Goal: Task Accomplishment & Management: Manage account settings

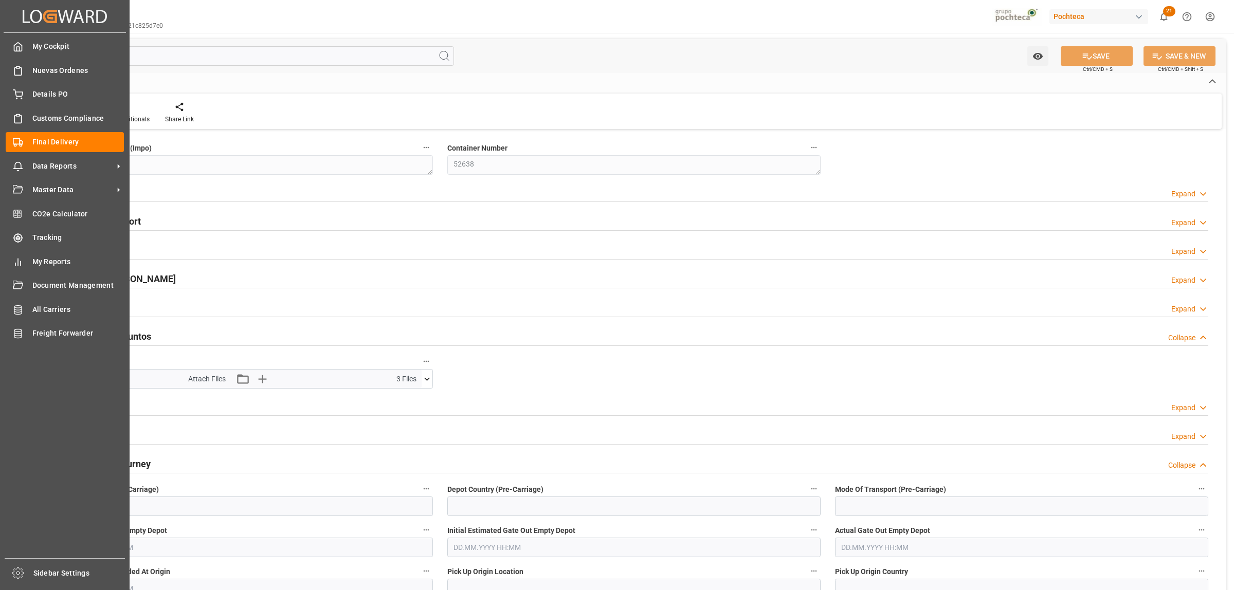
scroll to position [137, 0]
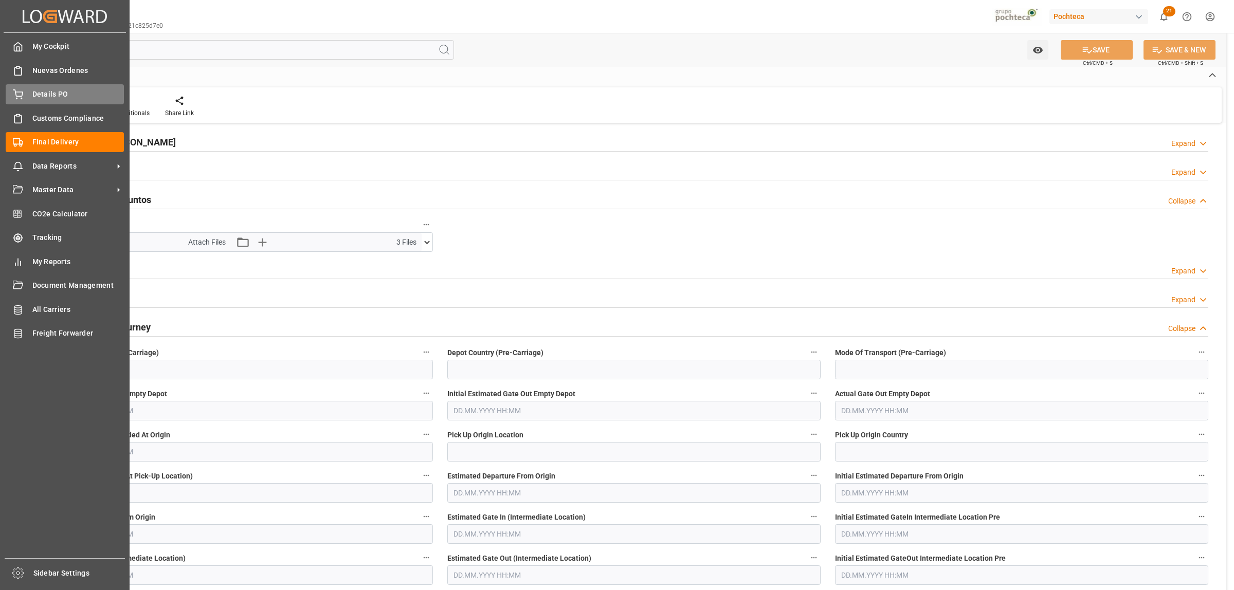
click at [38, 94] on span "Details PO" at bounding box center [78, 94] width 92 height 11
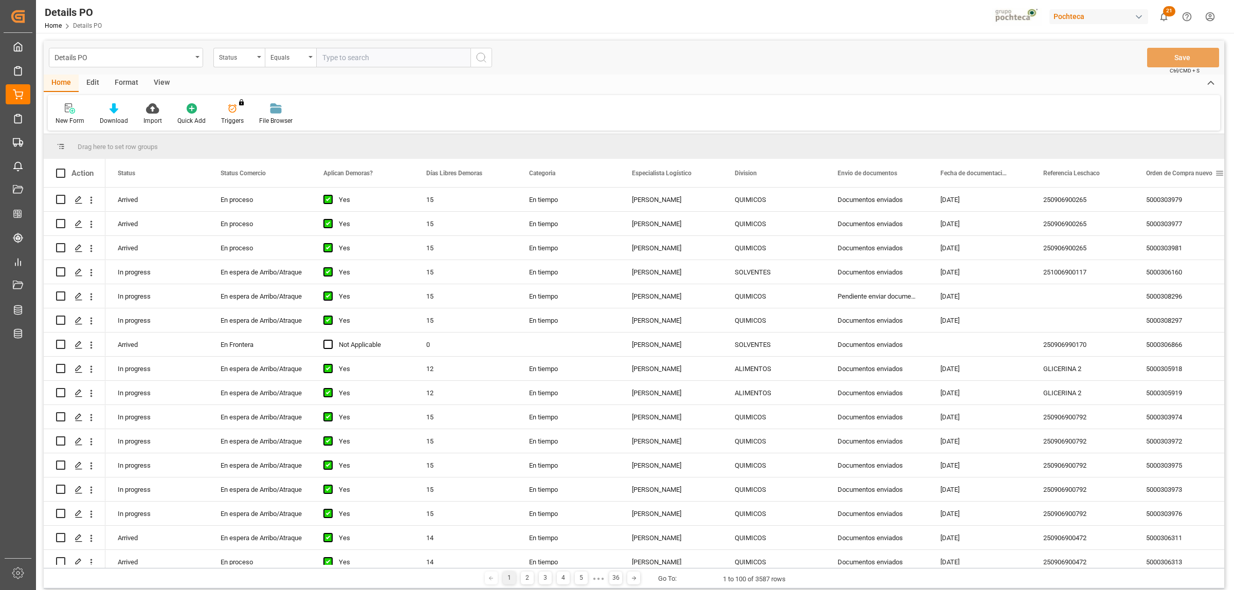
click at [1219, 174] on span at bounding box center [1219, 173] width 9 height 9
click at [1179, 175] on span "filter" at bounding box center [1184, 175] width 49 height 19
type input "5000306787"
click at [1185, 255] on button "Apply" at bounding box center [1180, 260] width 19 height 10
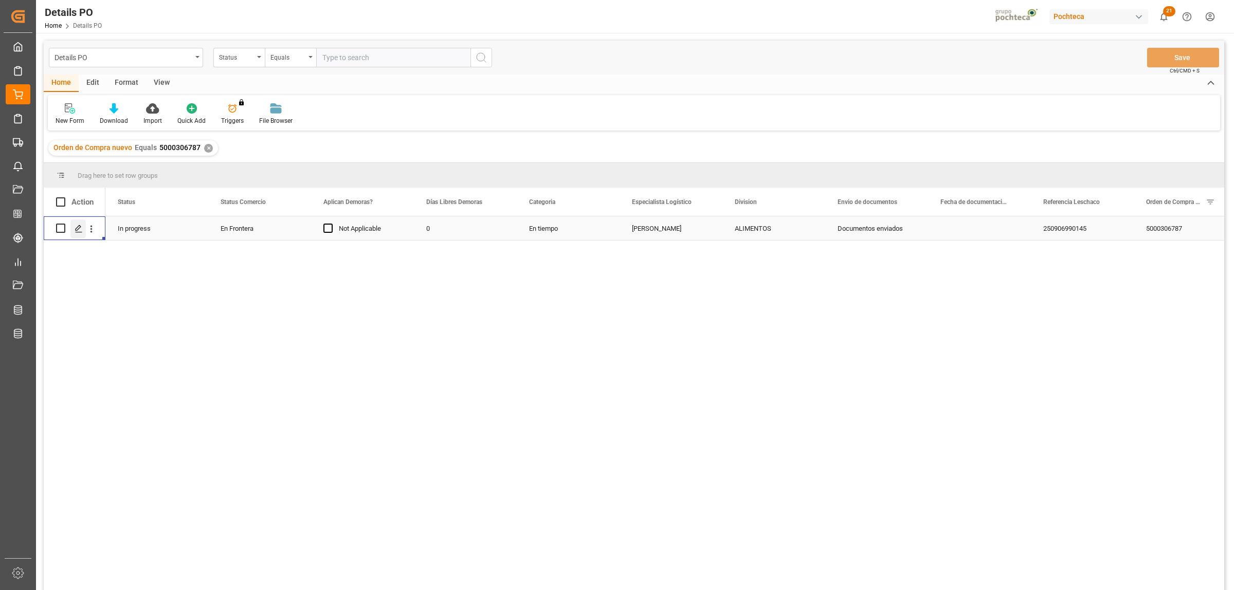
click at [81, 227] on icon "Press SPACE to select this row." at bounding box center [79, 229] width 8 height 8
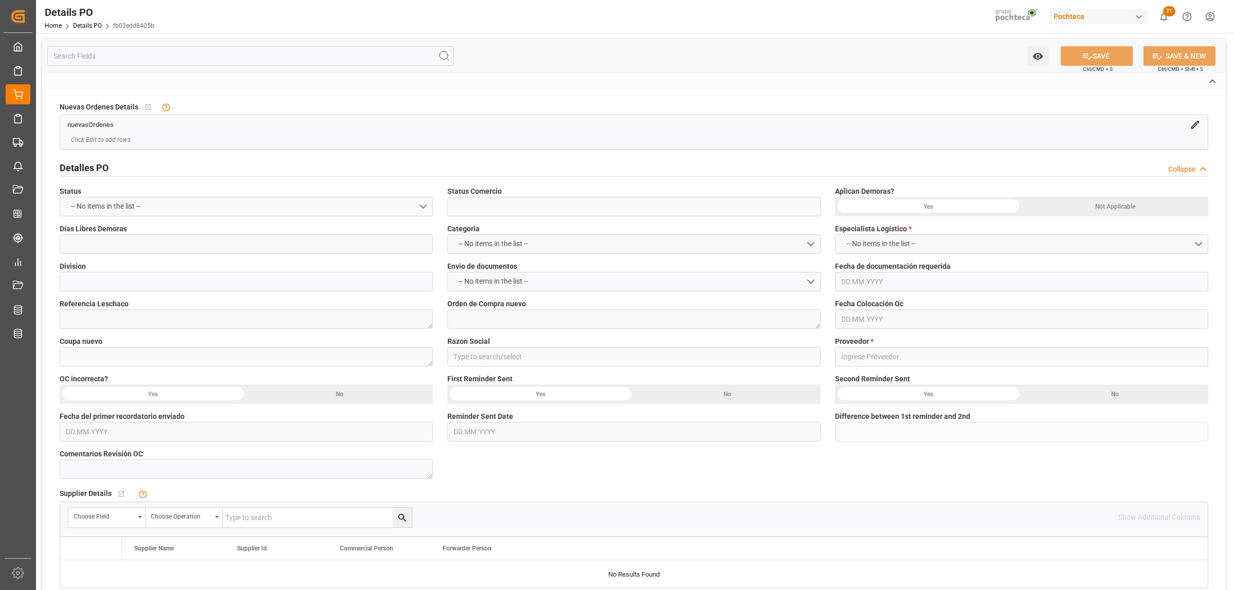
type input "En Frontera"
type input "ALIMENTOS"
type textarea "250906990145"
type textarea "5000306787"
type textarea "194850"
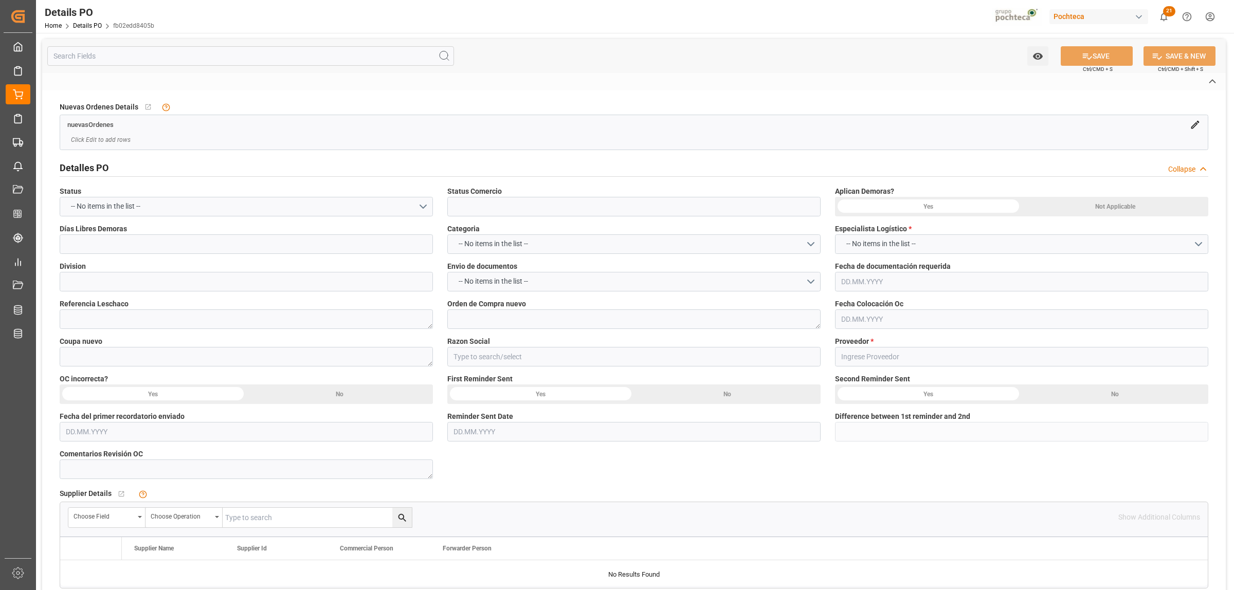
type input "Materias Primas"
type input "[PERSON_NAME]"
type textarea "5403691358"
type textarea "PENDIENTE OK DE PROFORMA Y COLOCACIÓN DE CAJA - CUERNA"
type textarea "CLORURO DE SODIO USP GS 22.68 KG SAC TR"
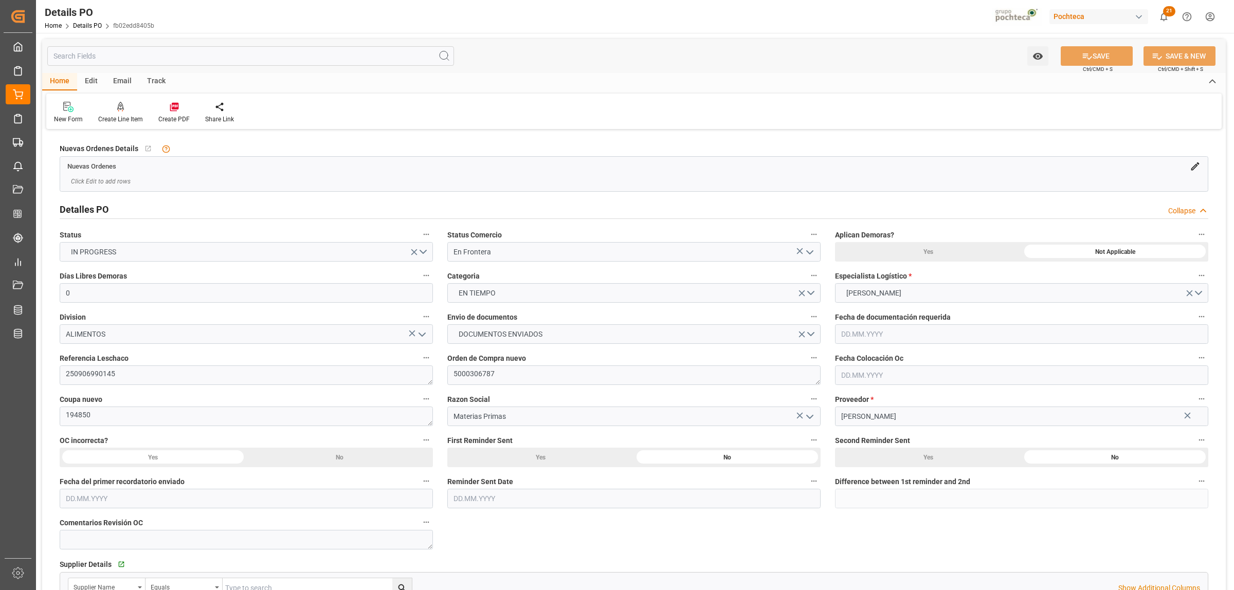
type input "0"
type input "09.09.2025"
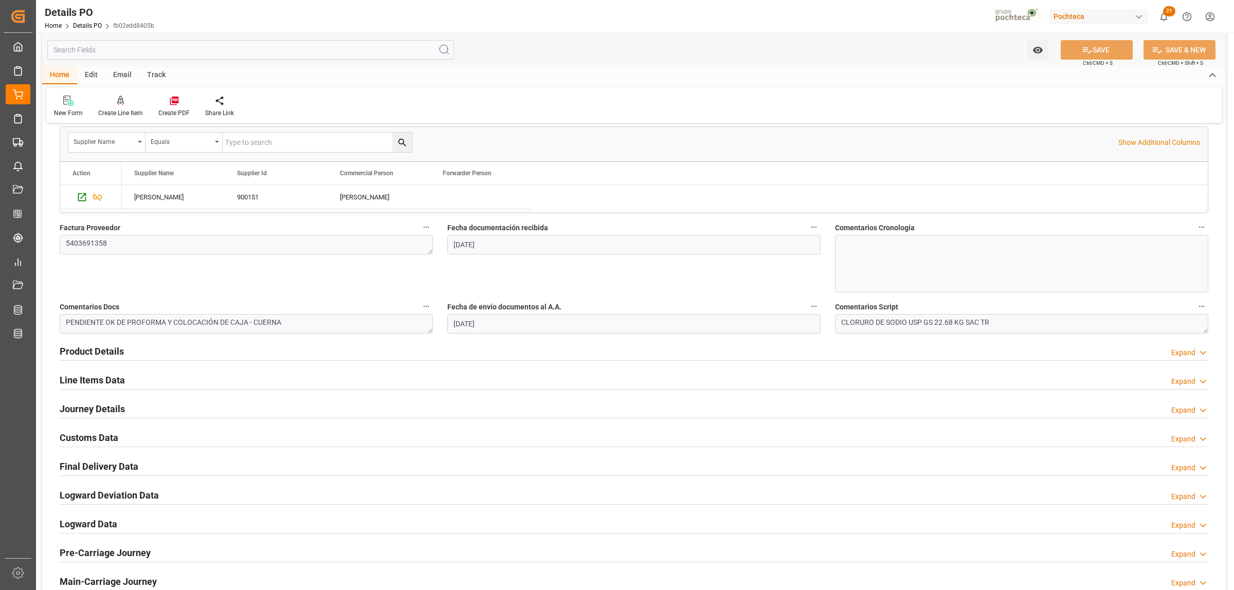
scroll to position [514, 0]
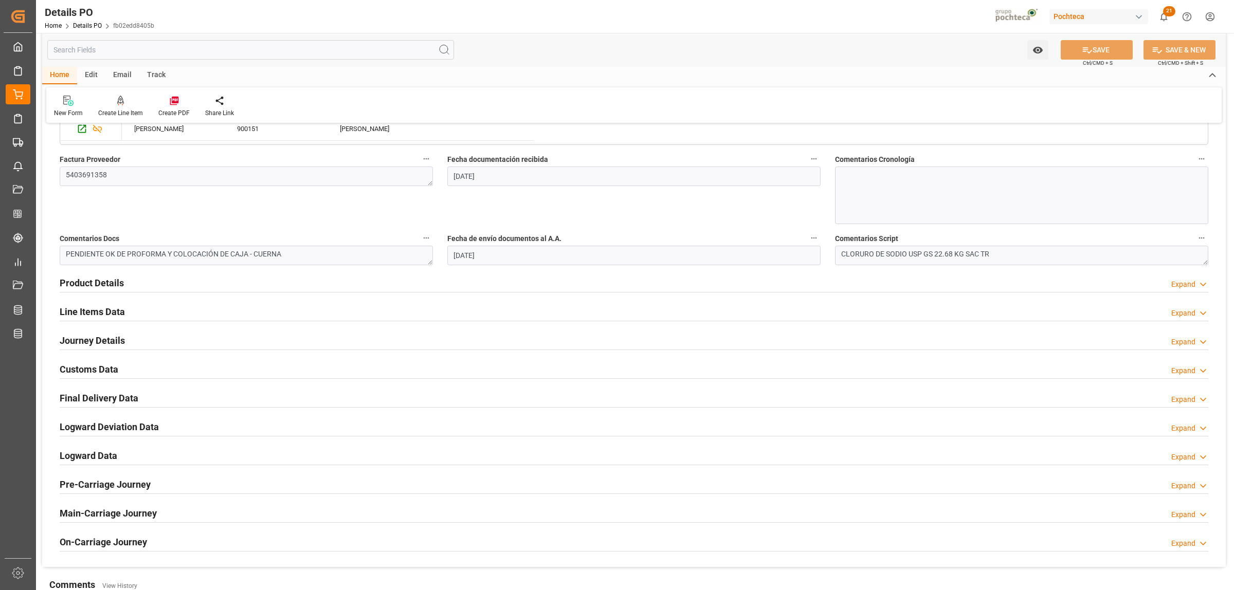
click at [119, 342] on h2 "Journey Details" at bounding box center [92, 341] width 65 height 14
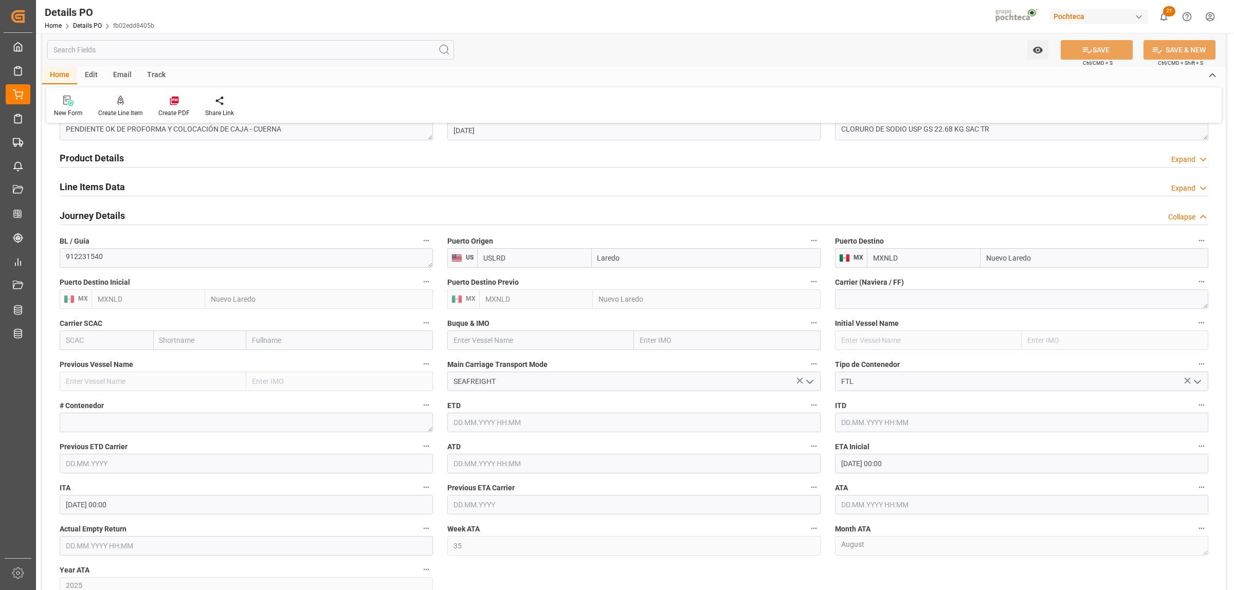
scroll to position [643, 0]
click at [119, 424] on textarea at bounding box center [246, 419] width 373 height 20
paste textarea "E81897"
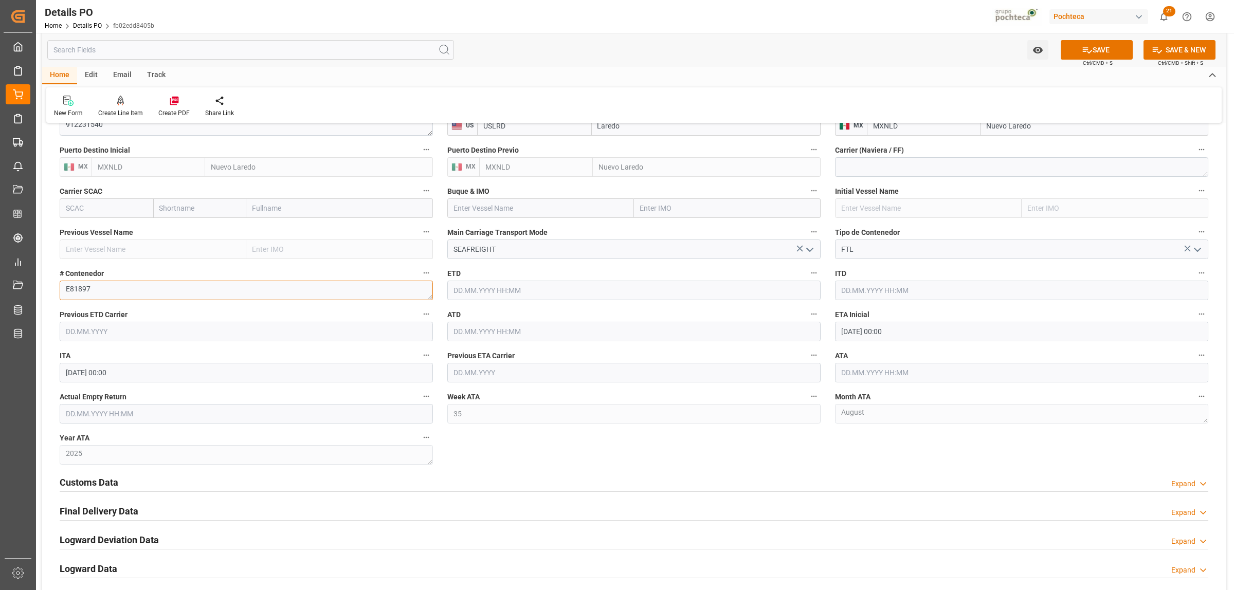
scroll to position [835, 0]
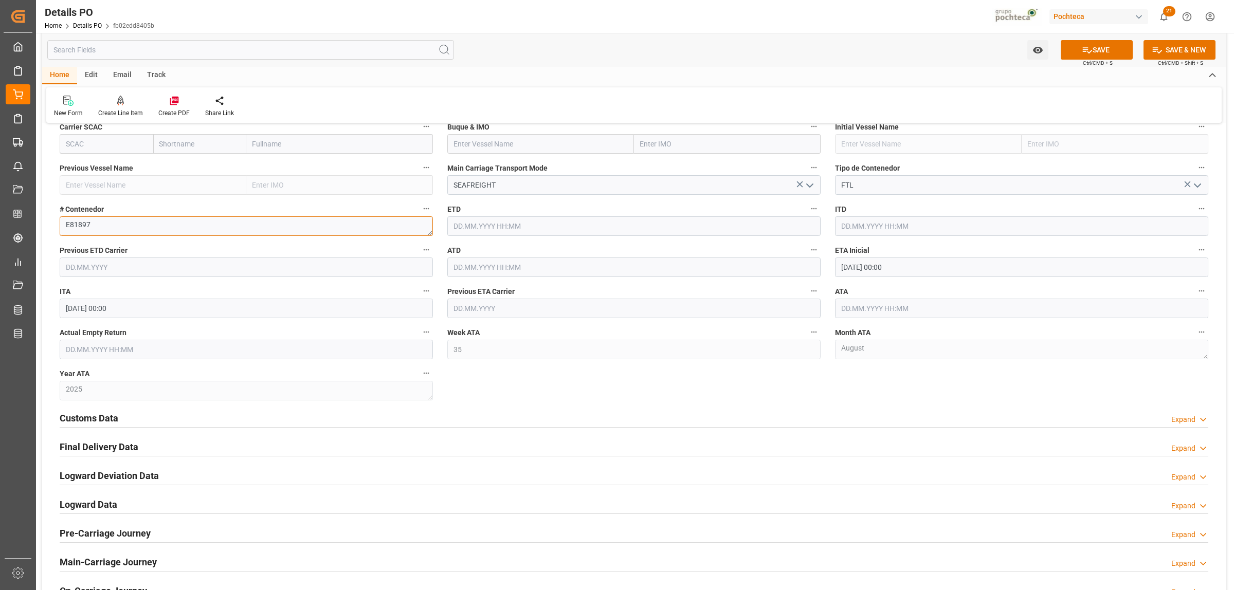
type textarea "E81897"
click at [867, 263] on input "25.08.2025 00:00" at bounding box center [1021, 268] width 373 height 20
click at [969, 293] on div "August 2025" at bounding box center [908, 293] width 146 height 10
click at [971, 289] on button "Next Month" at bounding box center [973, 292] width 6 height 6
click at [930, 332] on div "5" at bounding box center [928, 331] width 13 height 12
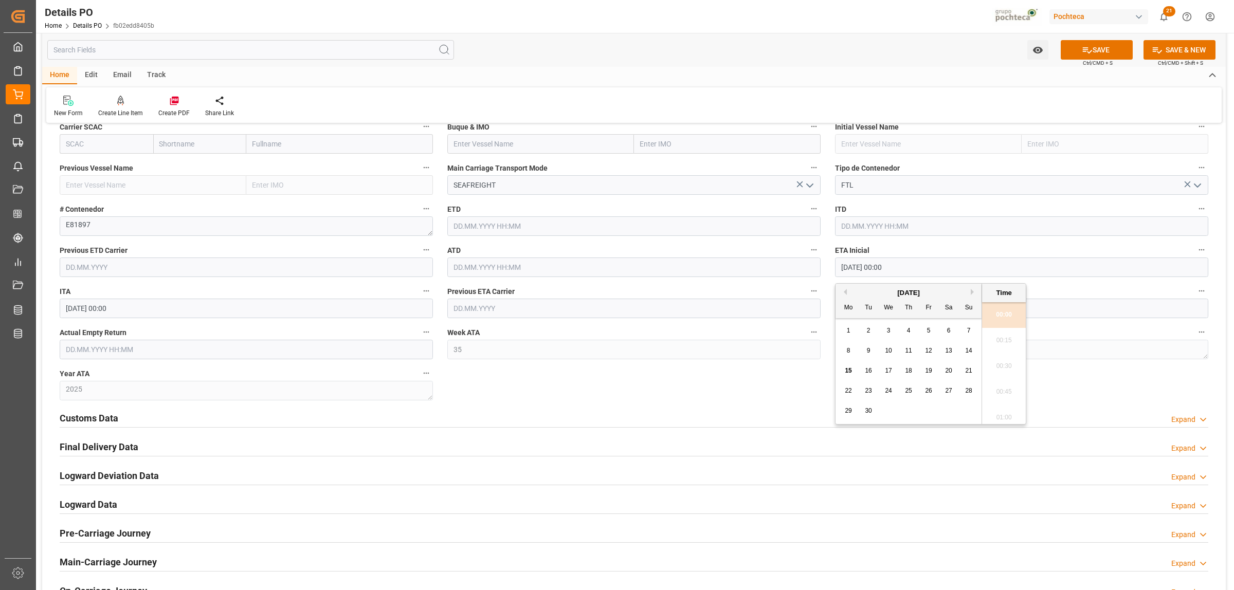
type input "05.09.2025 00:00"
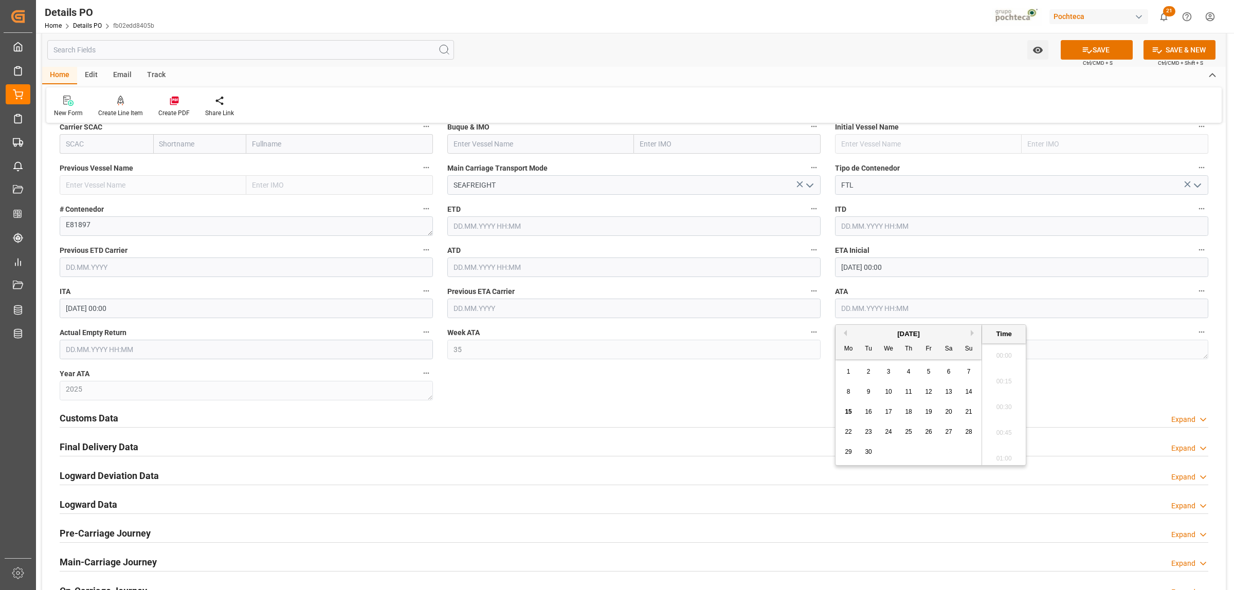
click at [864, 304] on input "text" at bounding box center [1021, 309] width 373 height 20
click at [970, 337] on div "[DATE]" at bounding box center [908, 334] width 146 height 10
click at [970, 333] on button "Next Month" at bounding box center [973, 333] width 6 height 6
click at [970, 371] on div "5" at bounding box center [968, 372] width 13 height 12
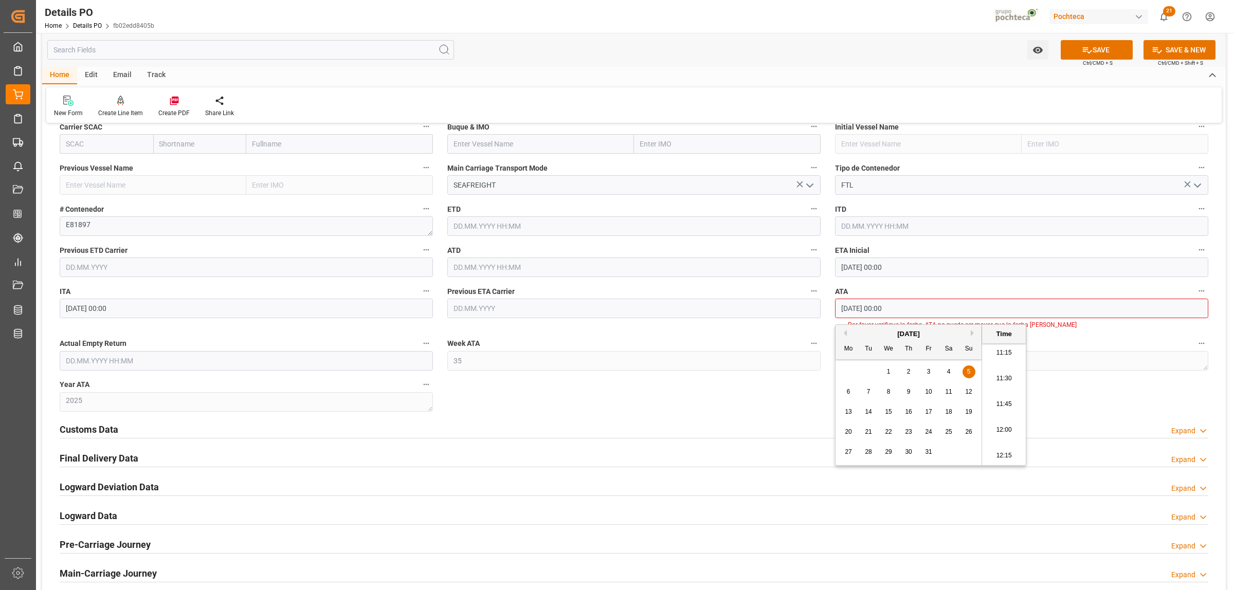
click at [846, 332] on button "Previous Month" at bounding box center [843, 333] width 6 height 6
click at [928, 370] on span "5" at bounding box center [929, 371] width 4 height 7
type input "05.09.2025 00:00"
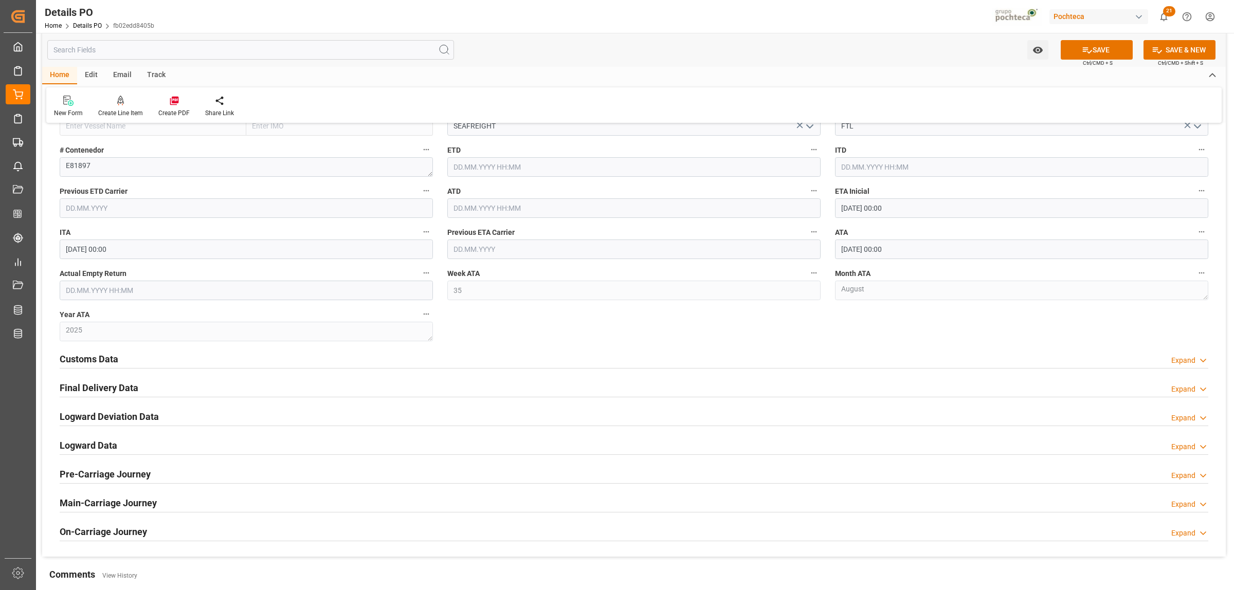
scroll to position [900, 0]
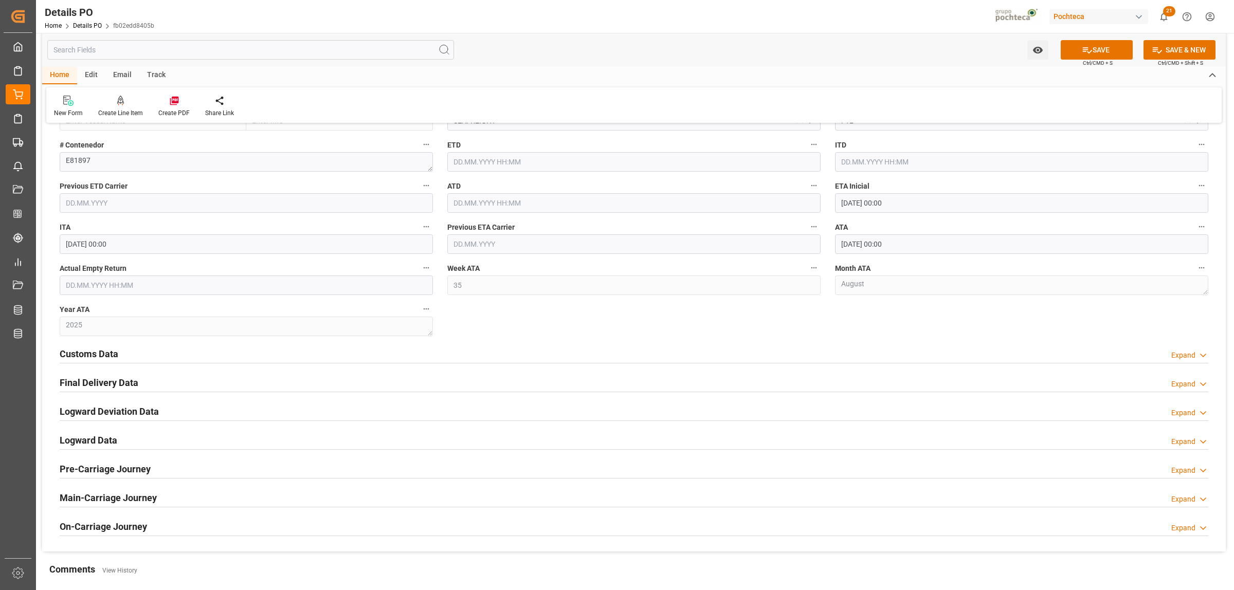
click at [103, 350] on h2 "Customs Data" at bounding box center [89, 354] width 59 height 14
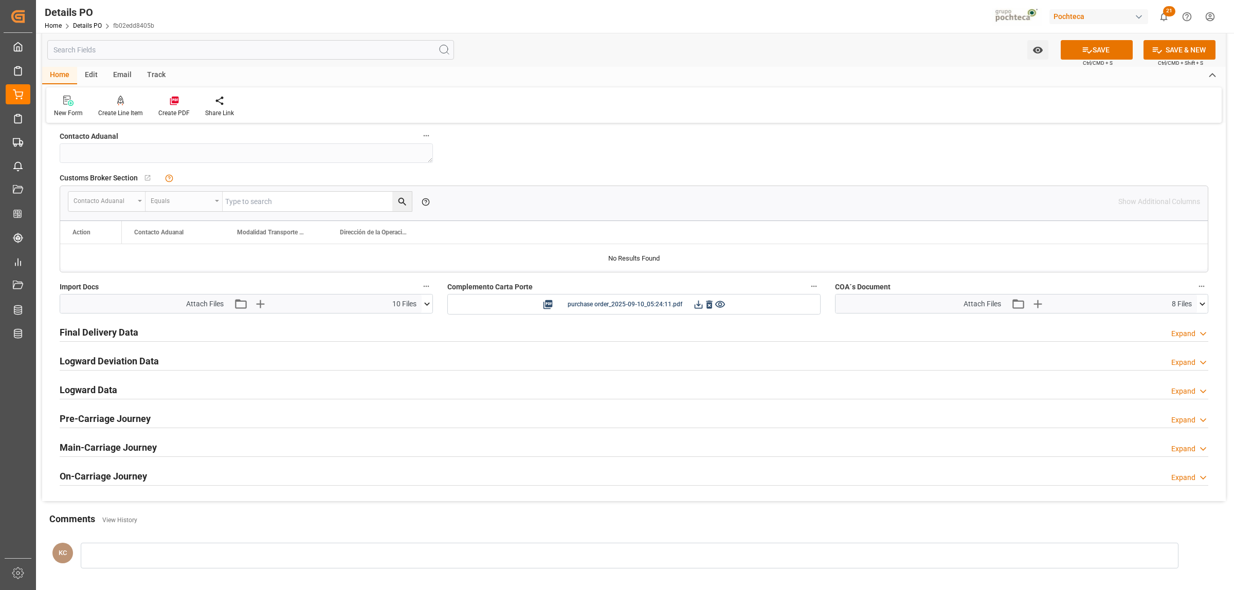
scroll to position [1157, 0]
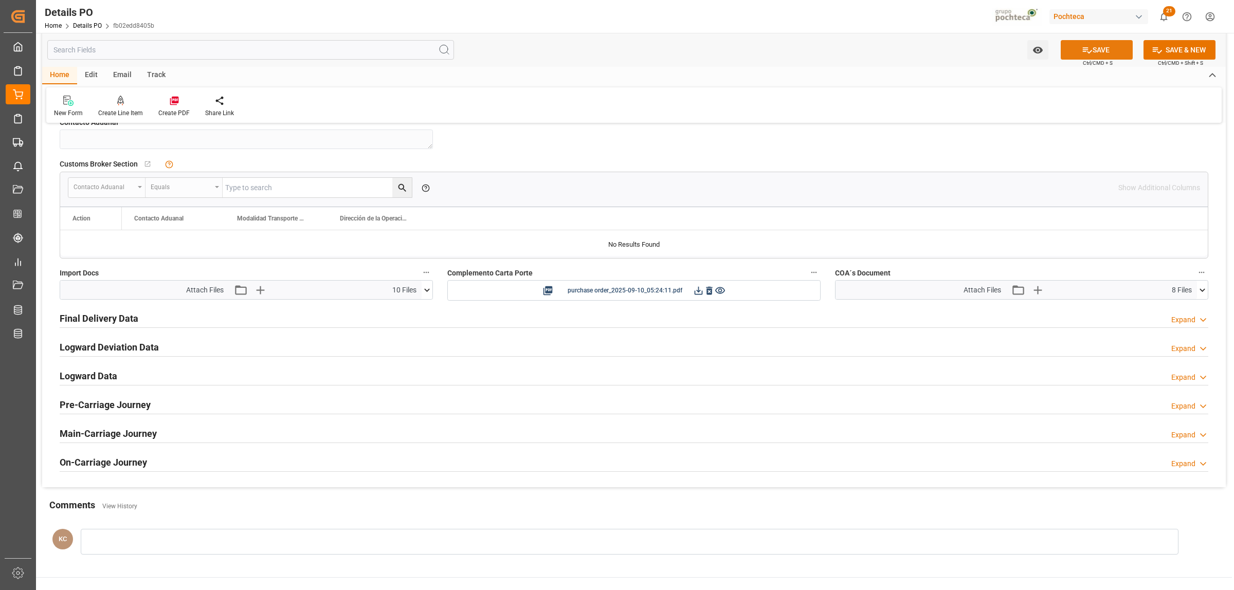
click at [1108, 50] on button "SAVE" at bounding box center [1096, 50] width 72 height 20
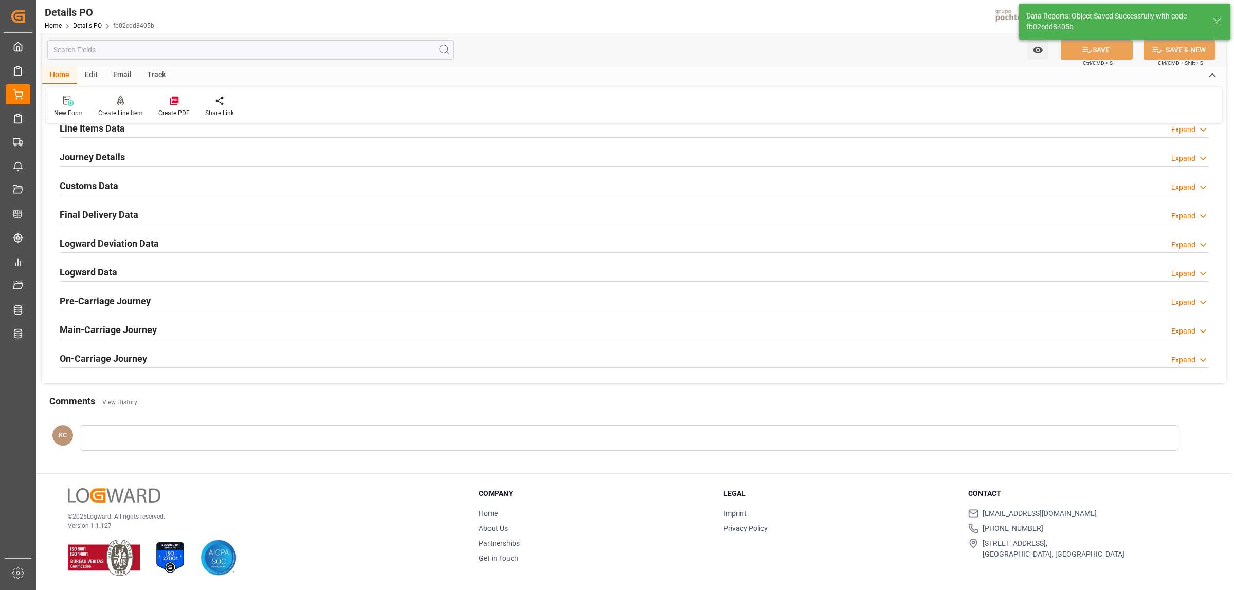
scroll to position [699, 0]
click at [113, 218] on h2 "Final Delivery Data" at bounding box center [99, 215] width 79 height 14
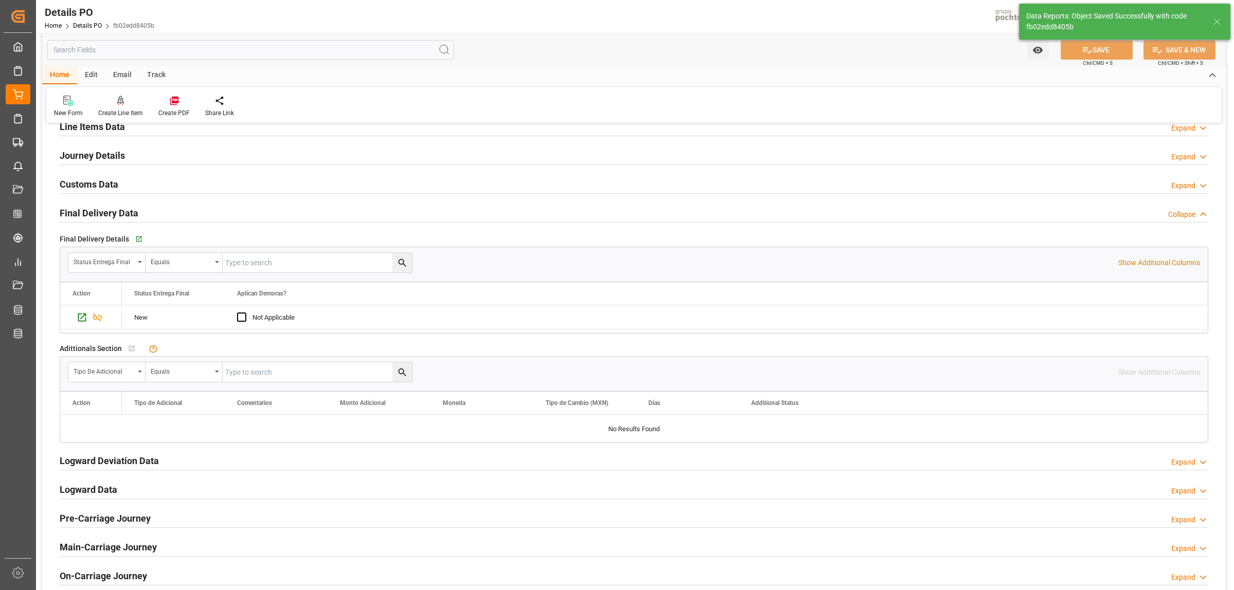
scroll to position [786, 0]
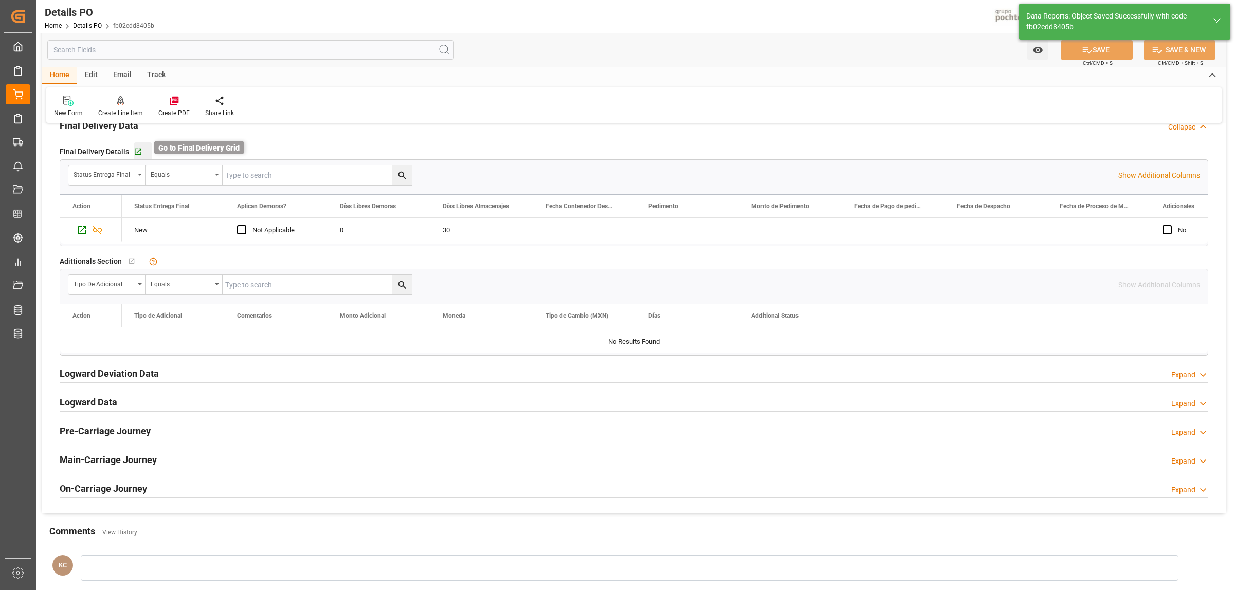
click at [135, 153] on icon "button" at bounding box center [138, 152] width 7 height 7
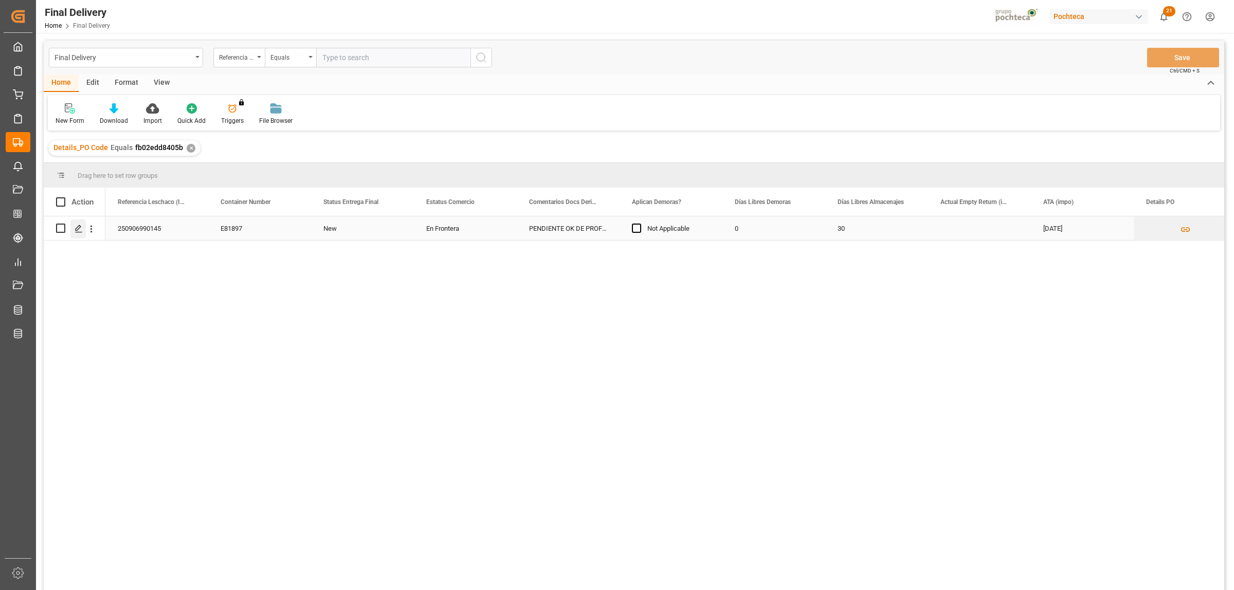
click at [78, 227] on polygon "Press SPACE to select this row." at bounding box center [78, 227] width 5 height 5
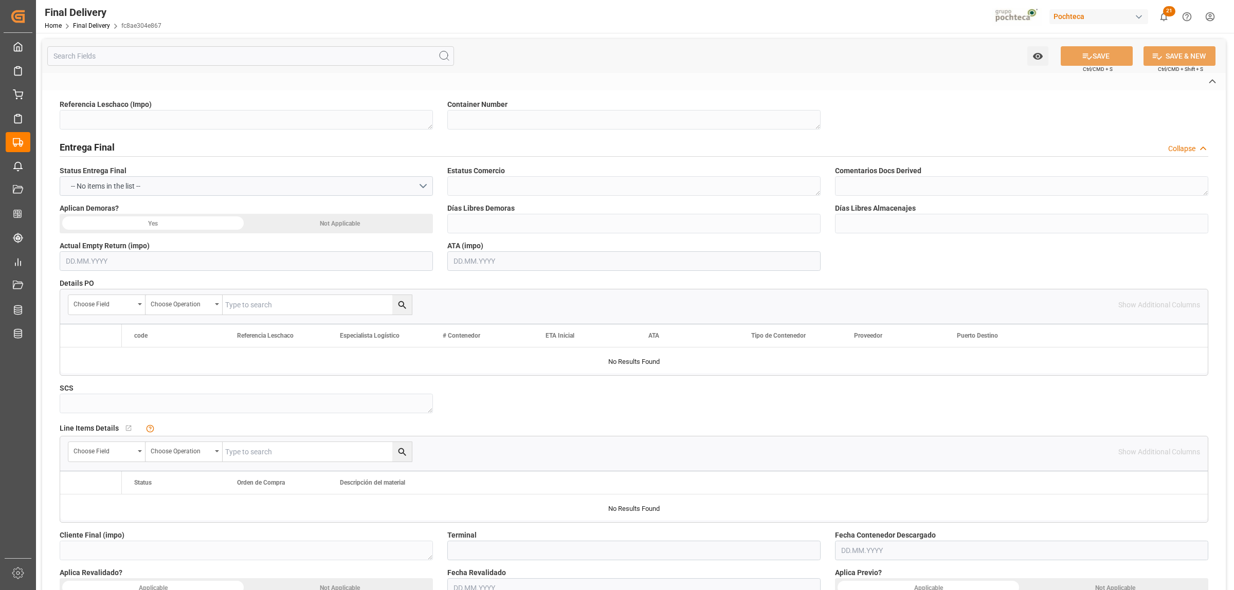
type textarea "250906990145"
type textarea "E81897"
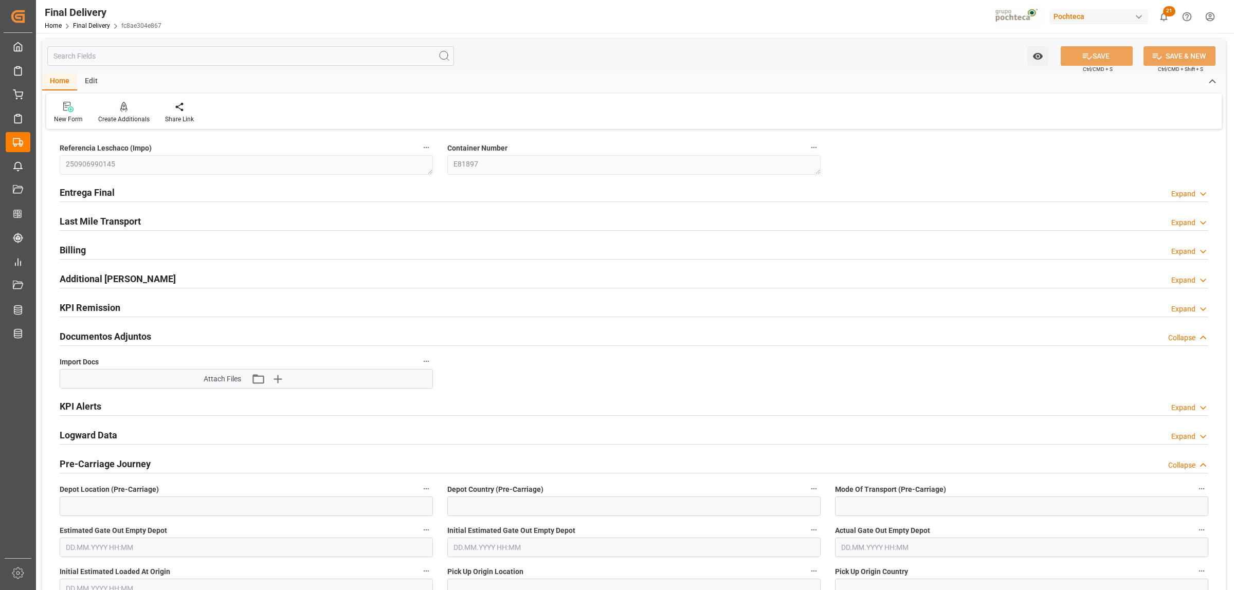
type input "0"
type input "30"
type input "[DATE]"
click at [90, 189] on h2 "Entrega Final" at bounding box center [87, 193] width 55 height 14
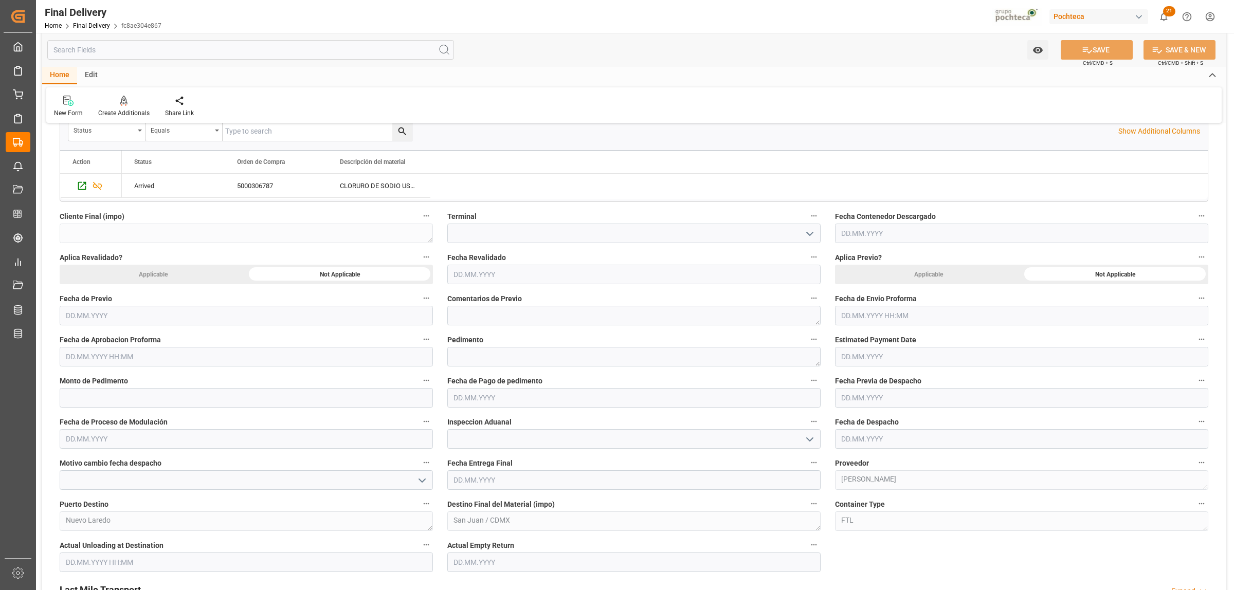
scroll to position [386, 0]
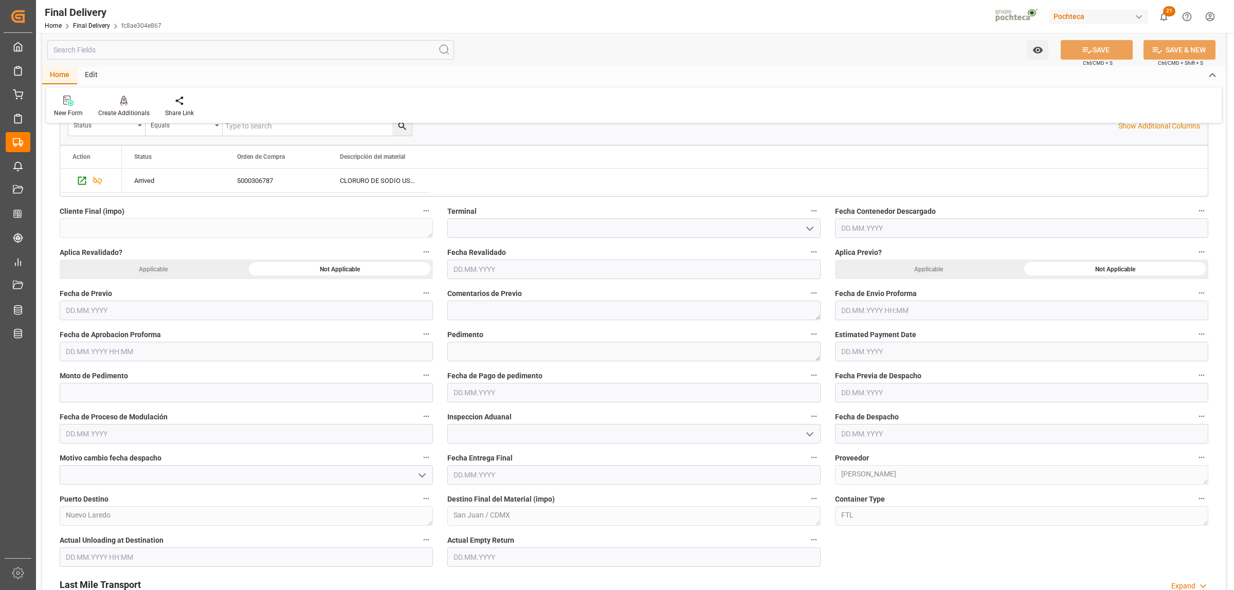
click at [898, 309] on input "text" at bounding box center [1021, 311] width 373 height 20
click at [889, 395] on span "10" at bounding box center [888, 393] width 7 height 7
type input "10.09.2025 00:00"
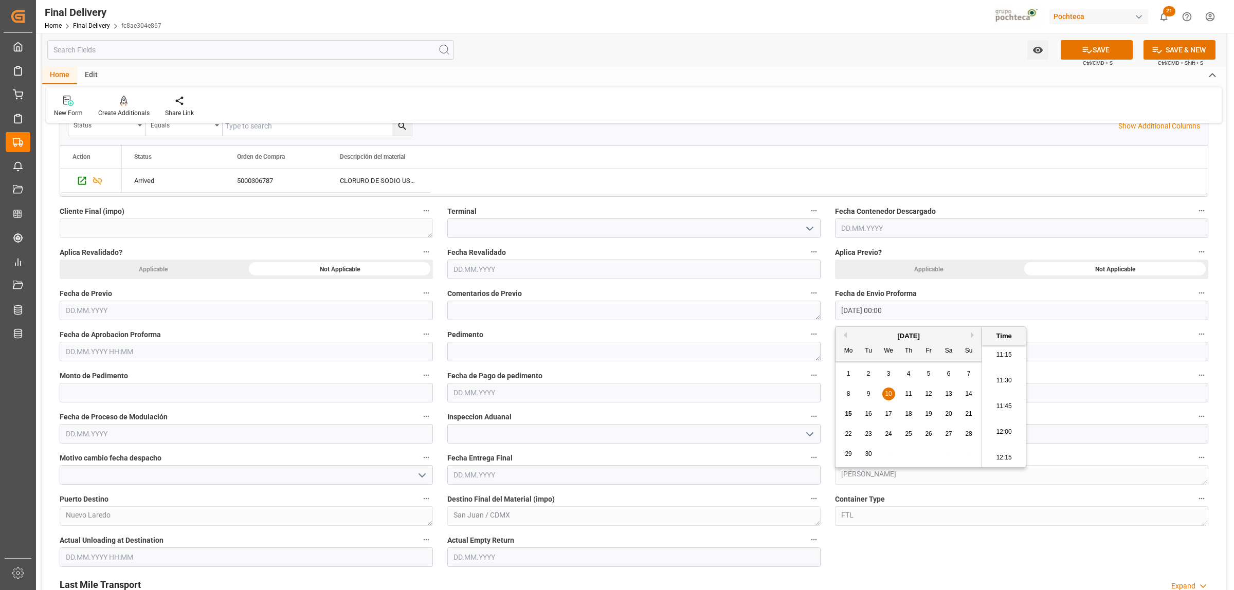
click at [162, 355] on input "text" at bounding box center [246, 352] width 373 height 20
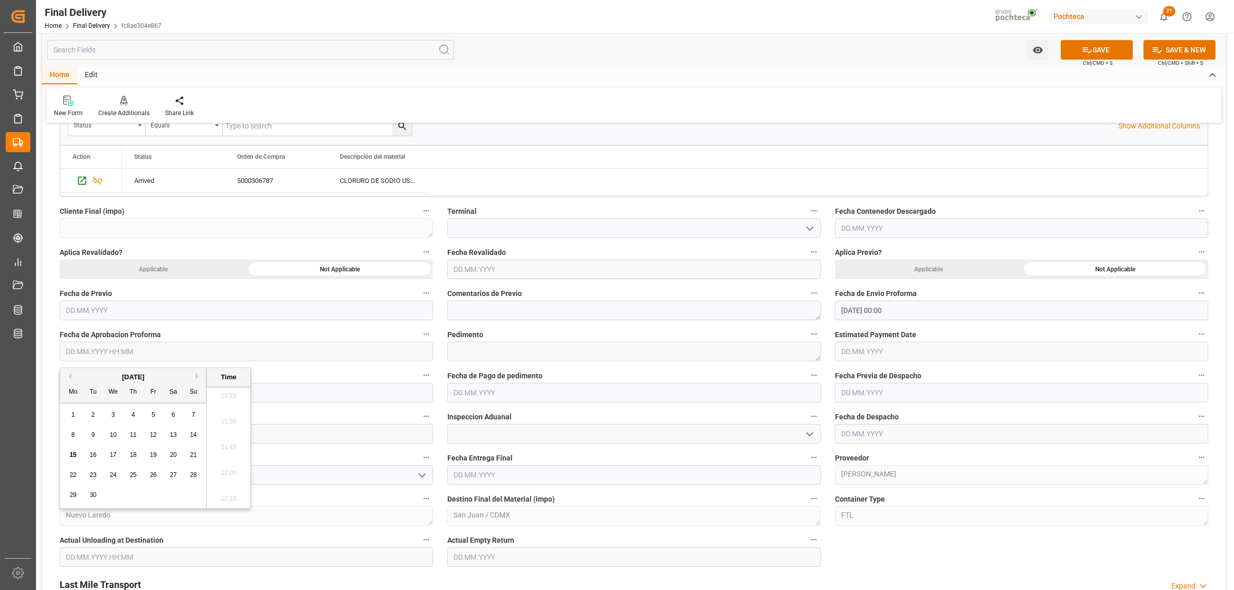
click at [71, 456] on span "15" at bounding box center [72, 454] width 7 height 7
type input "15.09.2025 00:00"
click at [455, 354] on textarea at bounding box center [633, 352] width 373 height 20
click at [486, 351] on textarea at bounding box center [633, 352] width 373 height 20
paste textarea "25 24 3617 5009037"
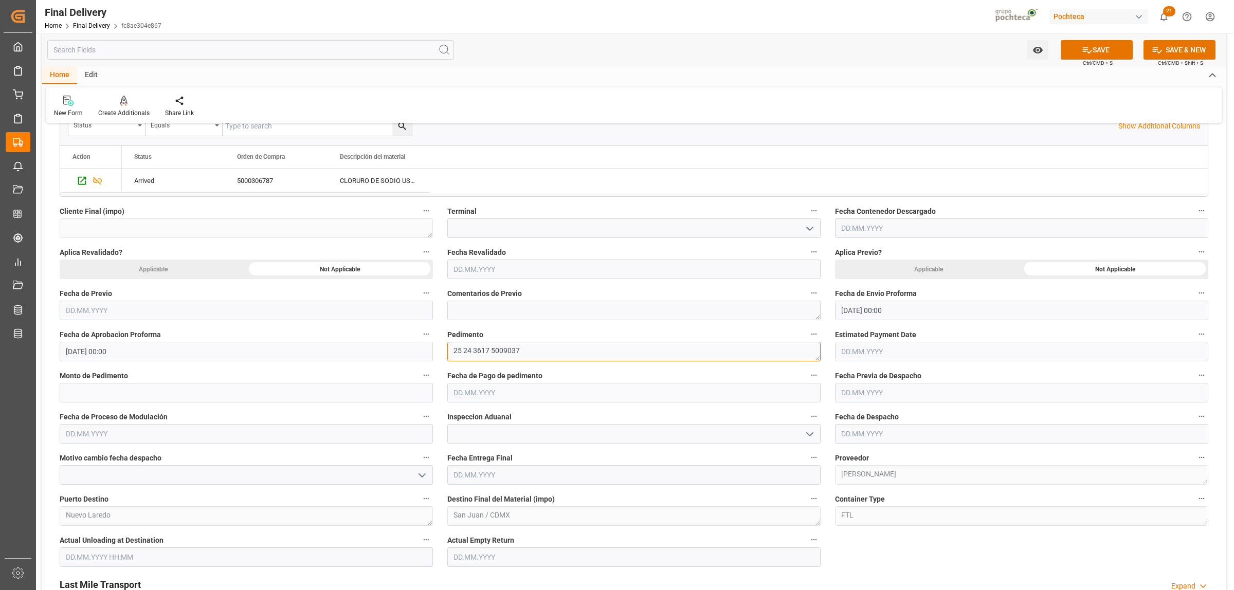
type textarea "25 24 3617 5009037"
click at [134, 390] on input "text" at bounding box center [246, 393] width 373 height 20
paste input "32416"
type input "32416"
click at [514, 391] on input "text" at bounding box center [633, 393] width 373 height 20
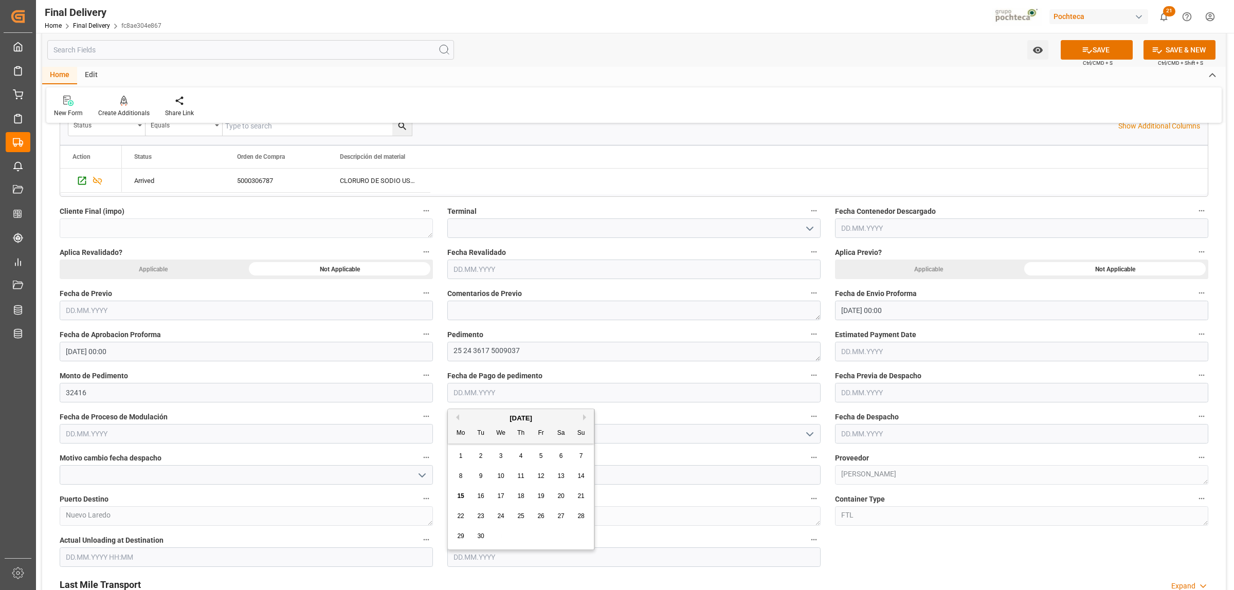
click at [461, 494] on span "15" at bounding box center [460, 495] width 7 height 7
type input "[DATE]"
click at [851, 436] on input "text" at bounding box center [1021, 434] width 373 height 20
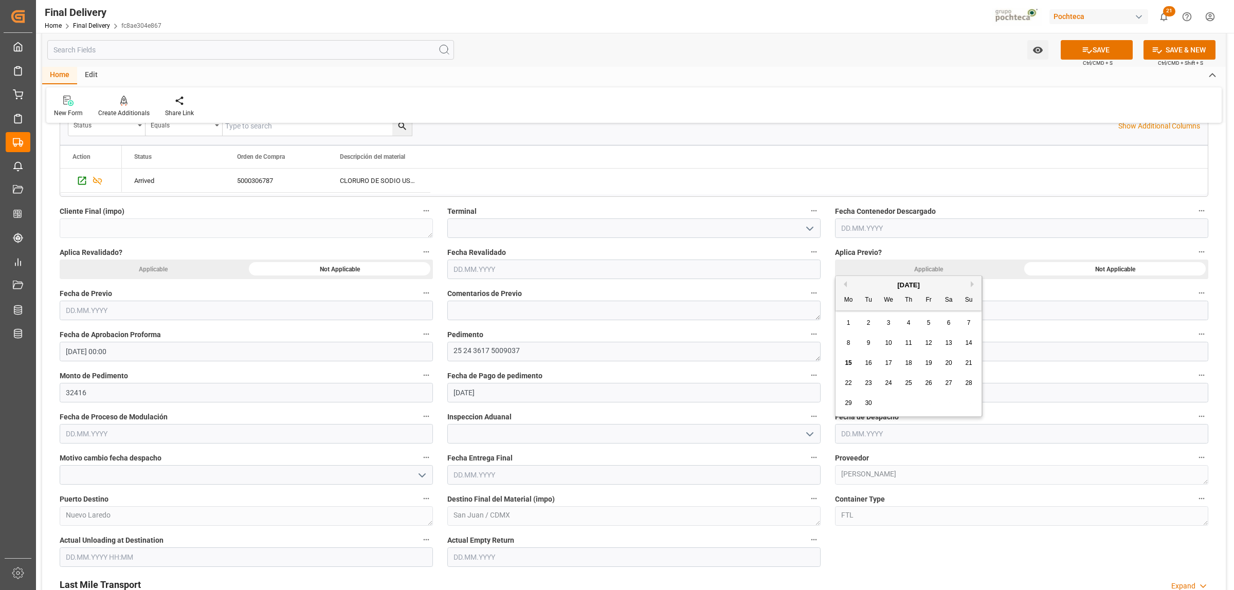
click at [849, 363] on span "15" at bounding box center [848, 362] width 7 height 7
type input "[DATE]"
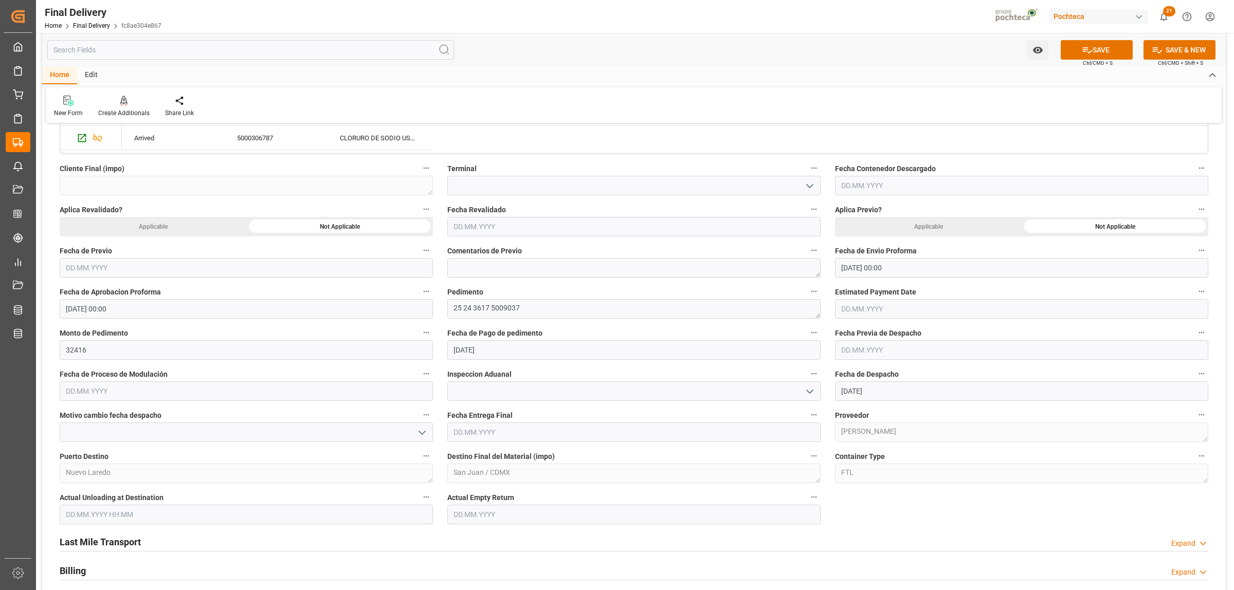
scroll to position [450, 0]
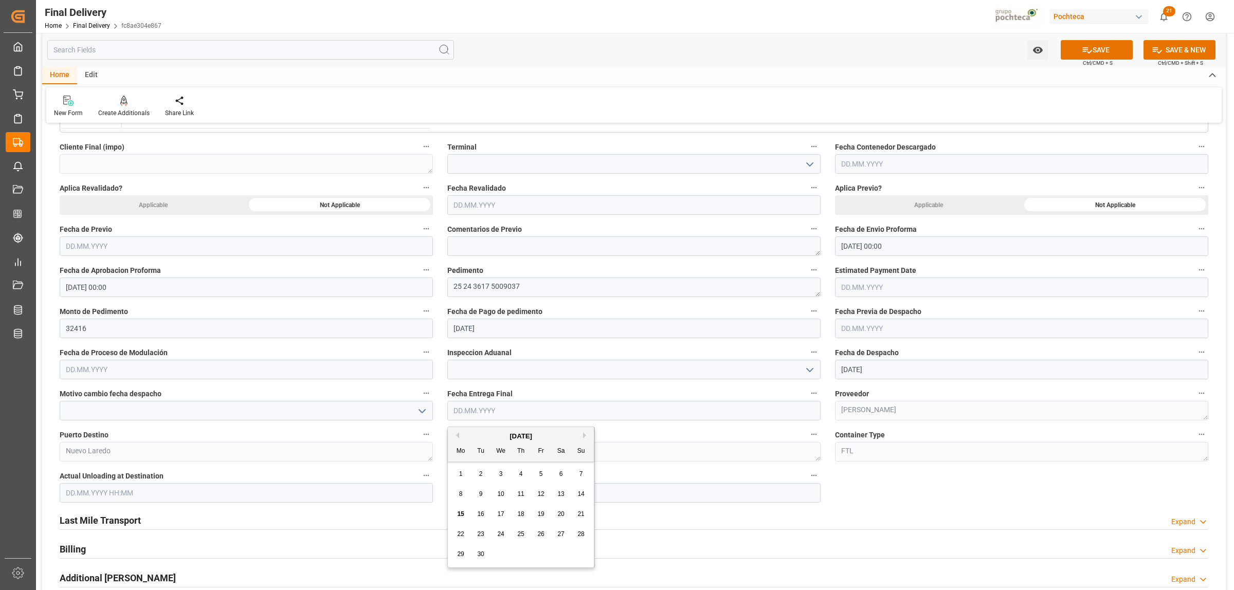
click at [476, 412] on input "text" at bounding box center [633, 411] width 373 height 20
click at [501, 513] on span "17" at bounding box center [500, 513] width 7 height 7
type input "[DATE]"
click at [482, 489] on input "text" at bounding box center [633, 493] width 373 height 20
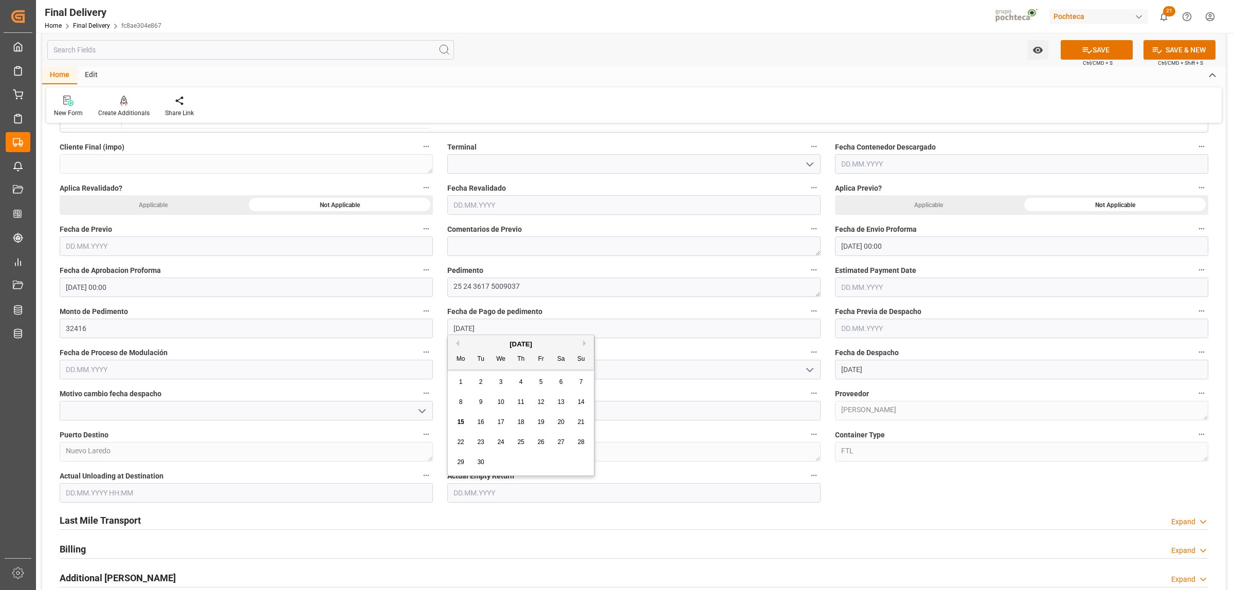
click at [502, 422] on span "17" at bounding box center [500, 421] width 7 height 7
type input "[DATE]"
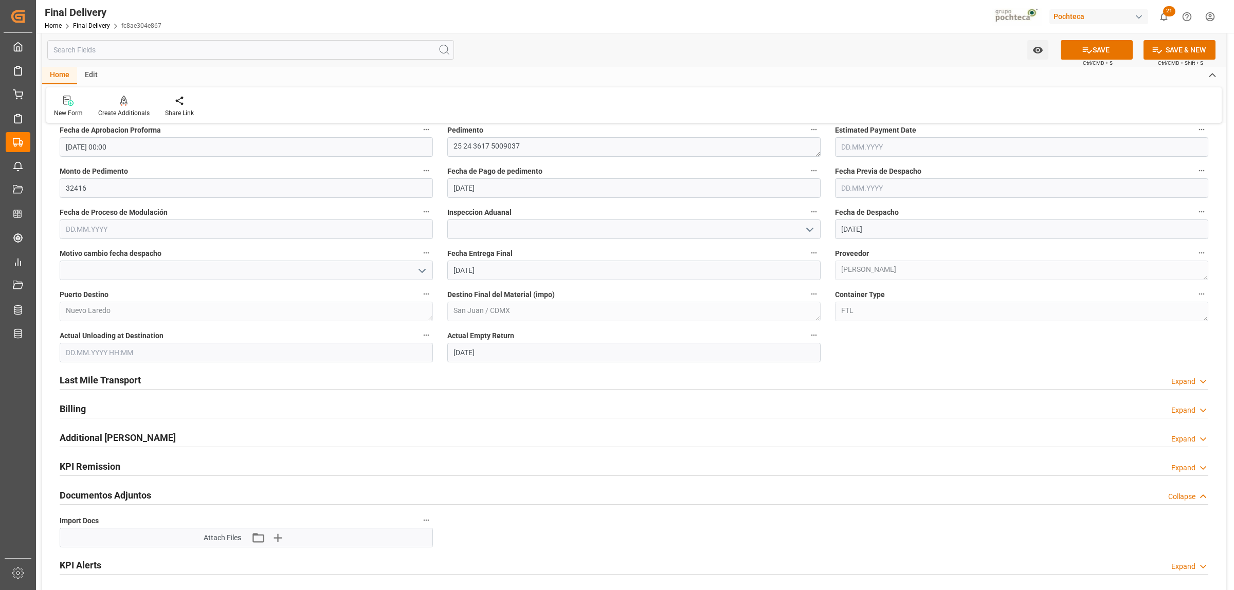
scroll to position [643, 0]
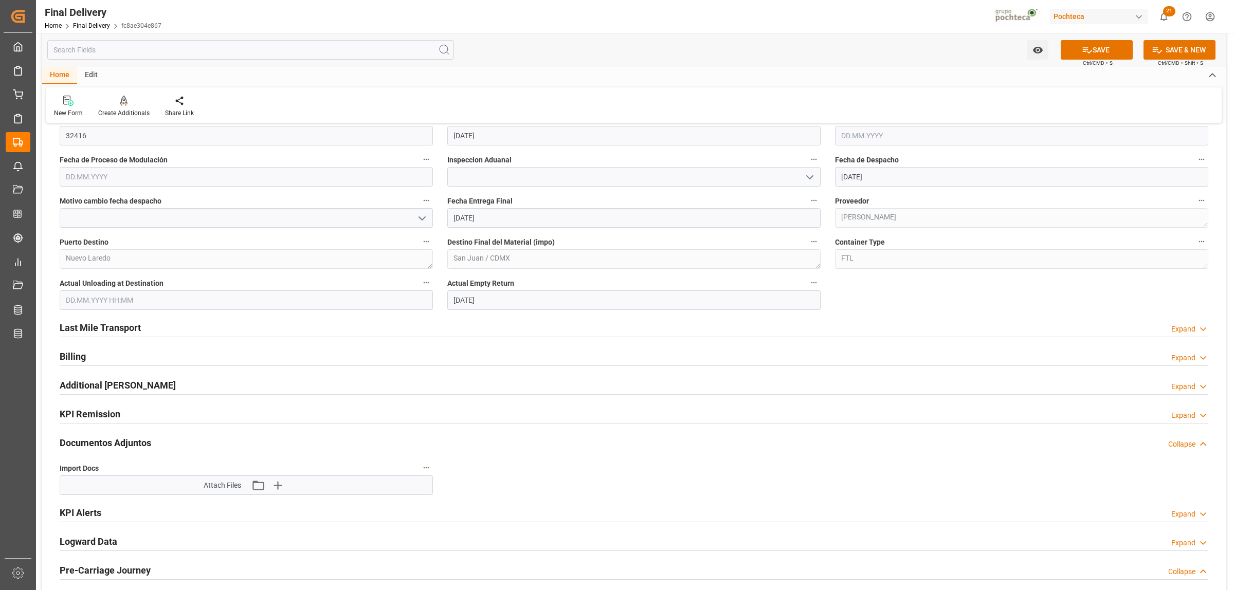
click at [127, 329] on h2 "Last Mile Transport" at bounding box center [100, 328] width 81 height 14
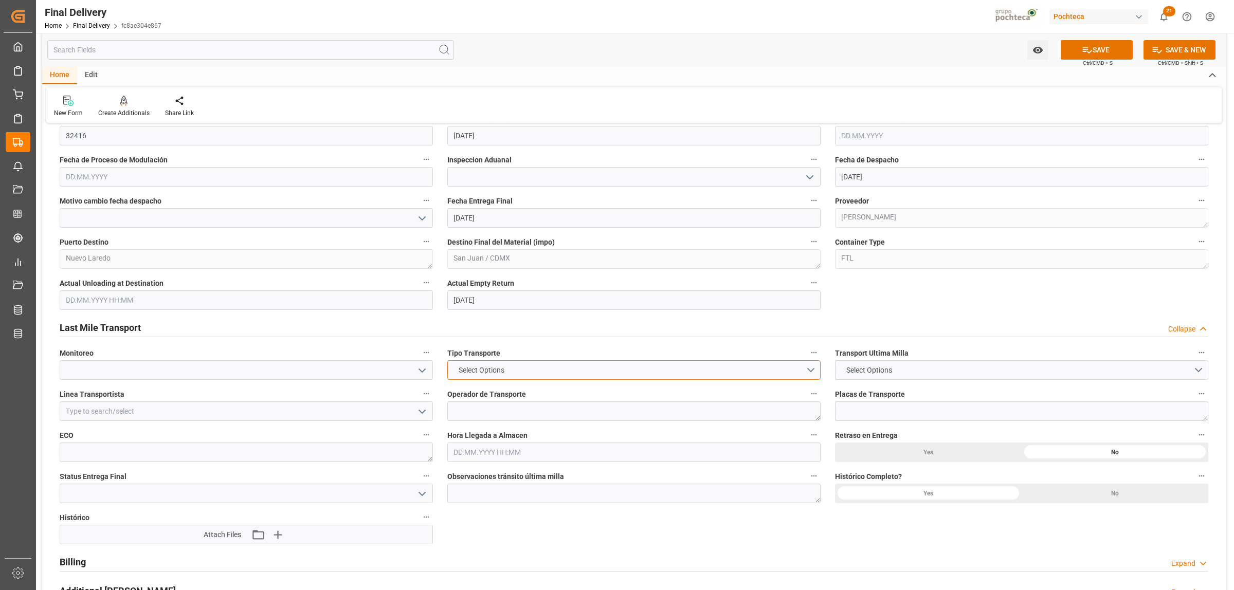
click at [809, 374] on button "Select Options" at bounding box center [633, 370] width 373 height 20
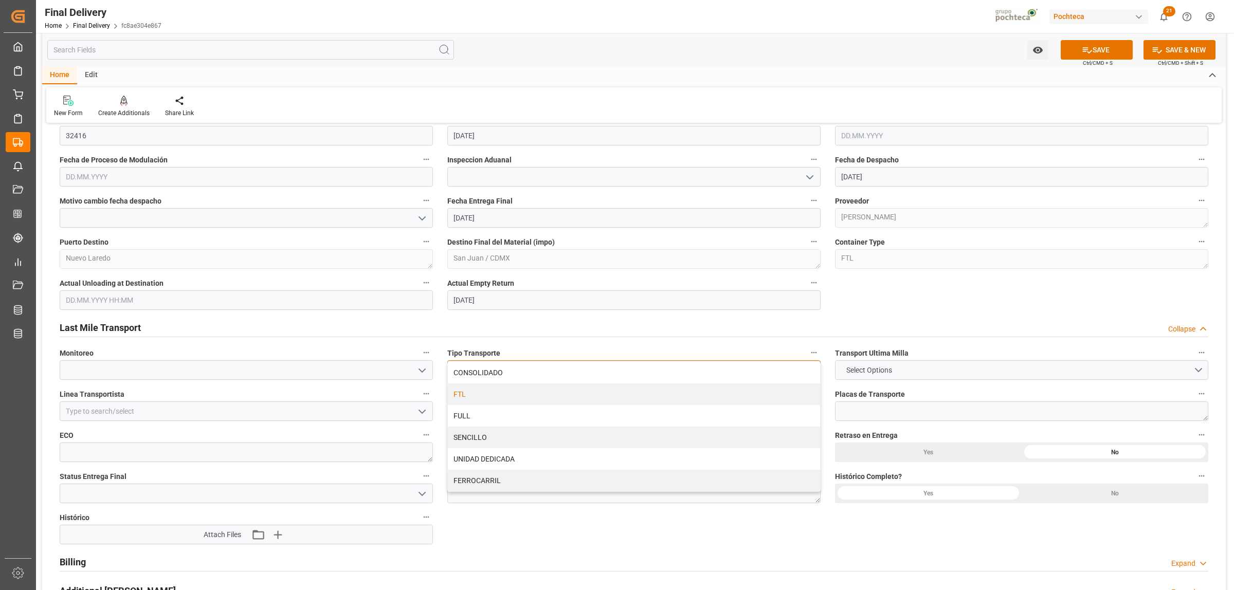
click at [491, 404] on div "FTL" at bounding box center [634, 394] width 372 height 22
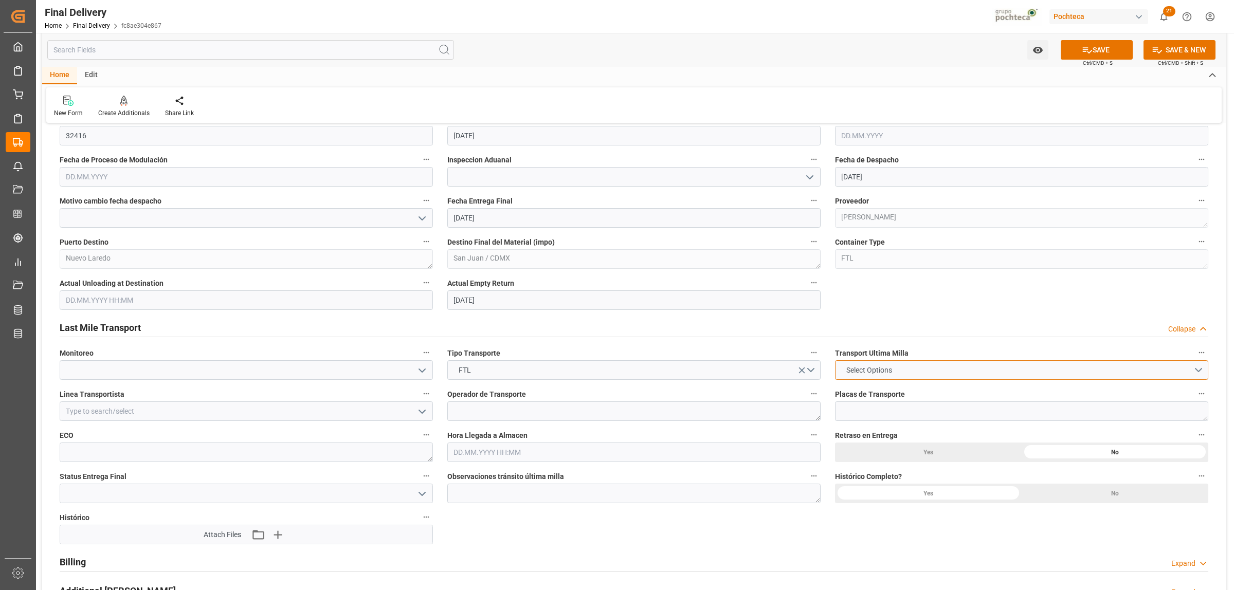
click at [1201, 376] on button "Select Options" at bounding box center [1021, 370] width 373 height 20
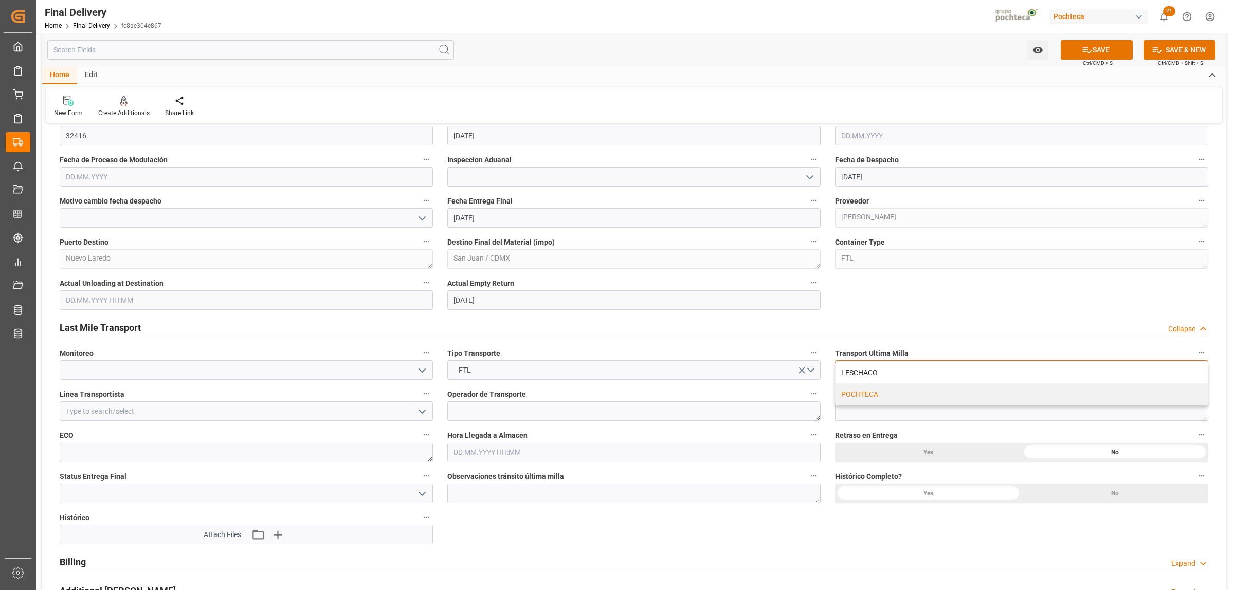
click at [905, 393] on div "POCHTECA" at bounding box center [1021, 394] width 372 height 22
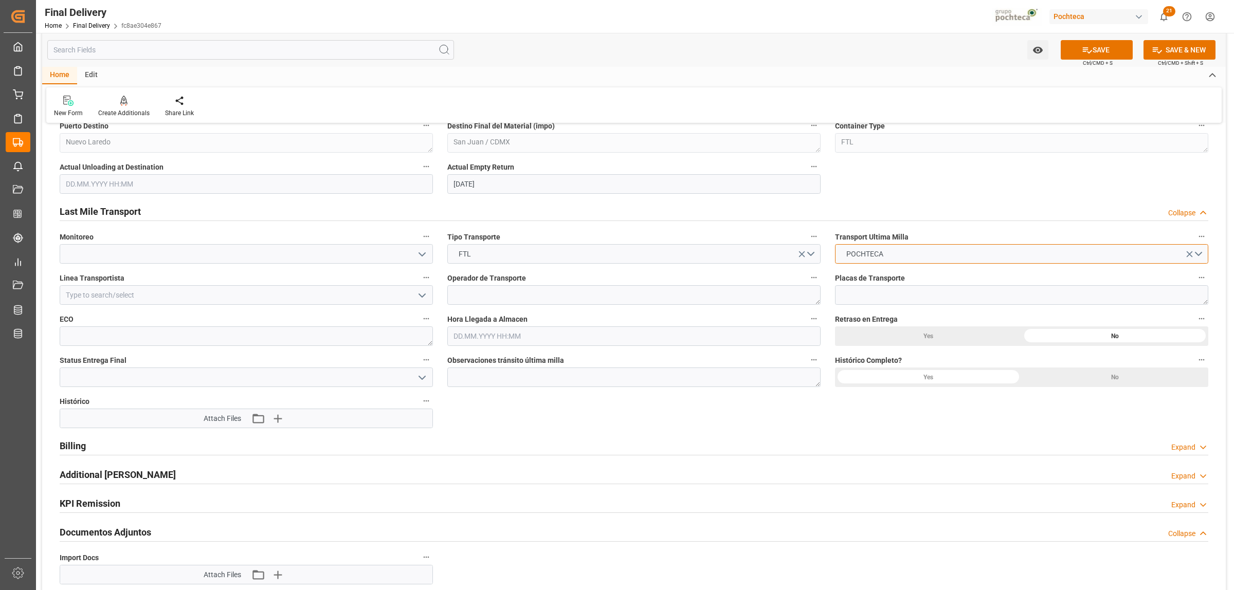
scroll to position [771, 0]
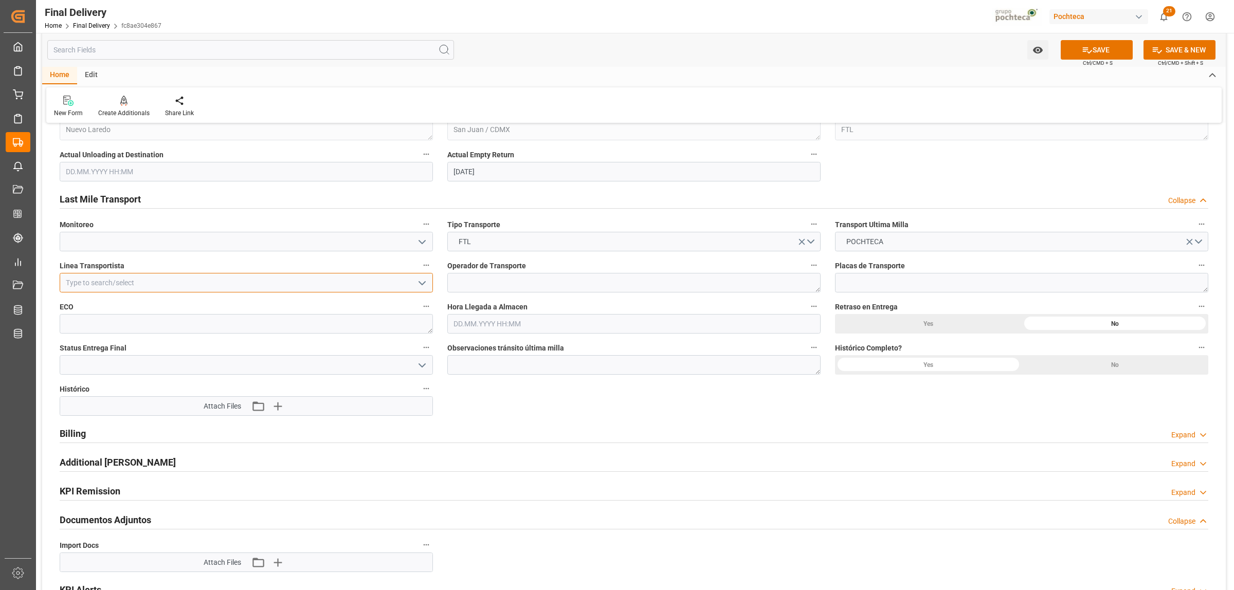
click at [139, 283] on input at bounding box center [246, 283] width 373 height 20
click at [124, 306] on div "LNX CARGO" at bounding box center [246, 305] width 372 height 23
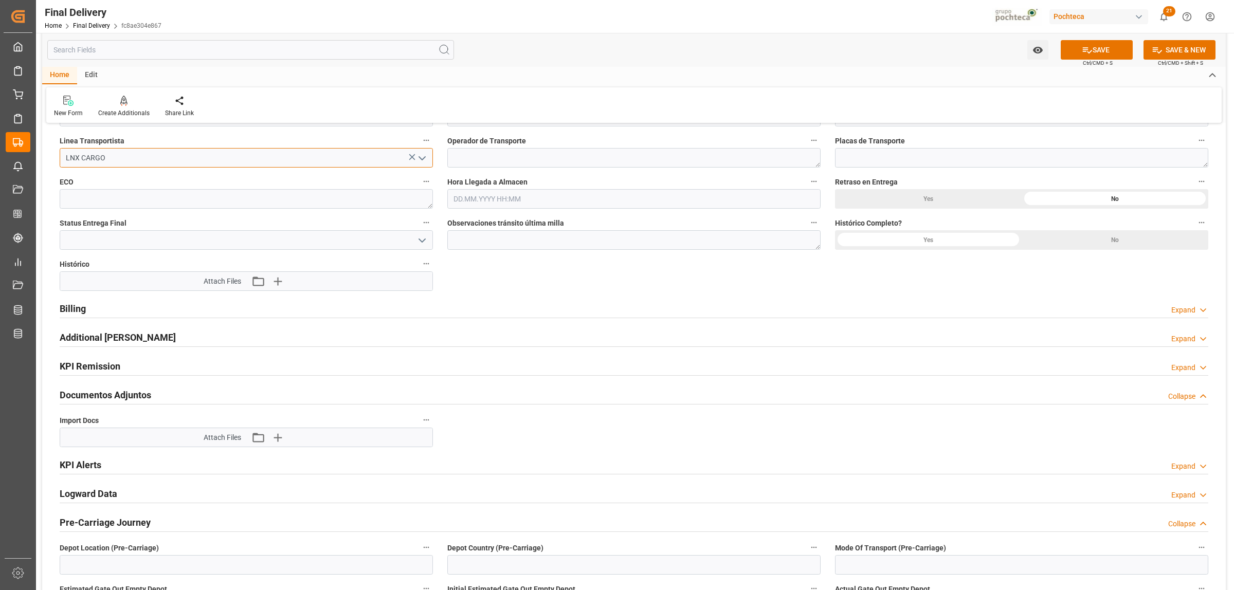
scroll to position [900, 0]
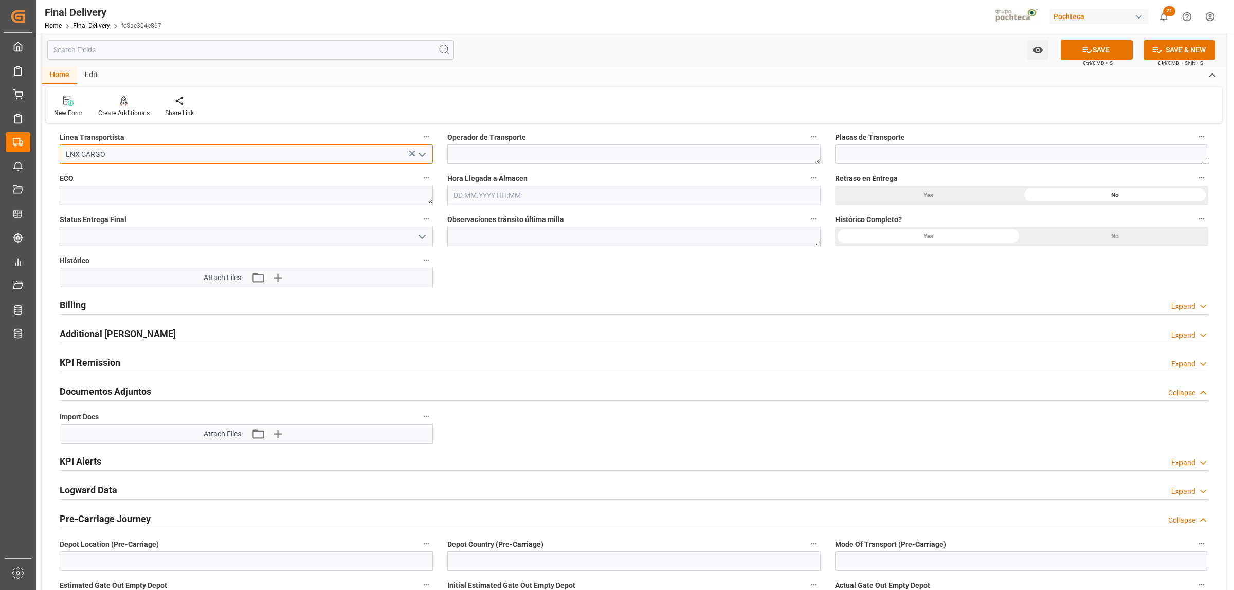
type input "LNX CARGO"
click at [125, 389] on h2 "Documentos Adjuntos" at bounding box center [105, 391] width 91 height 14
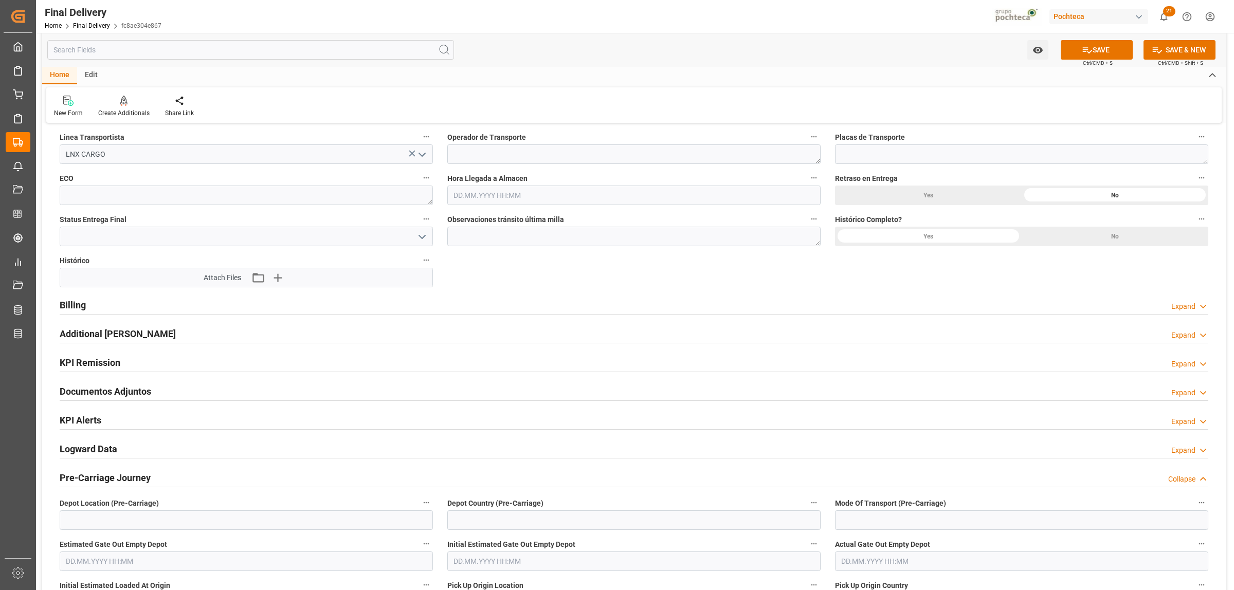
click at [125, 389] on h2 "Documentos Adjuntos" at bounding box center [105, 391] width 91 height 14
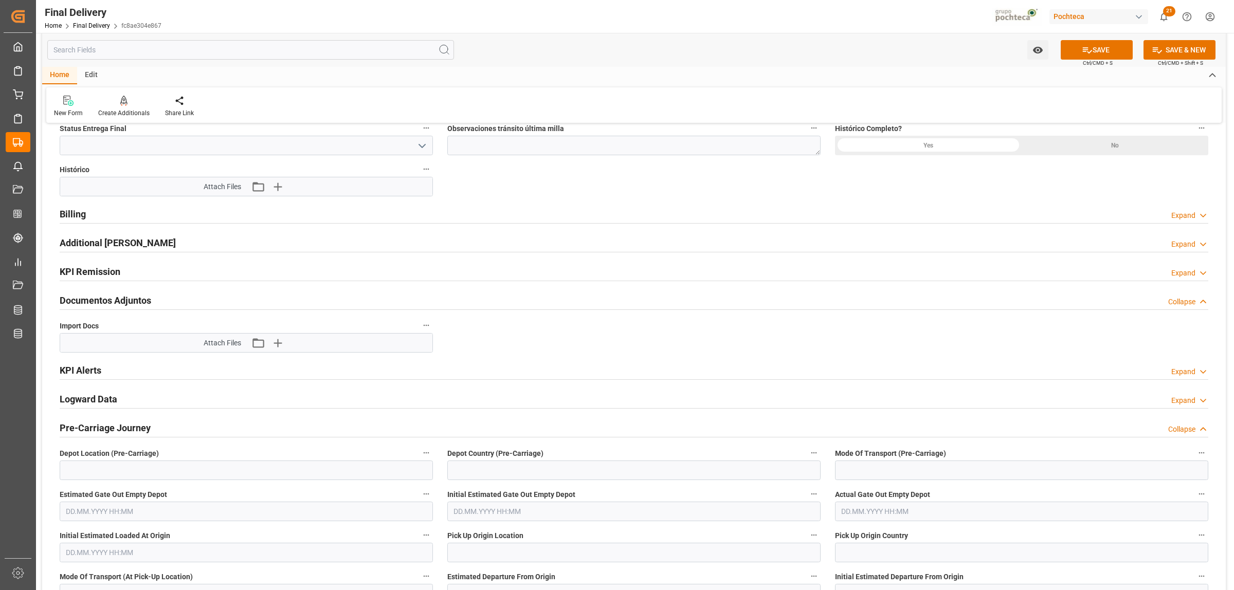
scroll to position [1028, 0]
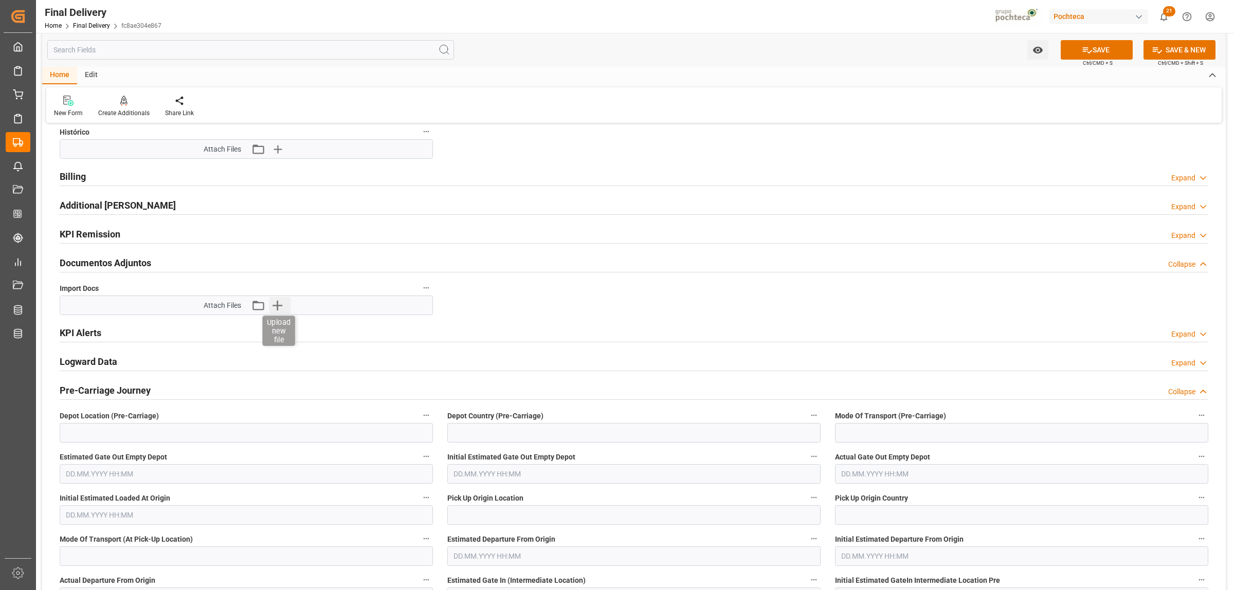
click at [273, 308] on icon "button" at bounding box center [277, 305] width 16 height 16
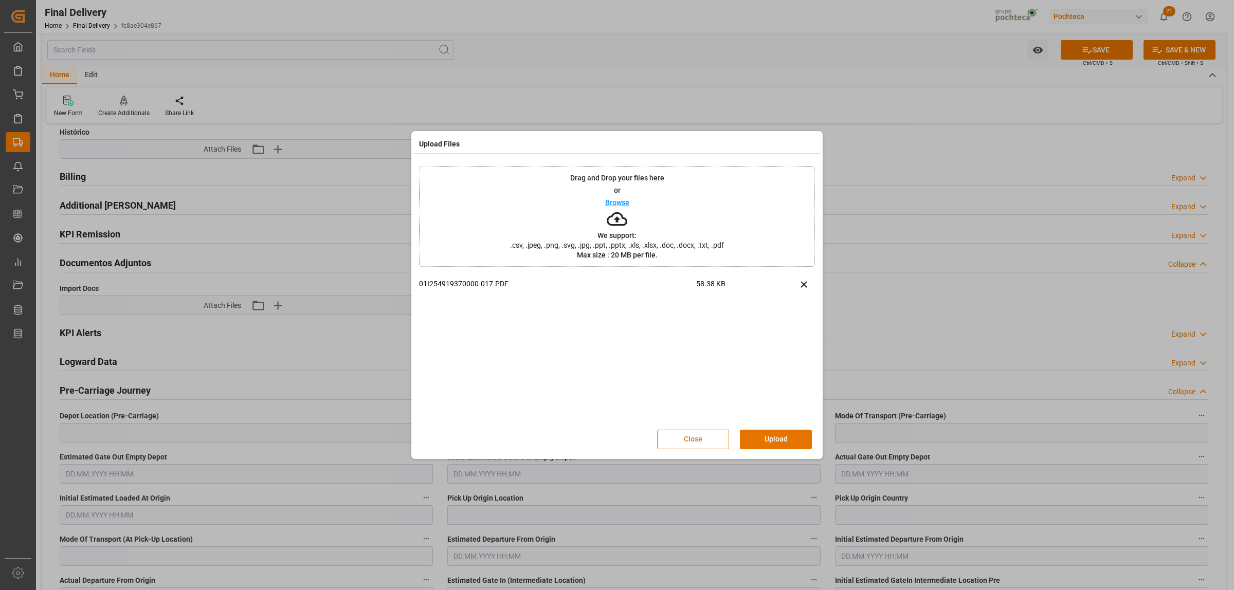
click at [787, 443] on button "Upload" at bounding box center [776, 440] width 72 height 20
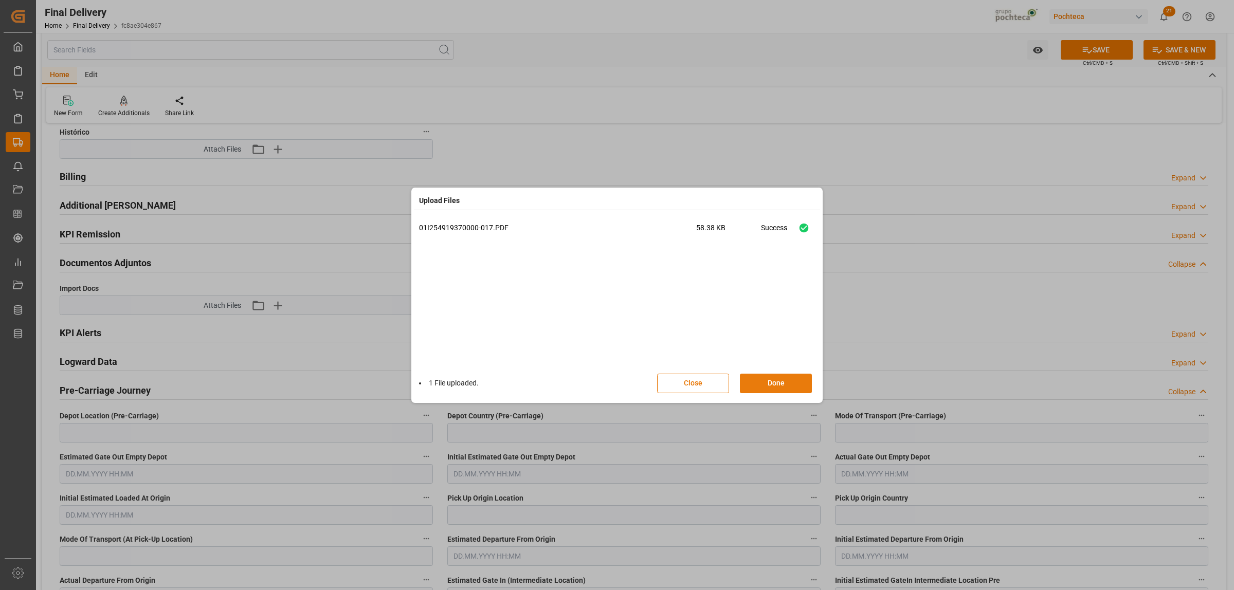
click at [769, 386] on button "Done" at bounding box center [776, 384] width 72 height 20
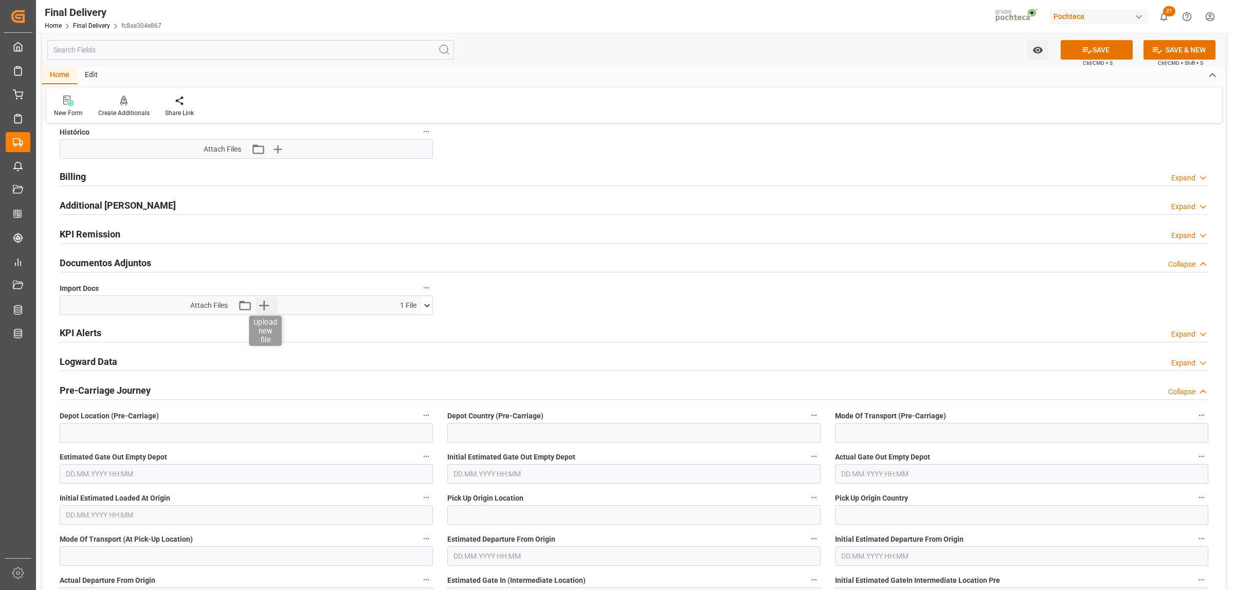
click at [261, 306] on icon "button" at bounding box center [263, 305] width 16 height 16
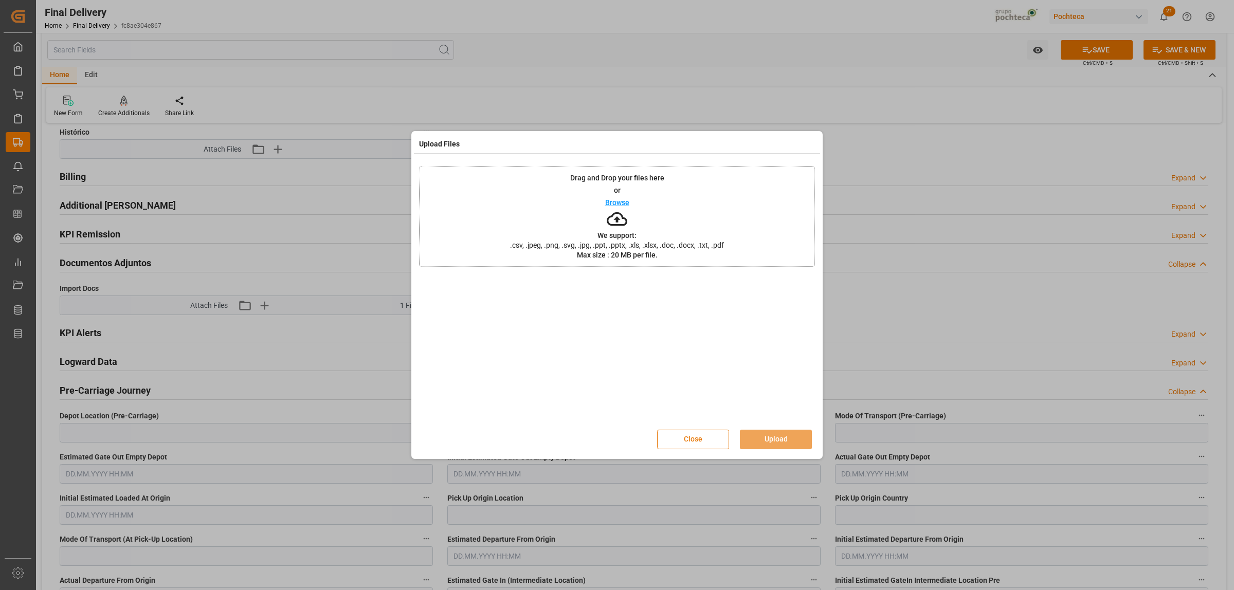
click at [703, 444] on button "Close" at bounding box center [693, 440] width 72 height 20
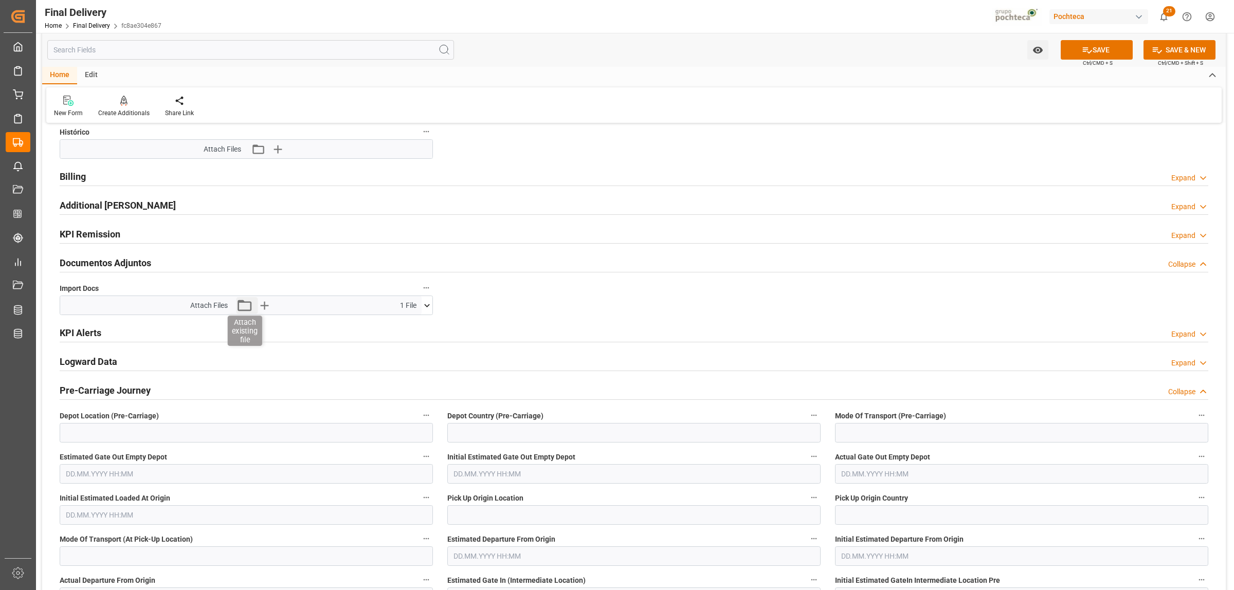
click at [246, 306] on icon "button" at bounding box center [244, 305] width 16 height 16
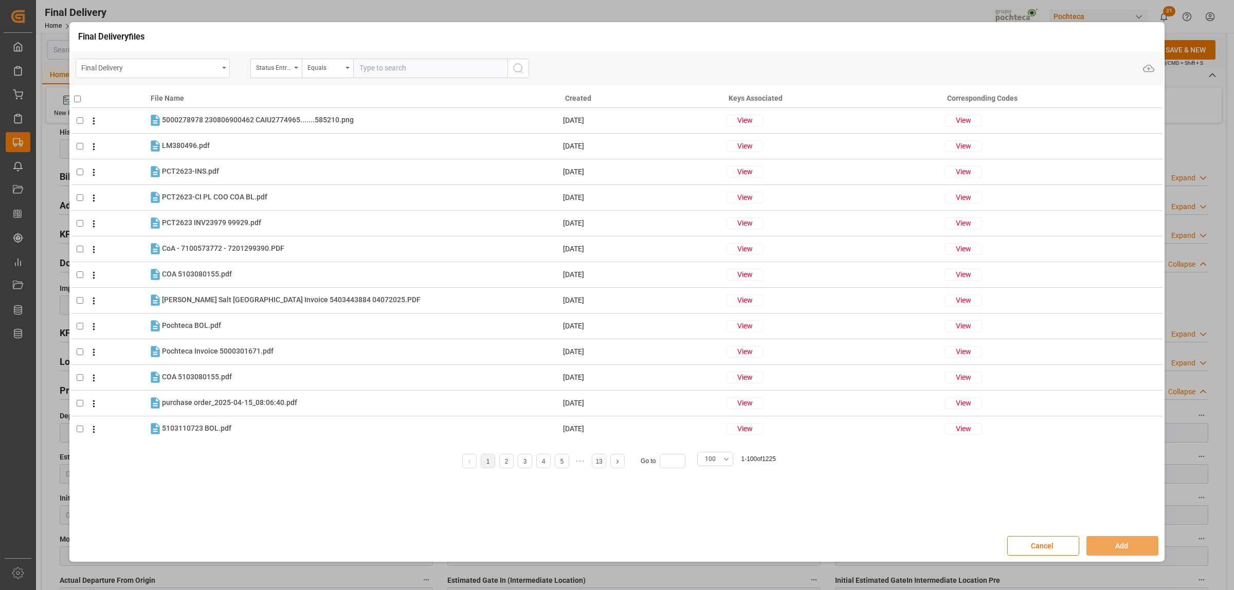
click at [222, 68] on div "Final Delivery" at bounding box center [153, 69] width 154 height 20
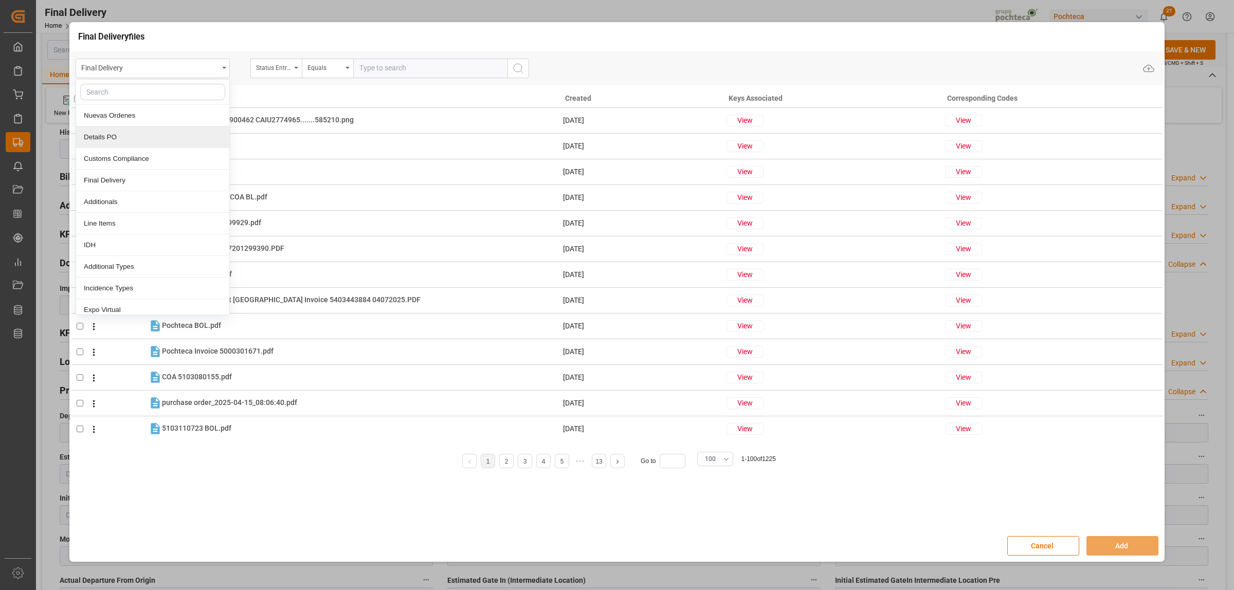
click at [100, 142] on div "Details PO" at bounding box center [152, 137] width 153 height 22
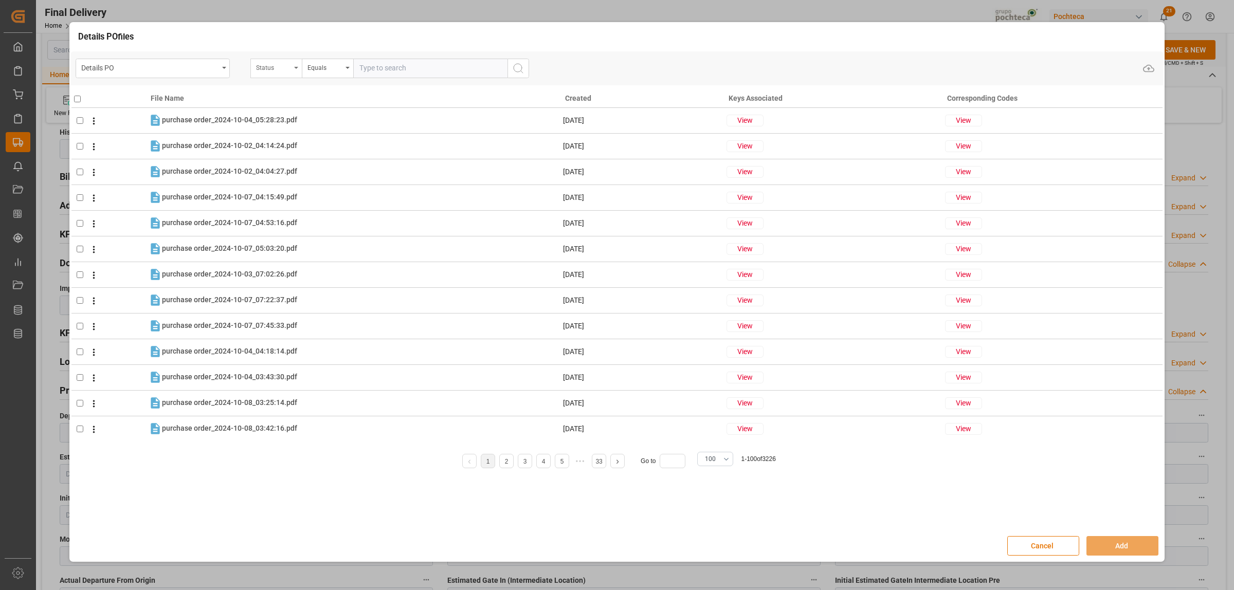
click at [297, 75] on div "Status" at bounding box center [275, 69] width 51 height 20
type input "orde"
click at [342, 112] on div "Orden de Compra nuevo" at bounding box center [327, 116] width 153 height 22
click at [363, 70] on input "text" at bounding box center [430, 69] width 154 height 20
paste input "5000306787"
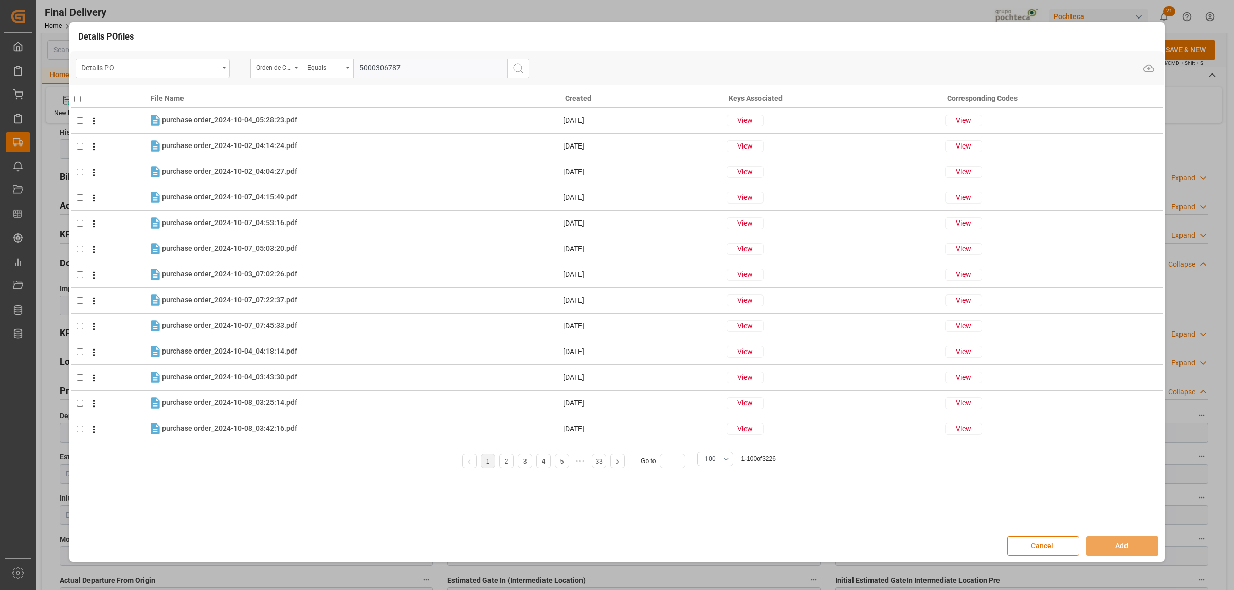
type input "5000306787"
click at [527, 68] on button "search button" at bounding box center [518, 69] width 22 height 20
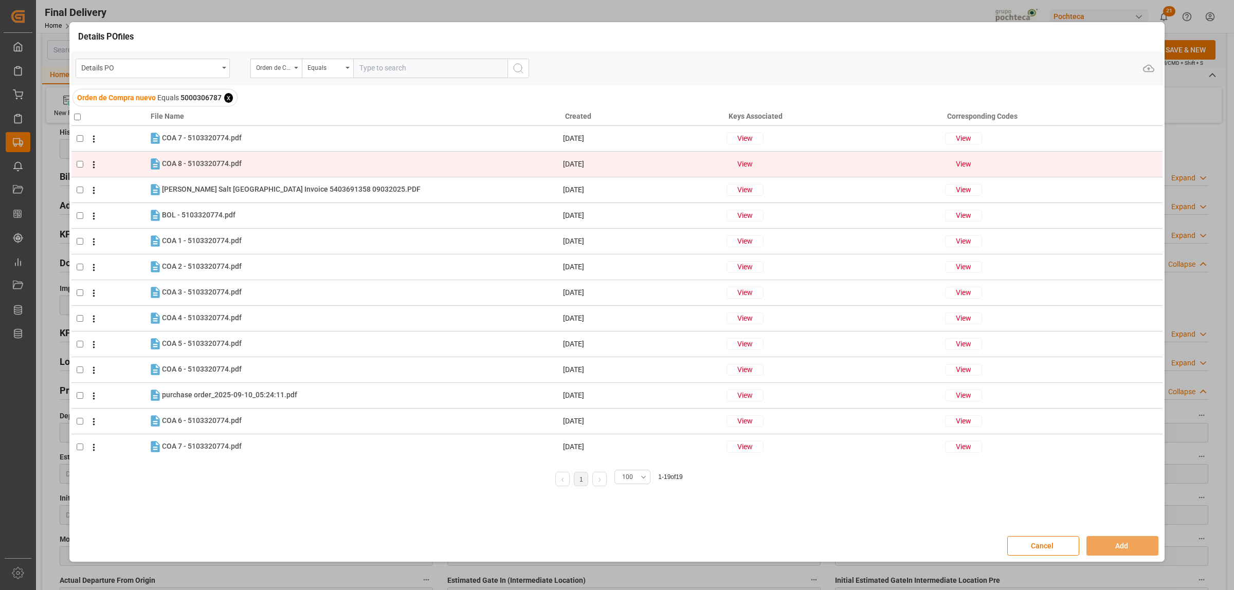
drag, startPoint x: 76, startPoint y: 139, endPoint x: 81, endPoint y: 152, distance: 13.8
click at [77, 139] on input "checkbox" at bounding box center [80, 138] width 7 height 7
checkbox input "true"
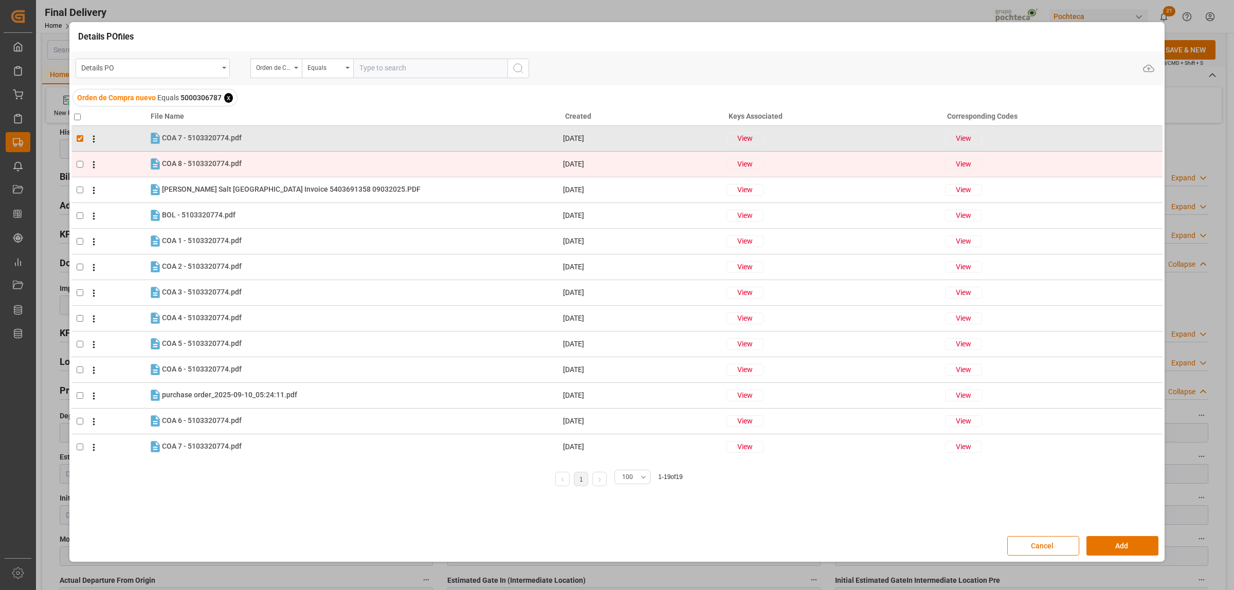
click at [81, 161] on input "checkbox" at bounding box center [80, 164] width 7 height 7
checkbox input "true"
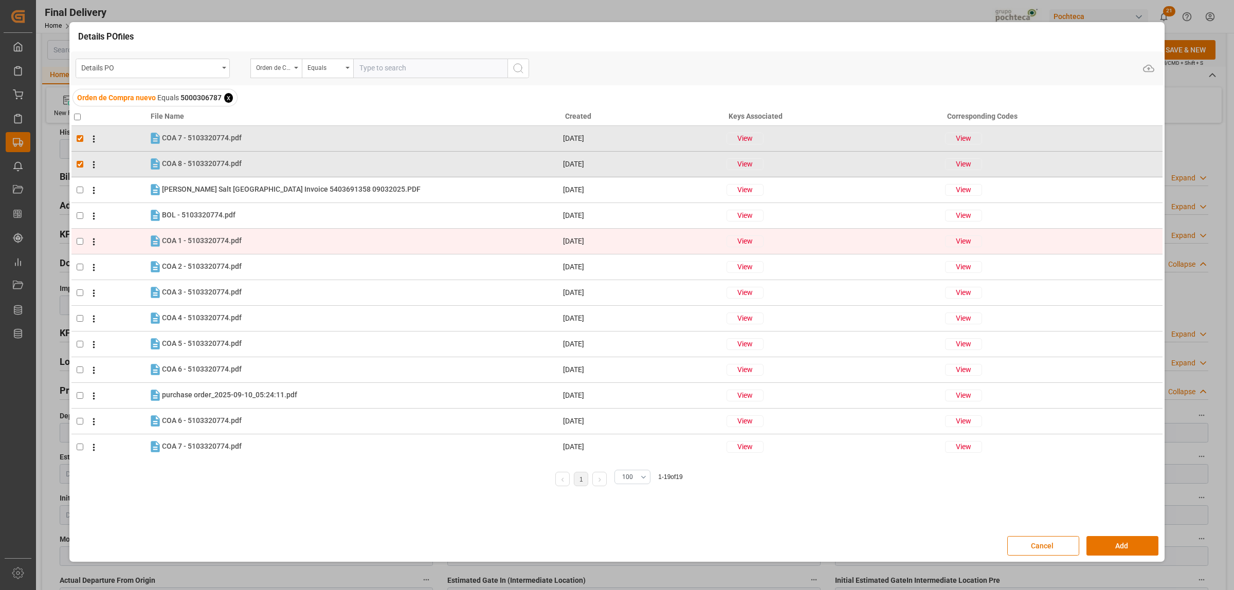
click at [77, 242] on input "checkbox" at bounding box center [80, 241] width 7 height 7
checkbox input "true"
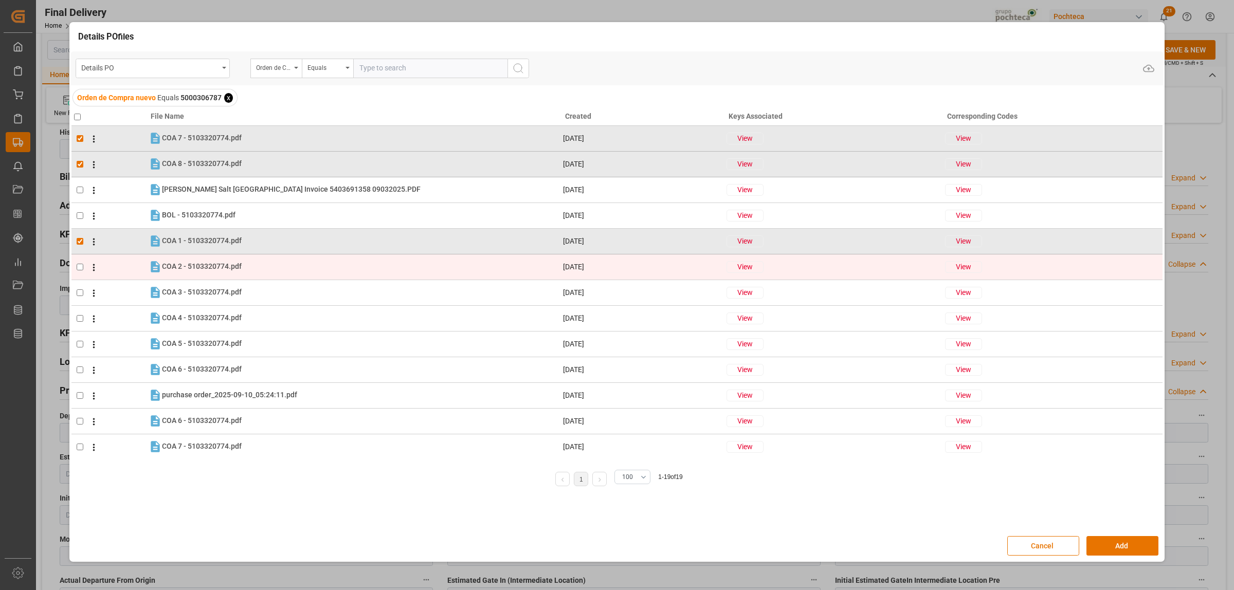
click at [80, 265] on input "checkbox" at bounding box center [80, 267] width 7 height 7
checkbox input "true"
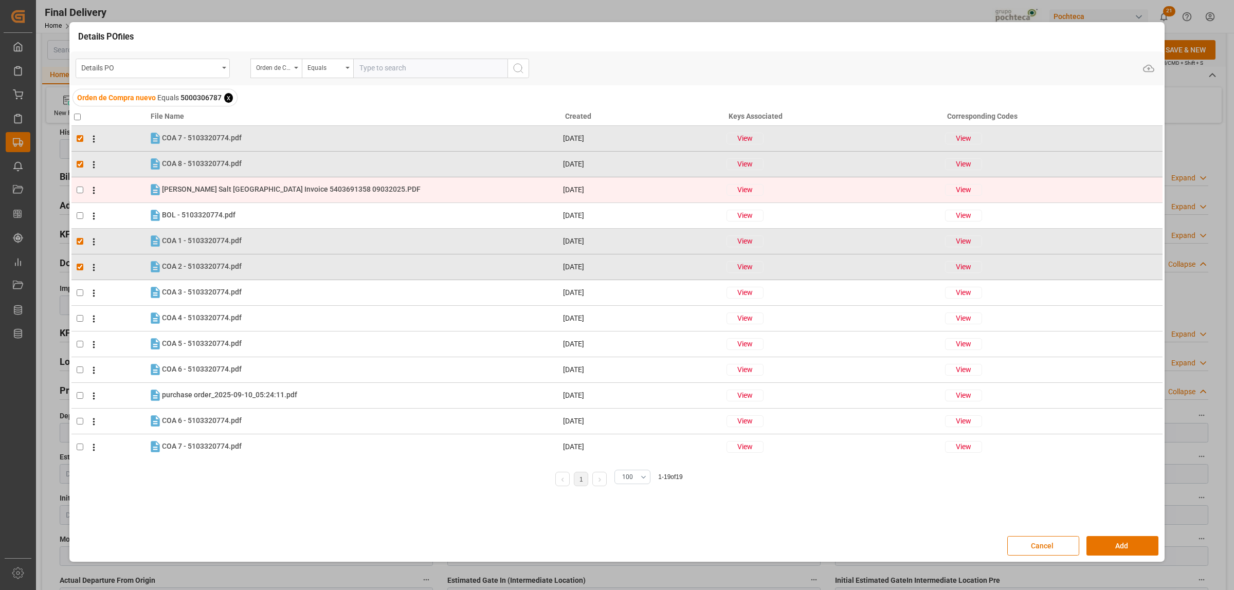
click at [75, 194] on td at bounding box center [109, 190] width 77 height 26
checkbox input "true"
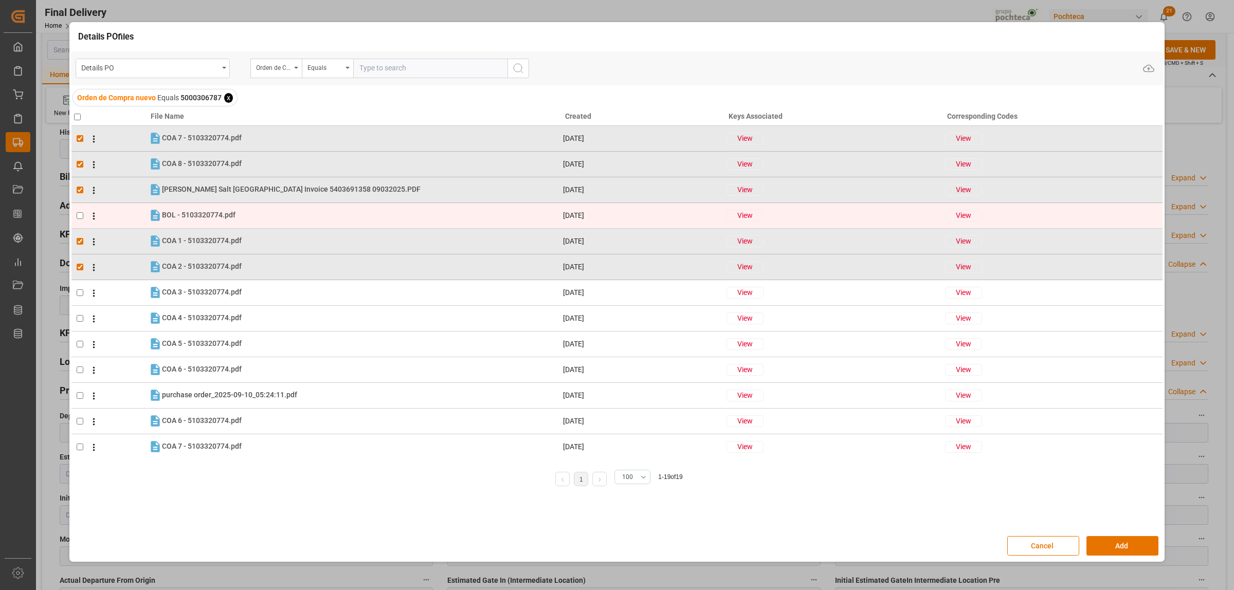
click at [78, 214] on input "checkbox" at bounding box center [80, 215] width 7 height 7
checkbox input "true"
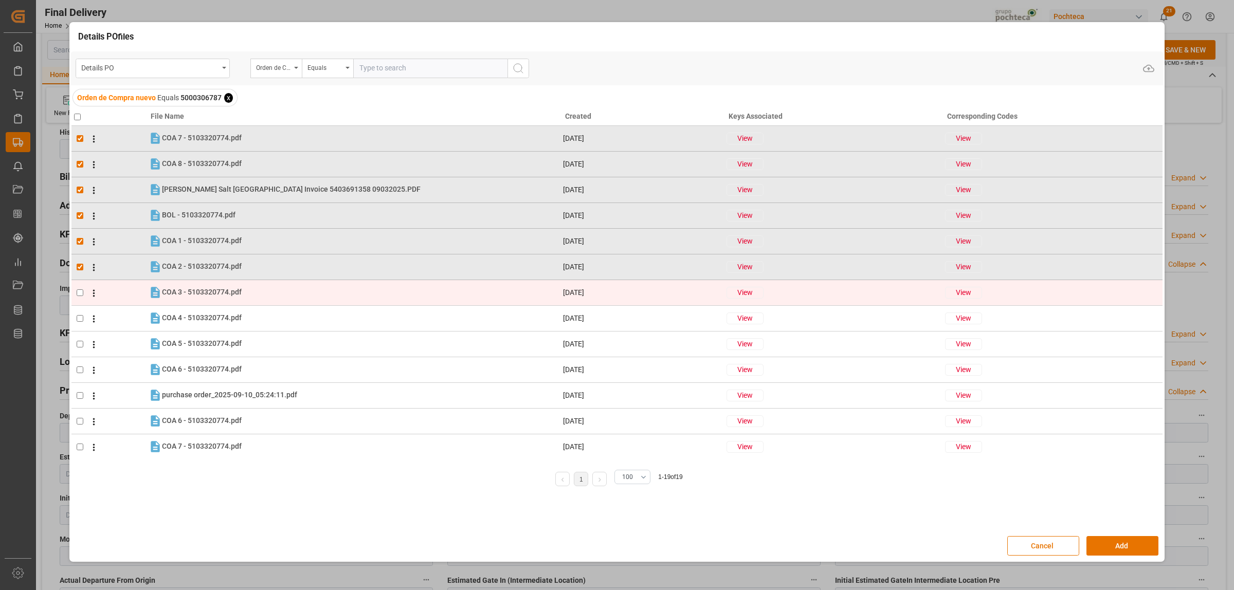
click at [80, 295] on input "checkbox" at bounding box center [80, 292] width 7 height 7
checkbox input "true"
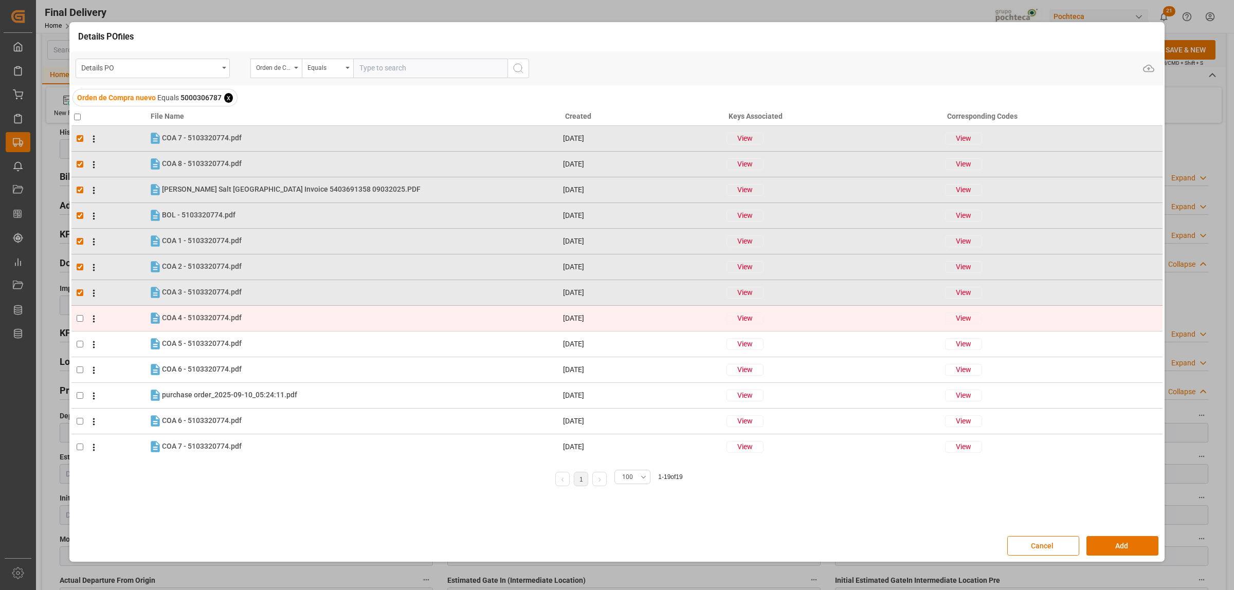
click at [80, 315] on input "checkbox" at bounding box center [80, 318] width 7 height 7
checkbox input "true"
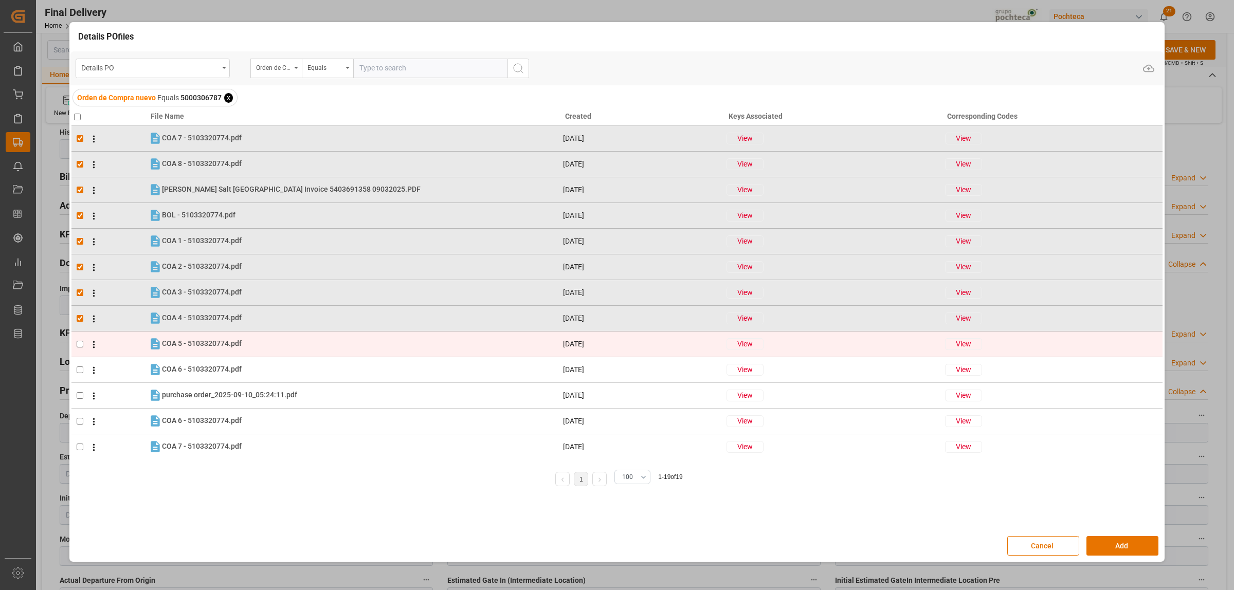
click at [80, 342] on input "checkbox" at bounding box center [80, 344] width 7 height 7
checkbox input "true"
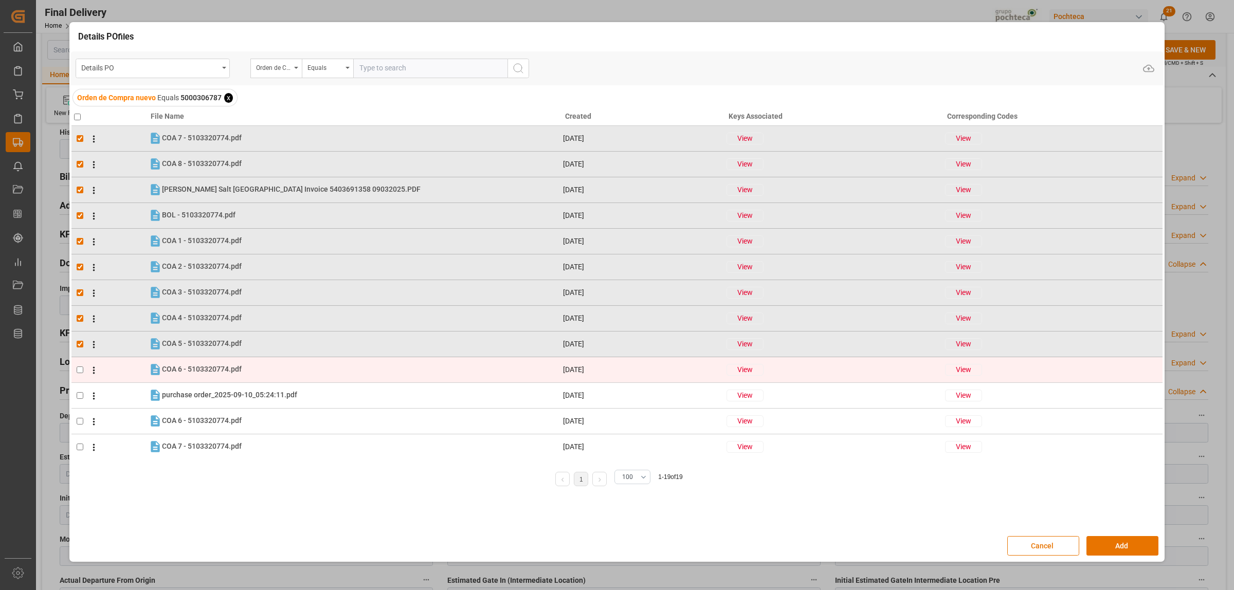
click at [79, 369] on input "checkbox" at bounding box center [80, 369] width 7 height 7
checkbox input "true"
drag, startPoint x: 1165, startPoint y: 323, endPoint x: 1157, endPoint y: 379, distance: 57.1
click at [1157, 386] on div "Details PO files Details PO Orden de Compra nuevo Equals Upload Orden de Compra…" at bounding box center [617, 295] width 1234 height 590
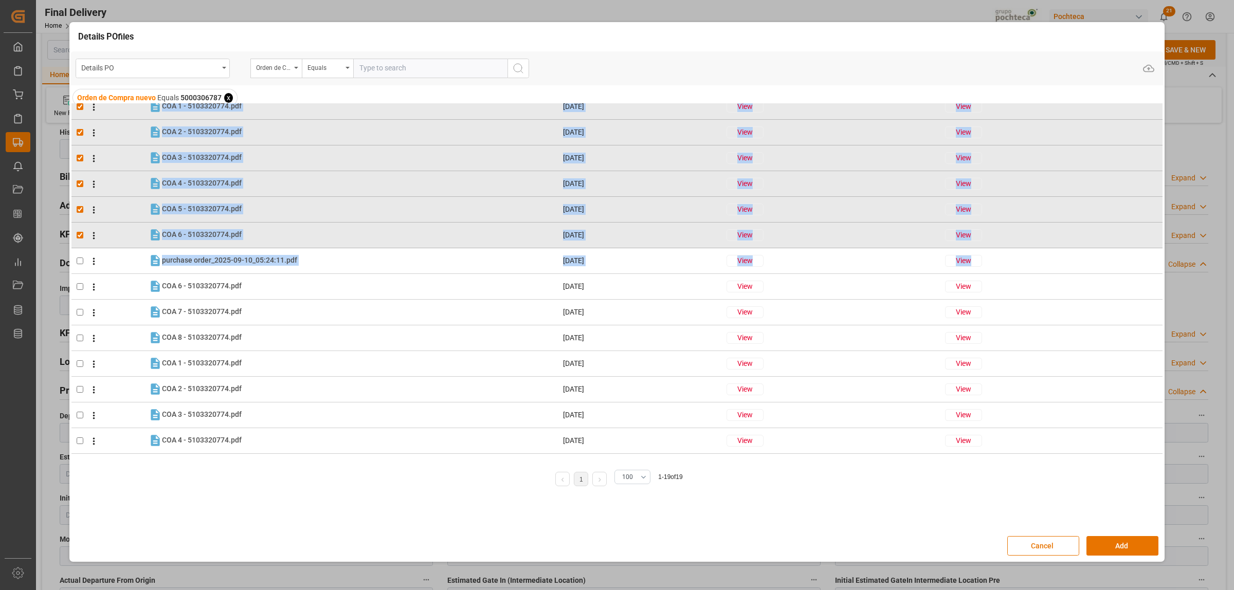
scroll to position [157, 0]
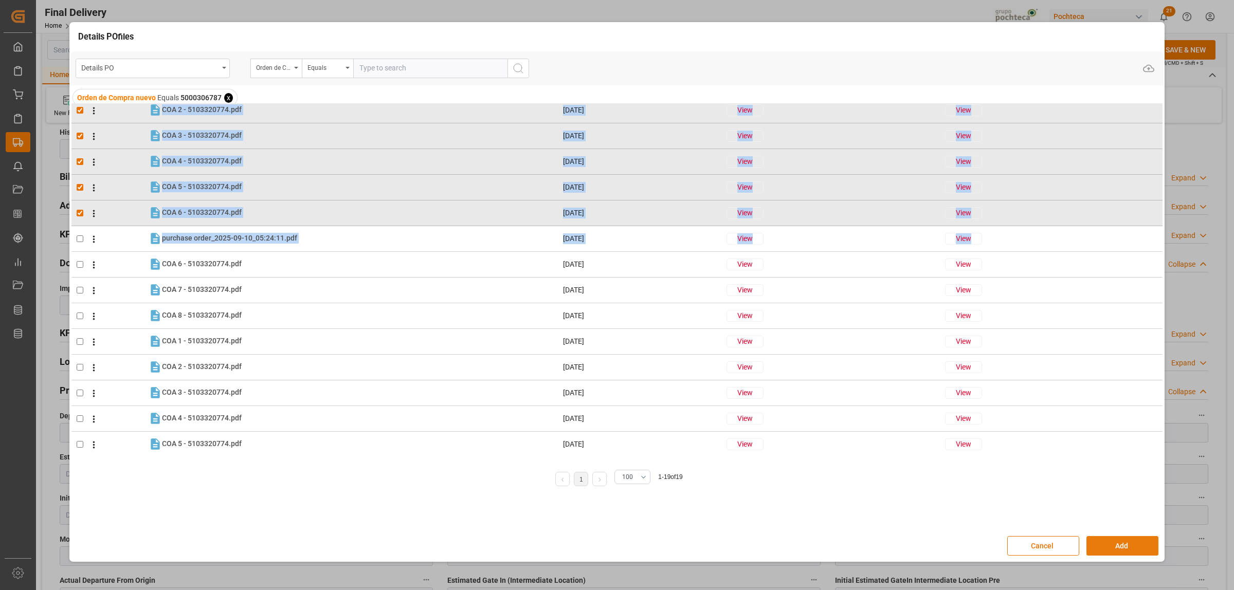
click at [1128, 547] on button "Add" at bounding box center [1122, 546] width 72 height 20
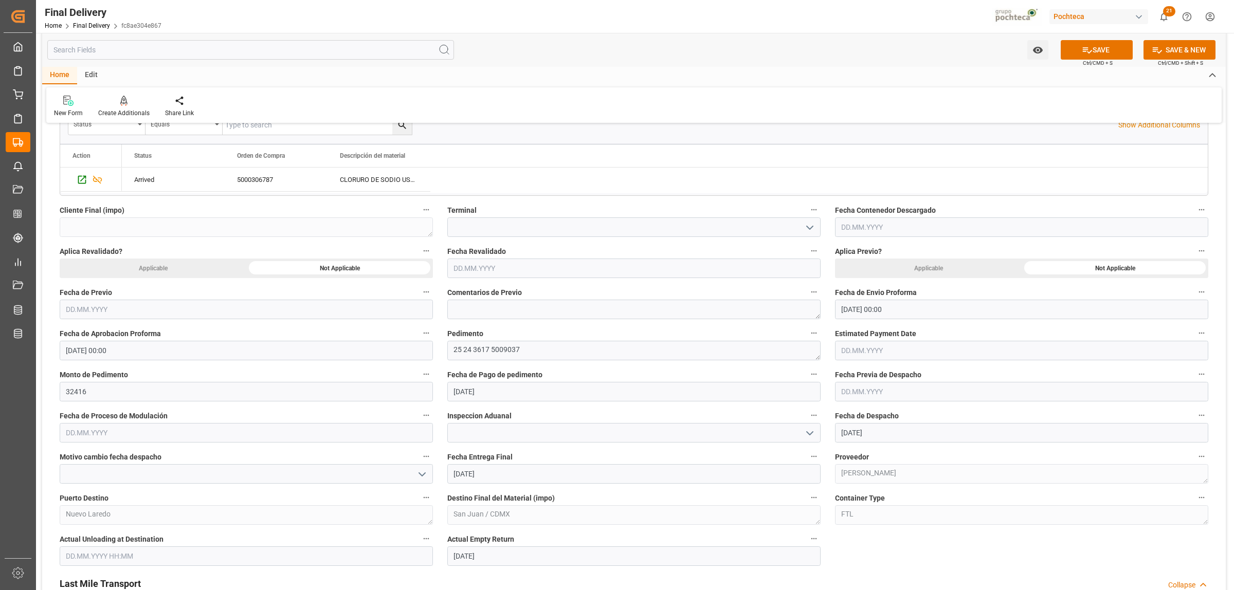
scroll to position [386, 0]
click at [1087, 47] on icon at bounding box center [1086, 50] width 11 height 11
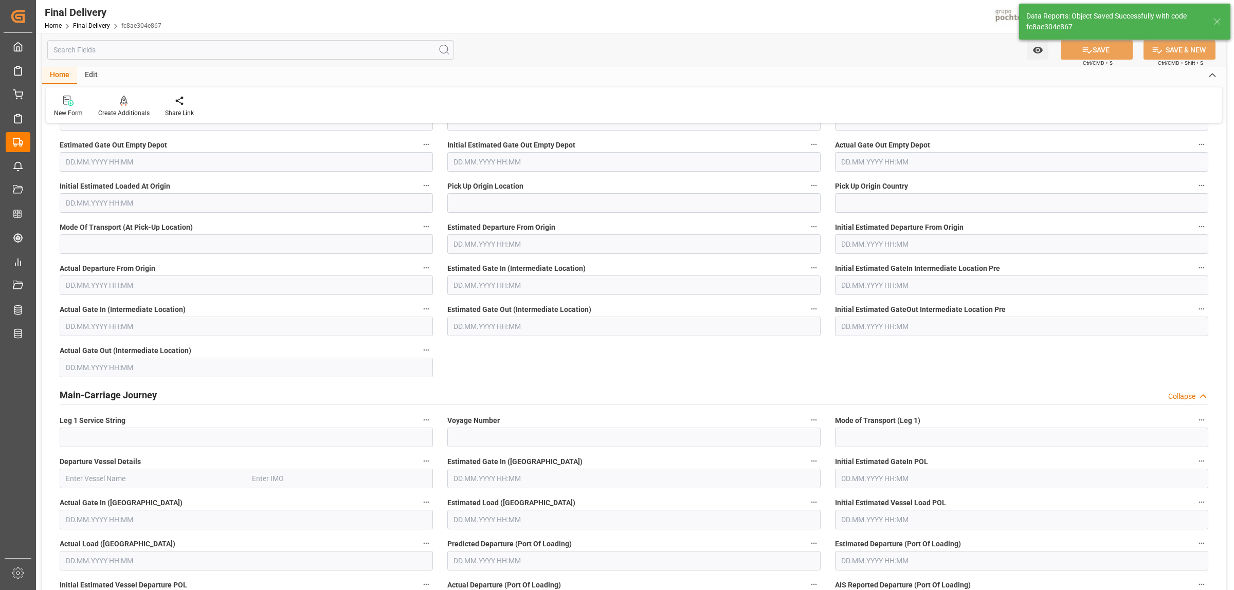
scroll to position [0, 0]
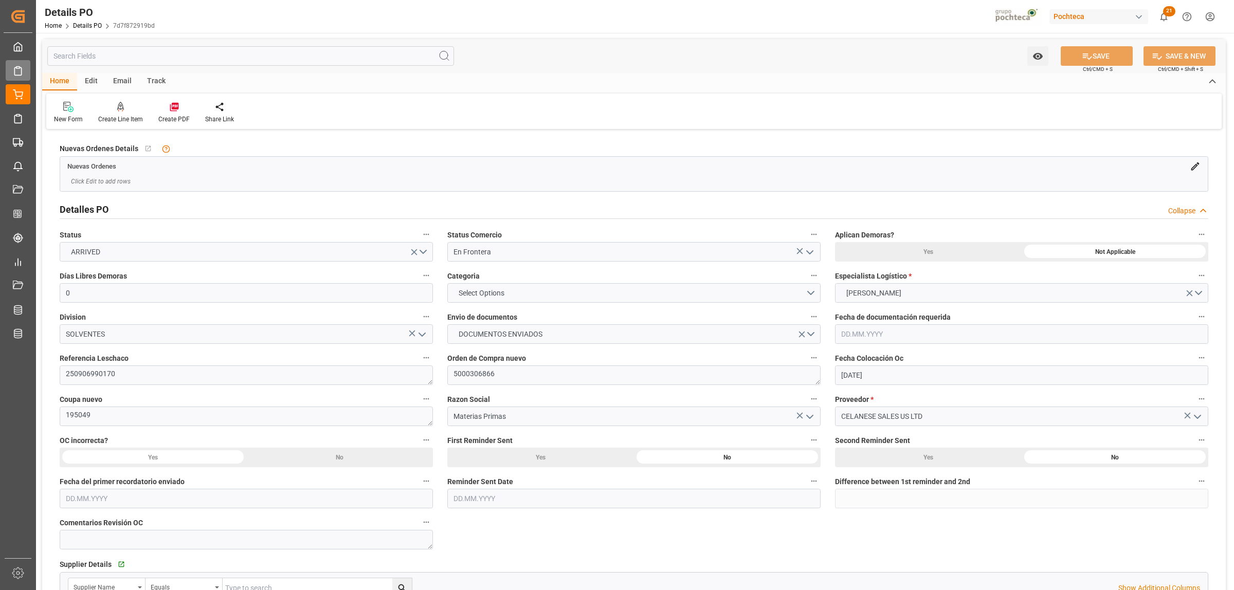
scroll to position [594, 0]
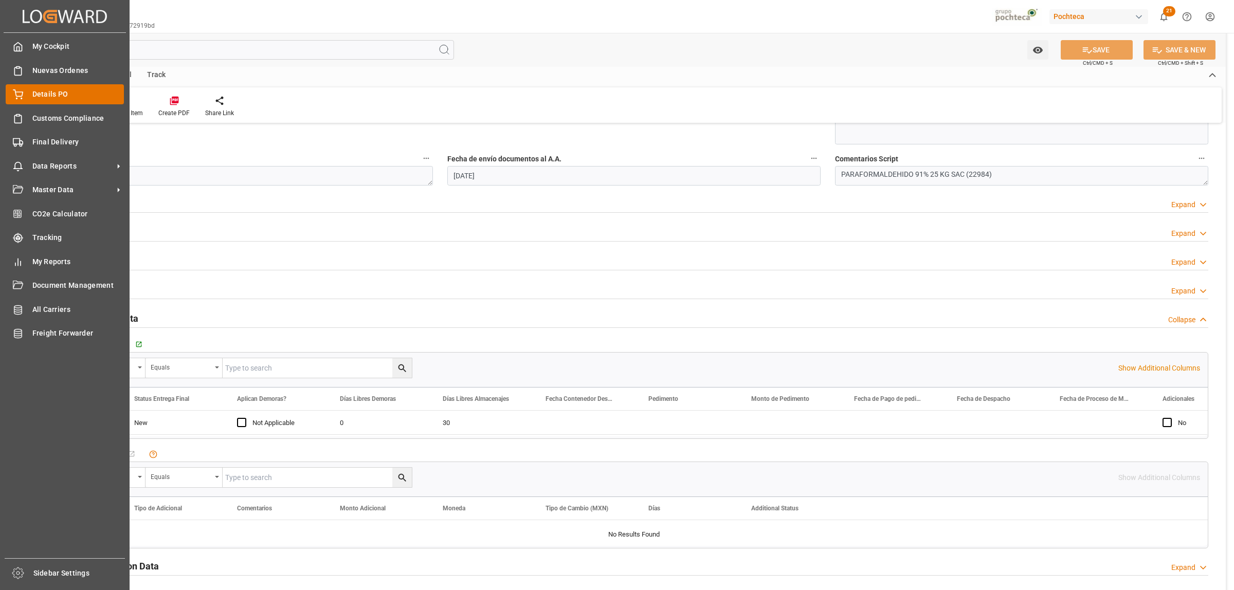
click at [43, 96] on span "Details PO" at bounding box center [78, 94] width 92 height 11
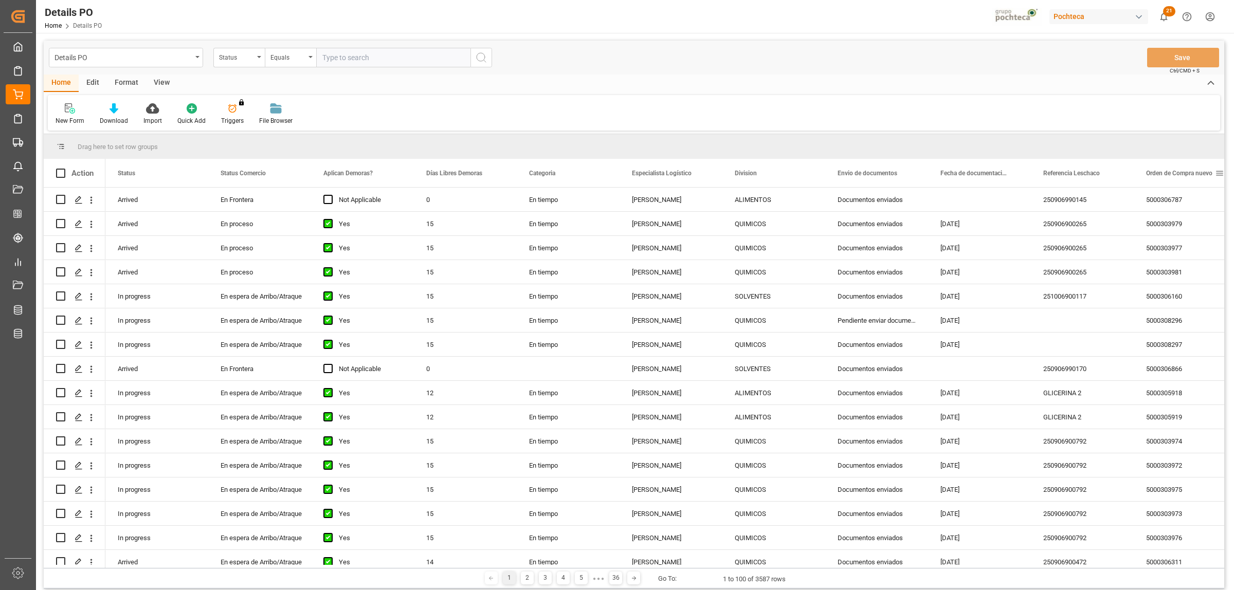
click at [1220, 171] on span at bounding box center [1219, 173] width 9 height 9
click at [1185, 176] on span "filter" at bounding box center [1184, 174] width 9 height 9
type input "5000306795"
click at [1173, 261] on button "Apply" at bounding box center [1180, 260] width 19 height 10
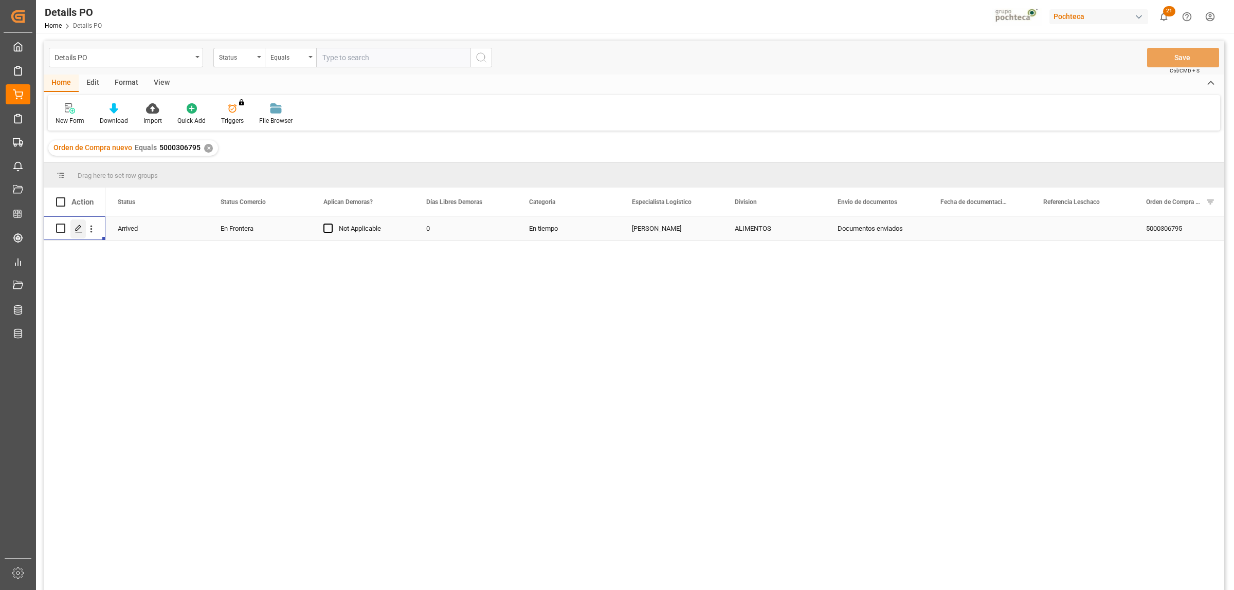
click at [70, 223] on div "Press SPACE to select this row." at bounding box center [77, 228] width 15 height 19
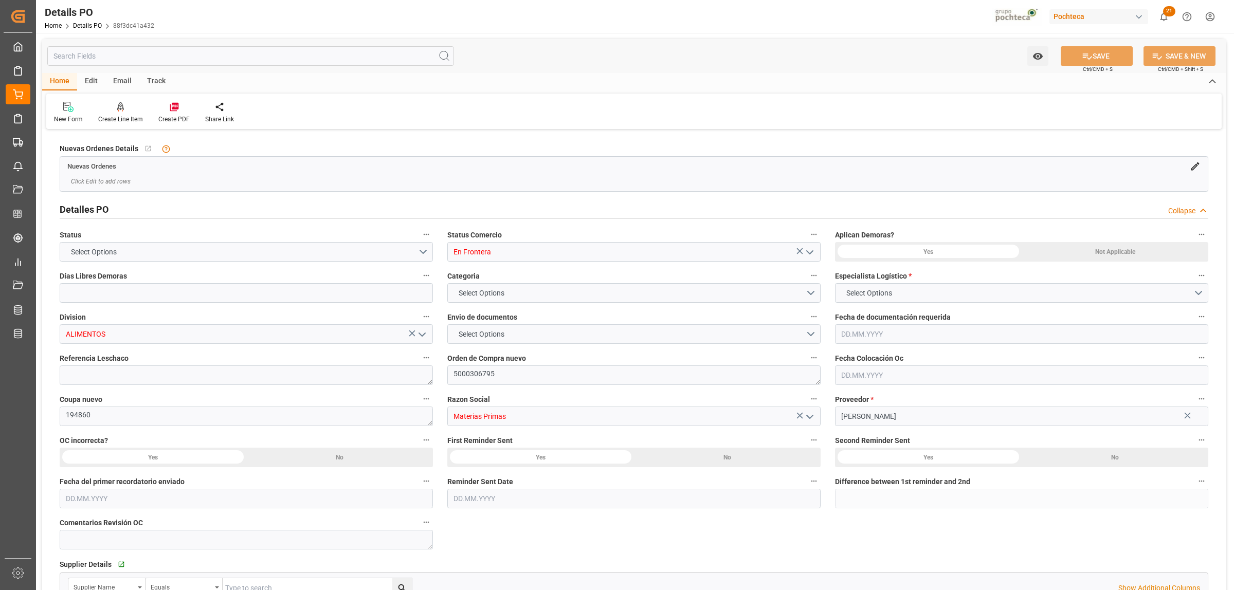
type input "0"
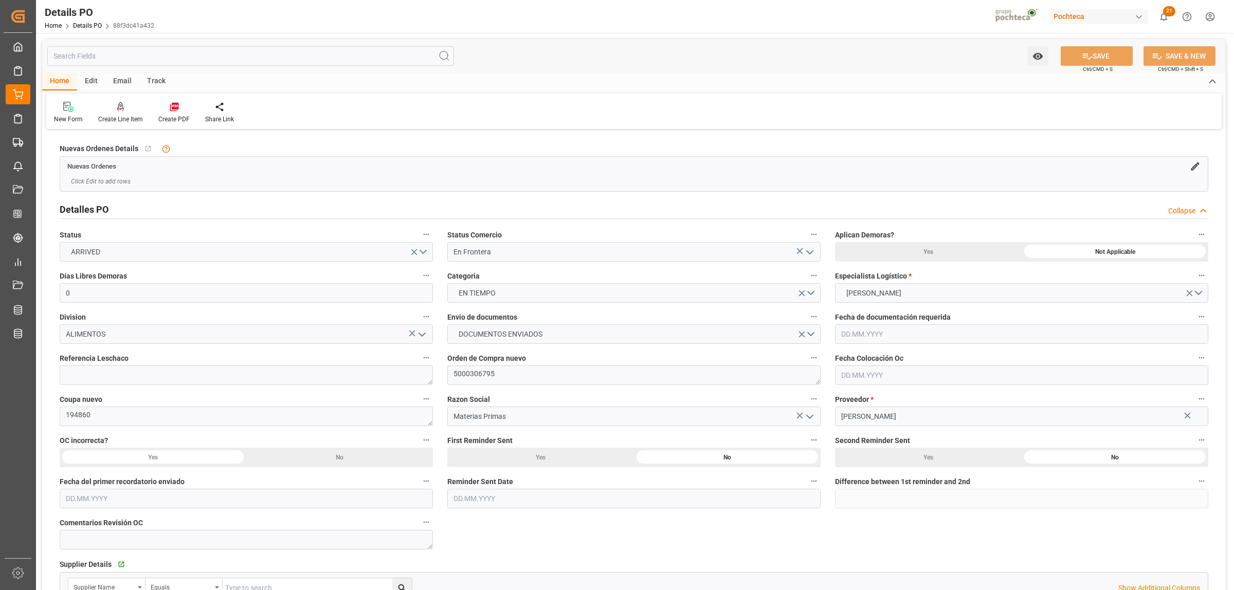
type input "[DATE]"
click at [135, 376] on textarea at bounding box center [246, 375] width 373 height 20
paste textarea "250906990157"
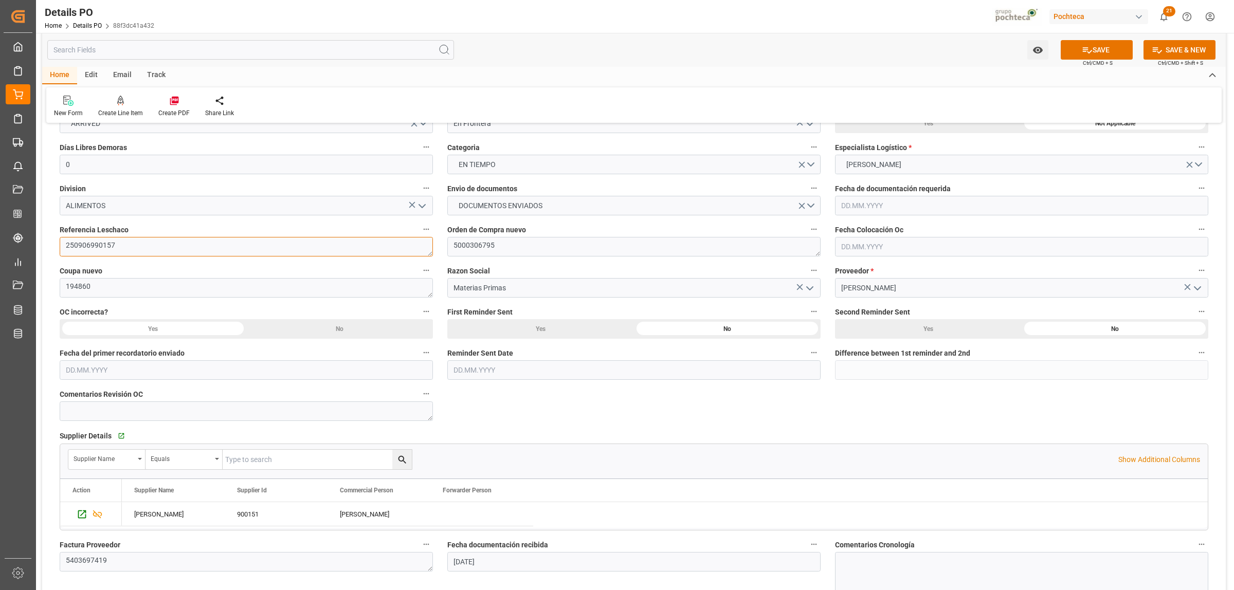
scroll to position [193, 0]
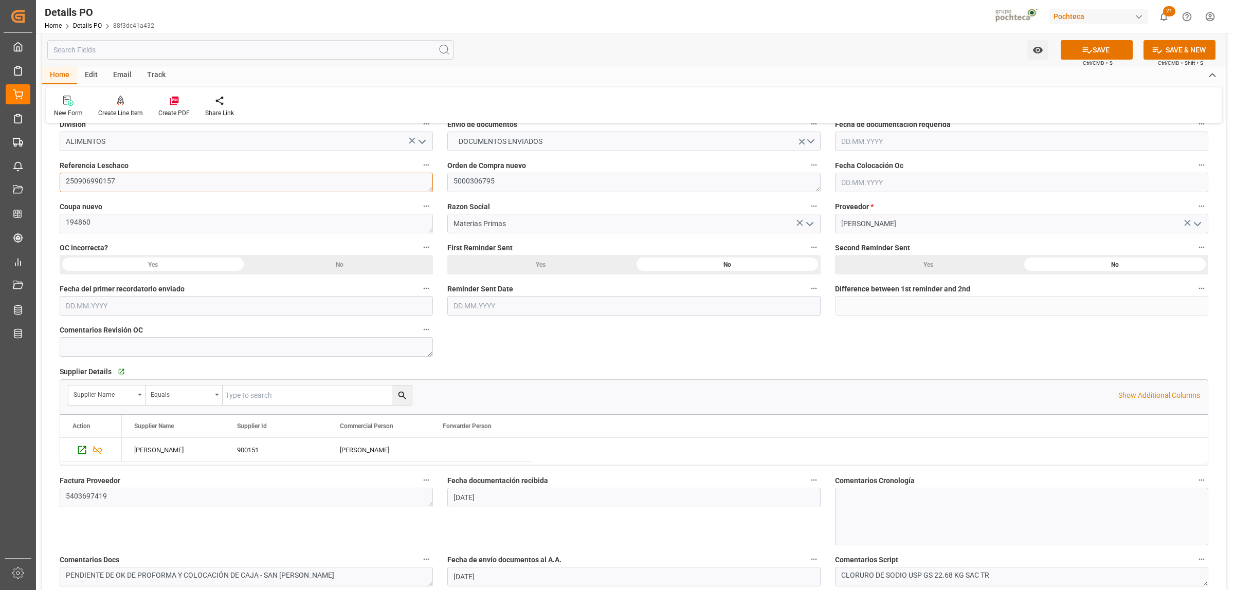
type textarea "250906990157"
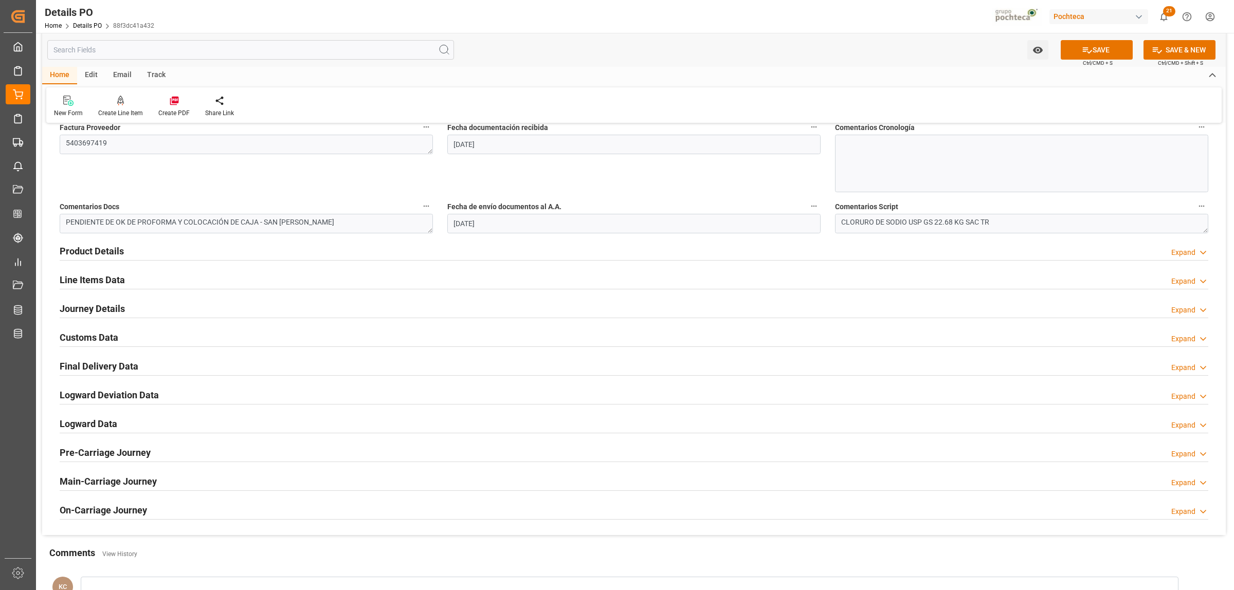
scroll to position [578, 0]
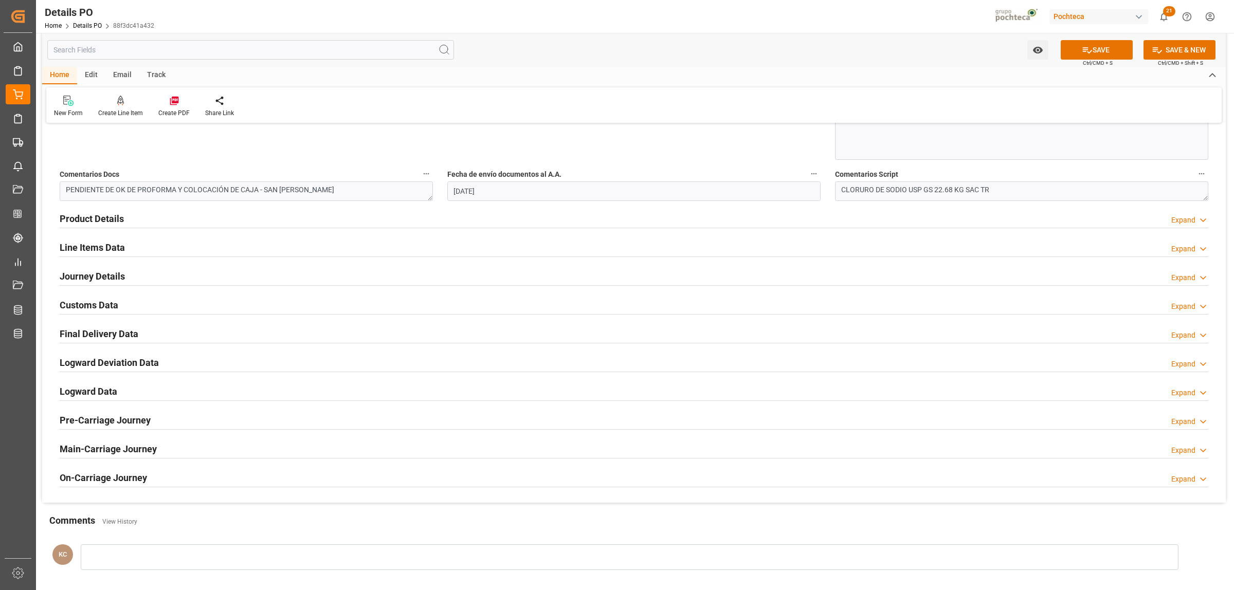
click at [99, 276] on h2 "Journey Details" at bounding box center [92, 276] width 65 height 14
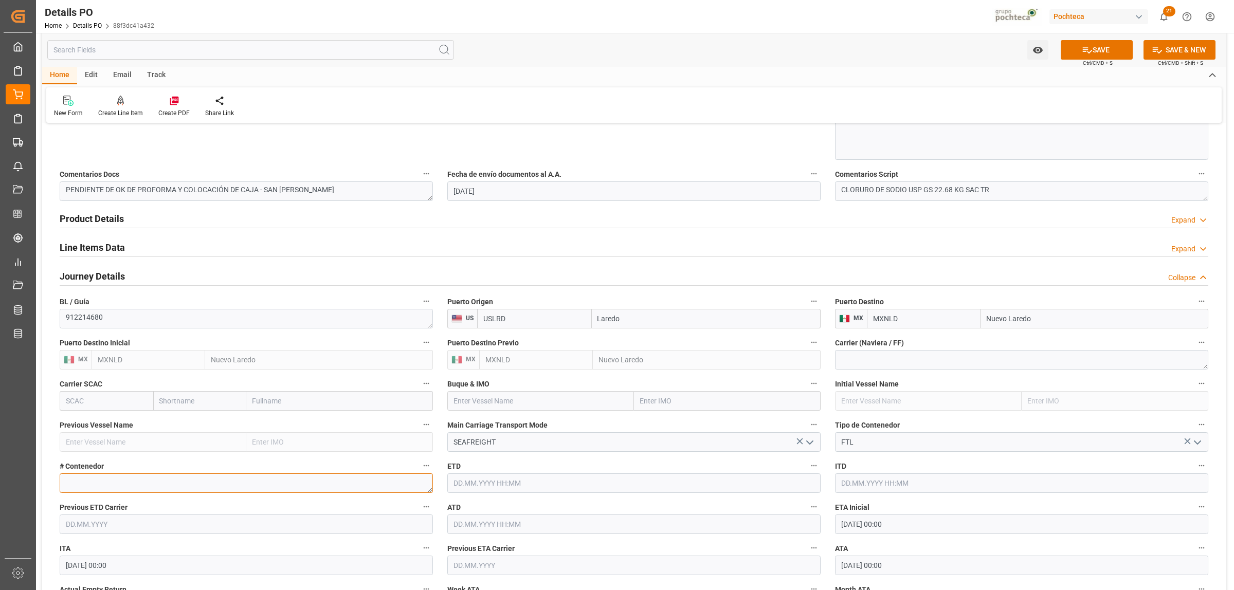
click at [95, 484] on textarea at bounding box center [246, 483] width 373 height 20
paste textarea "52166"
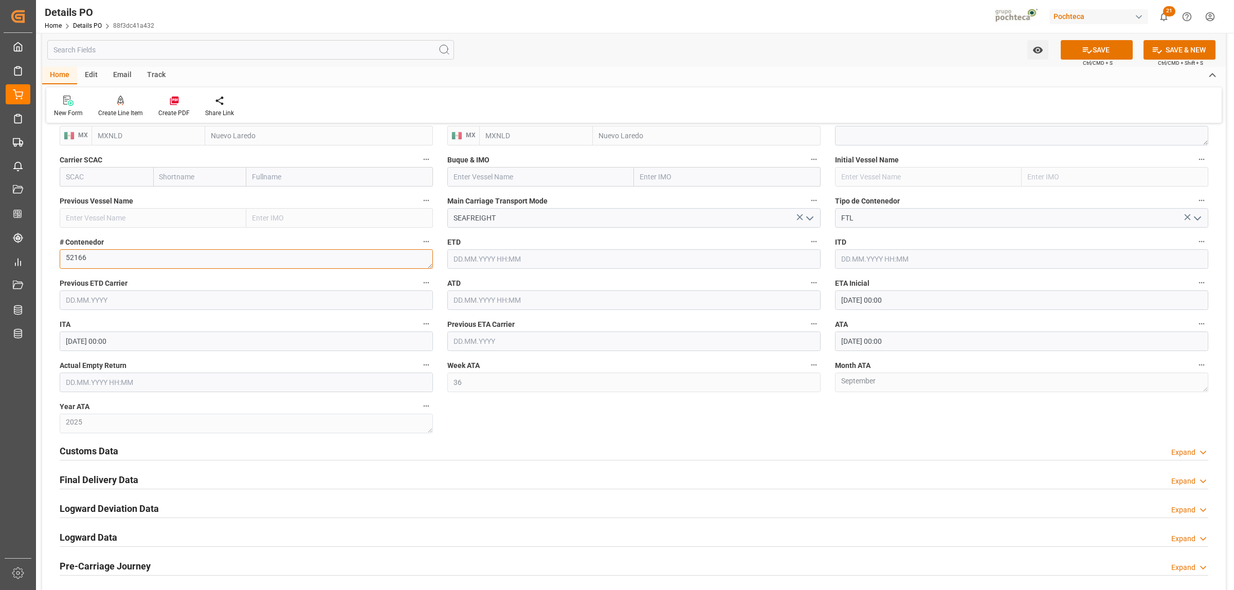
scroll to position [835, 0]
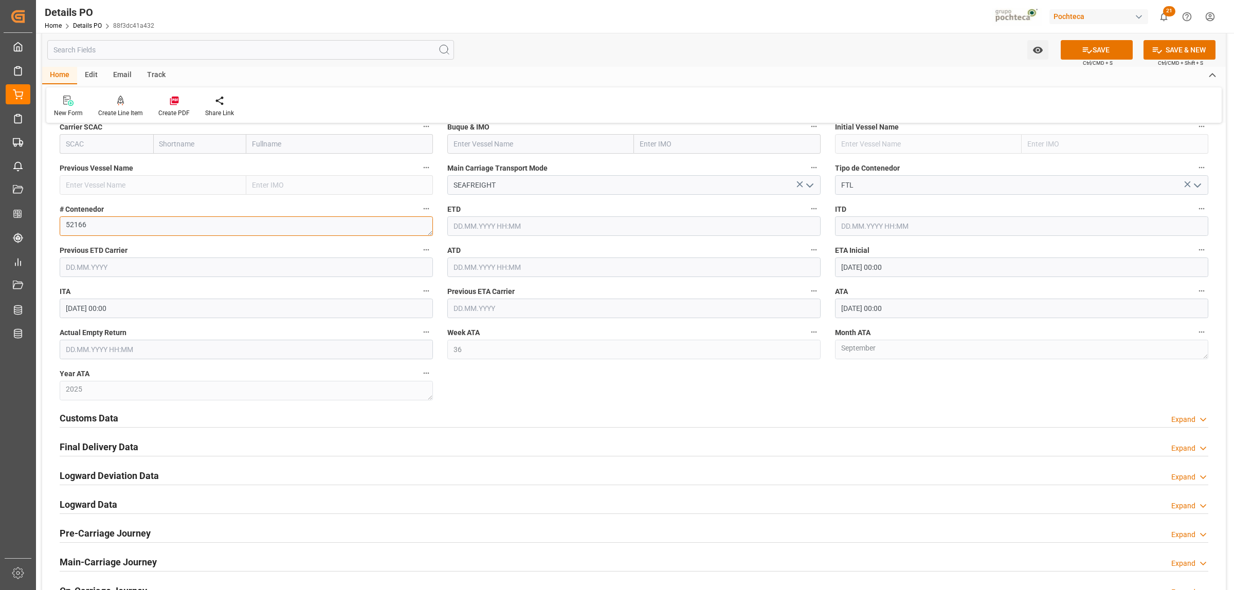
type textarea "52166"
click at [95, 423] on h2 "Customs Data" at bounding box center [89, 418] width 59 height 14
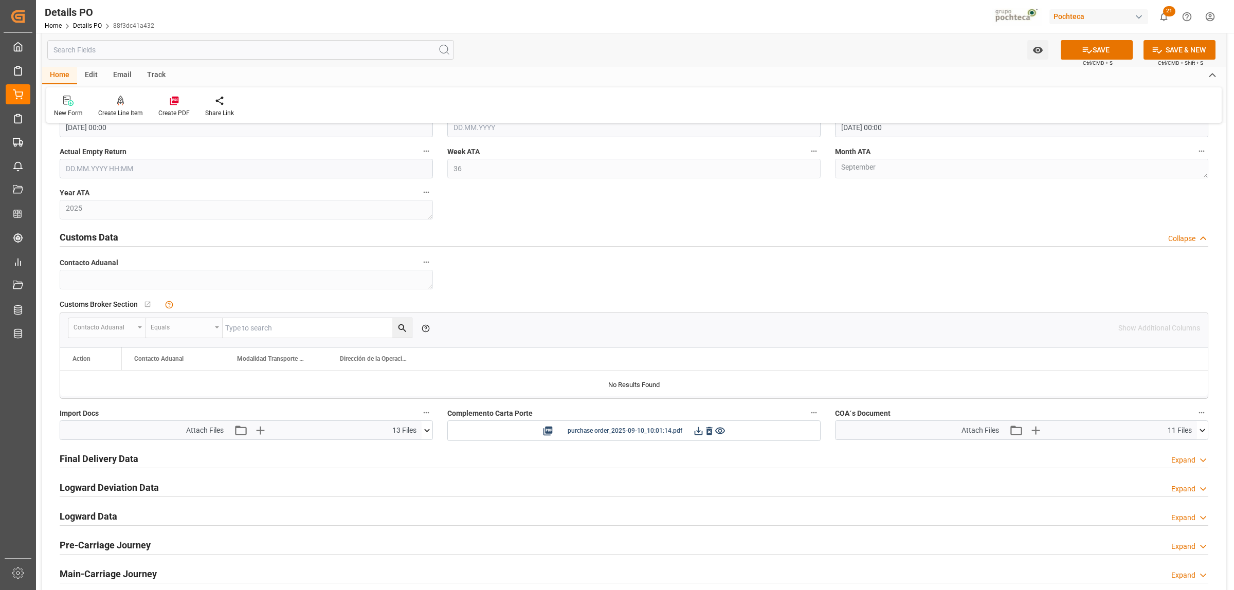
scroll to position [1028, 0]
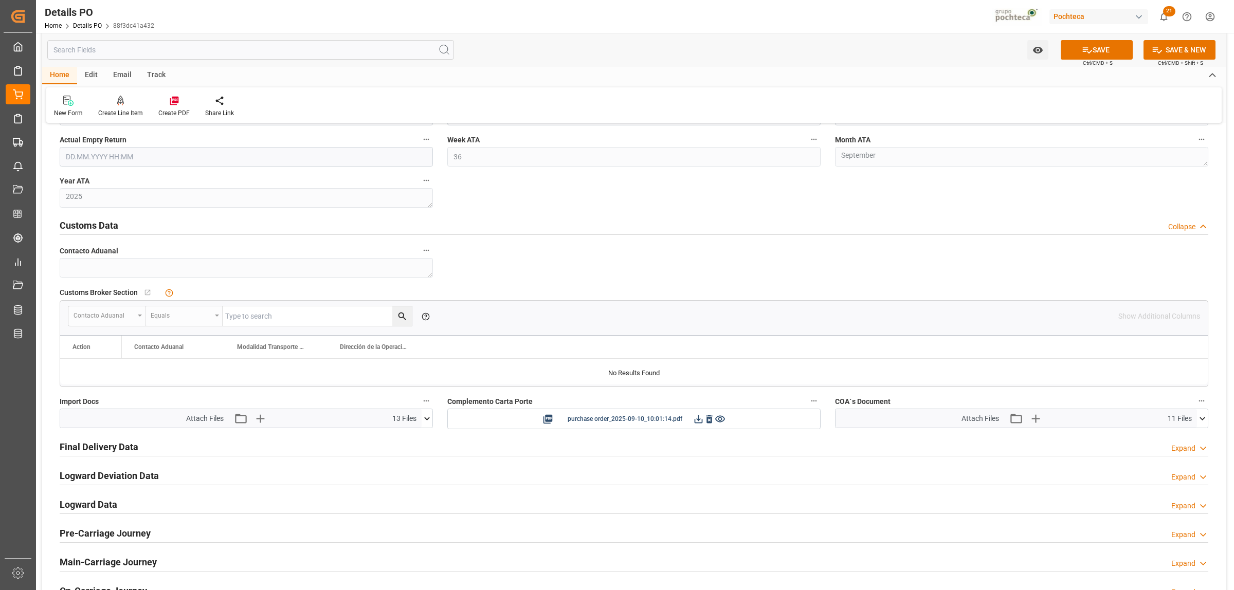
click at [1201, 420] on icon at bounding box center [1202, 418] width 6 height 3
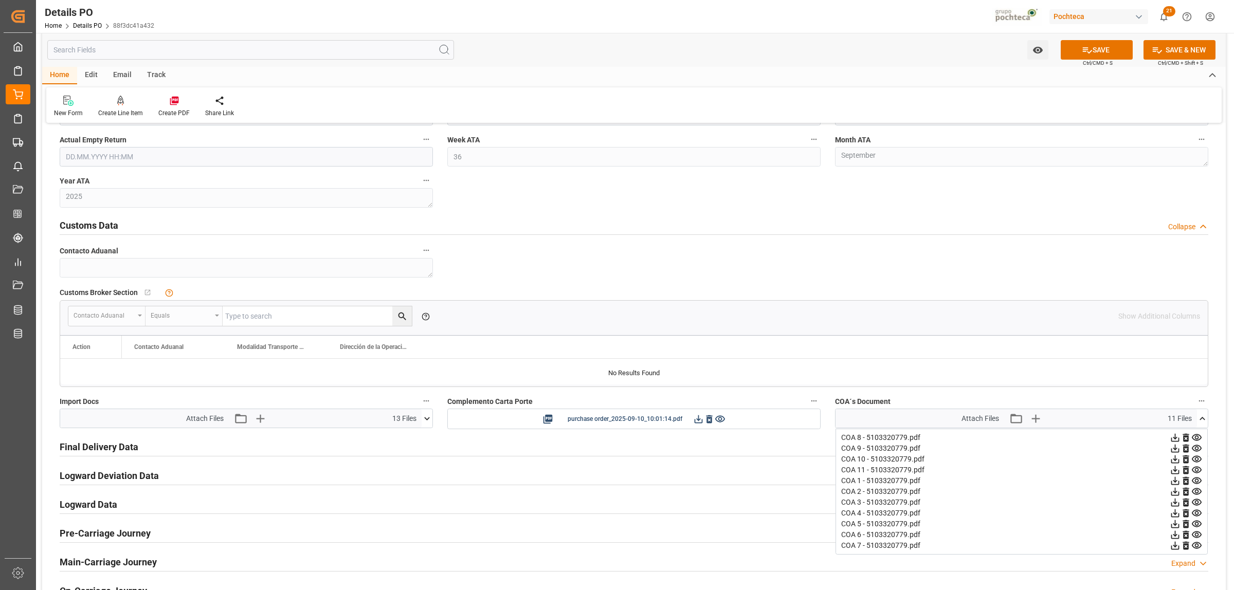
click at [1201, 420] on icon at bounding box center [1202, 418] width 6 height 3
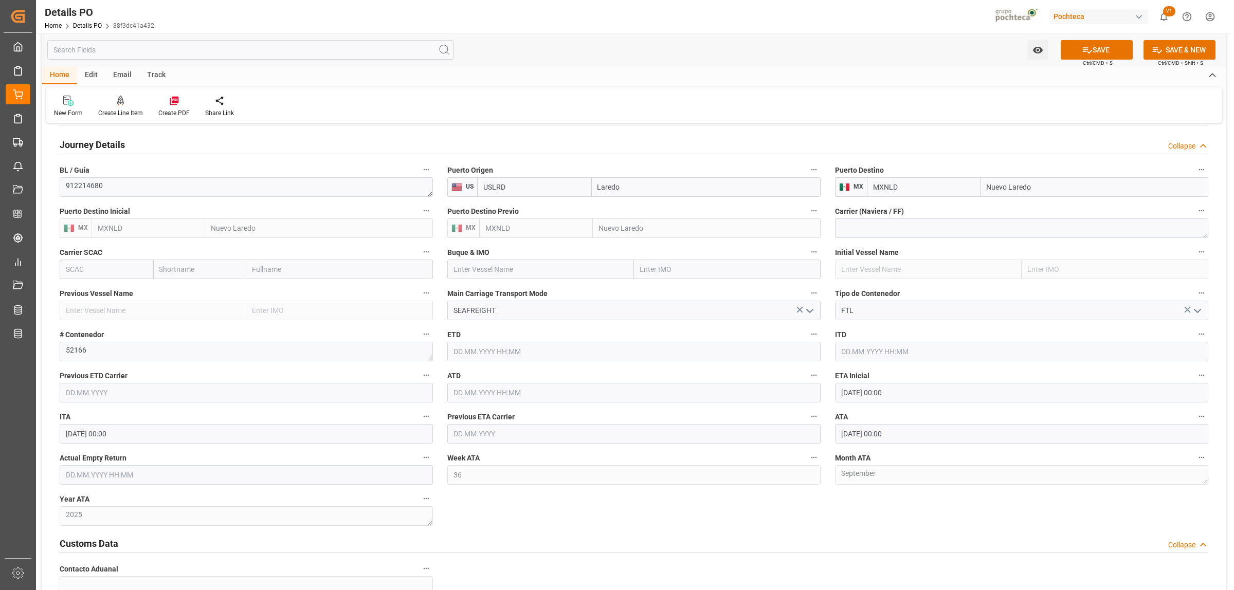
scroll to position [707, 0]
click at [807, 317] on icon "open menu" at bounding box center [809, 314] width 12 height 12
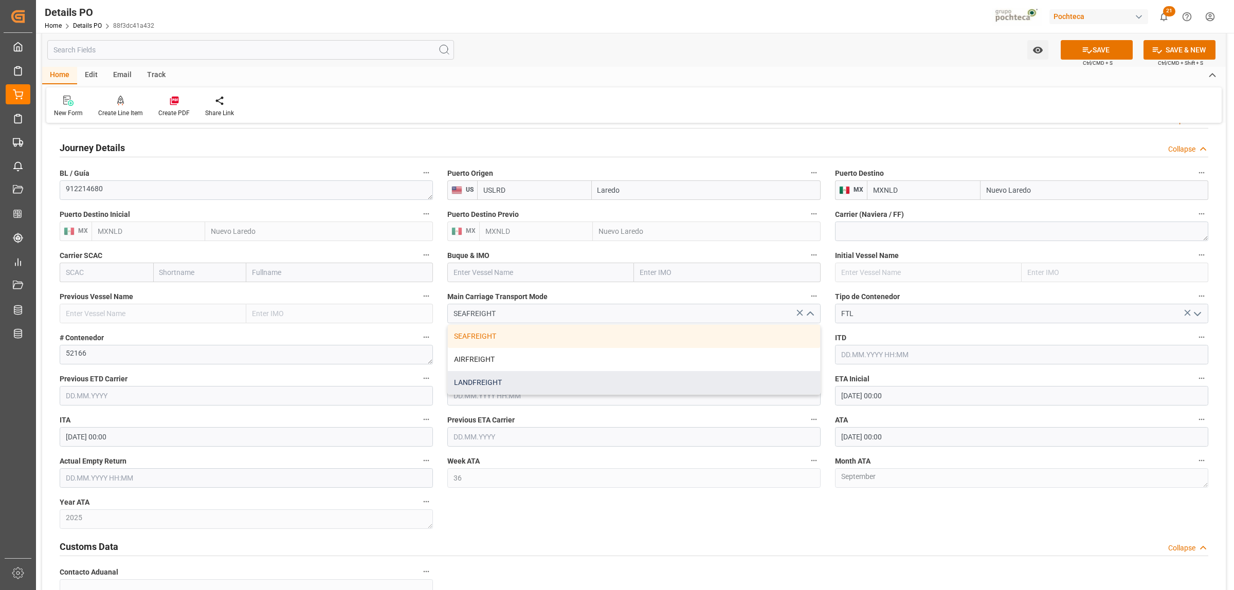
click at [485, 381] on div "LANDFREIGHT" at bounding box center [634, 382] width 372 height 23
type input "LANDFREIGHT"
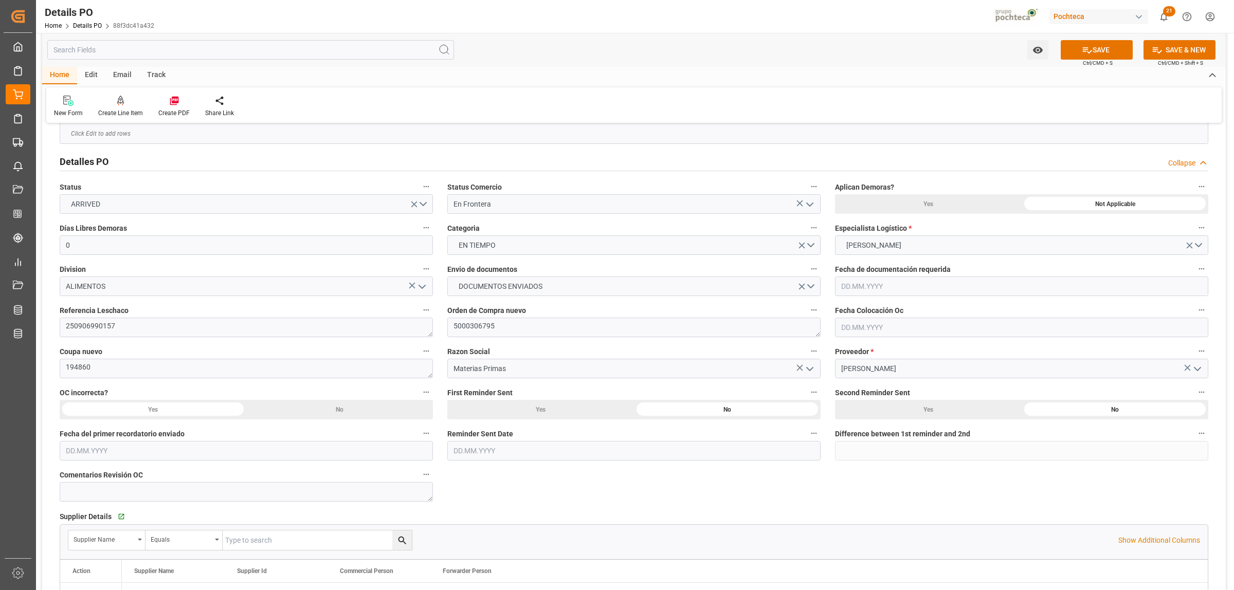
scroll to position [0, 0]
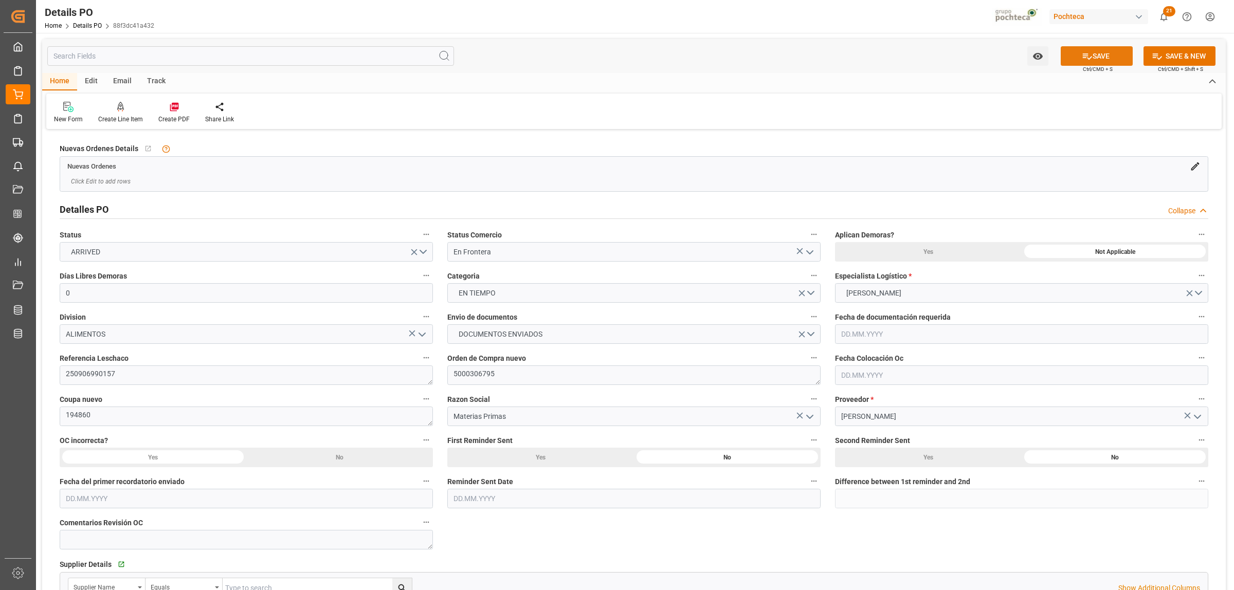
click at [1086, 57] on icon at bounding box center [1086, 56] width 11 height 11
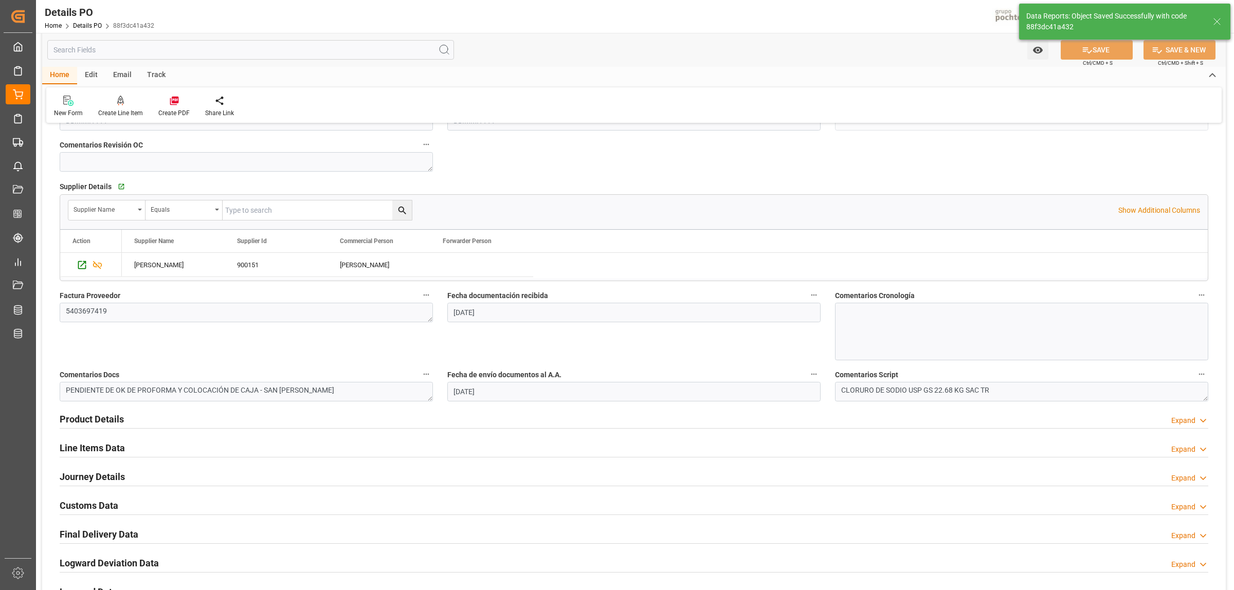
scroll to position [643, 0]
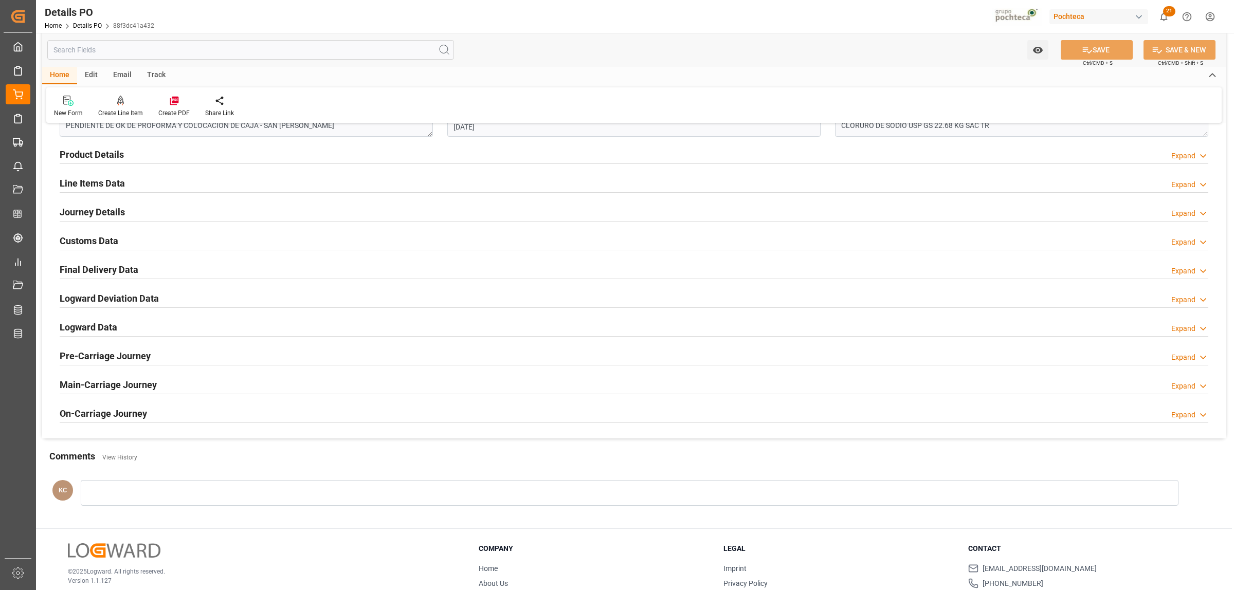
click at [89, 272] on h2 "Final Delivery Data" at bounding box center [99, 270] width 79 height 14
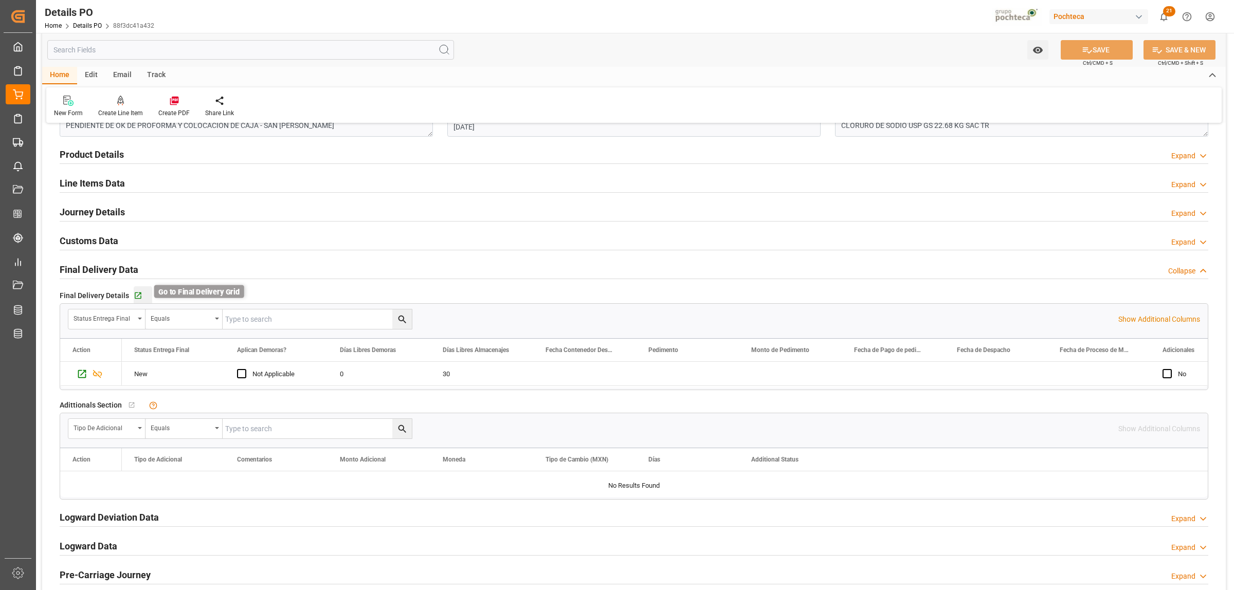
click at [134, 298] on icon "button" at bounding box center [138, 295] width 9 height 9
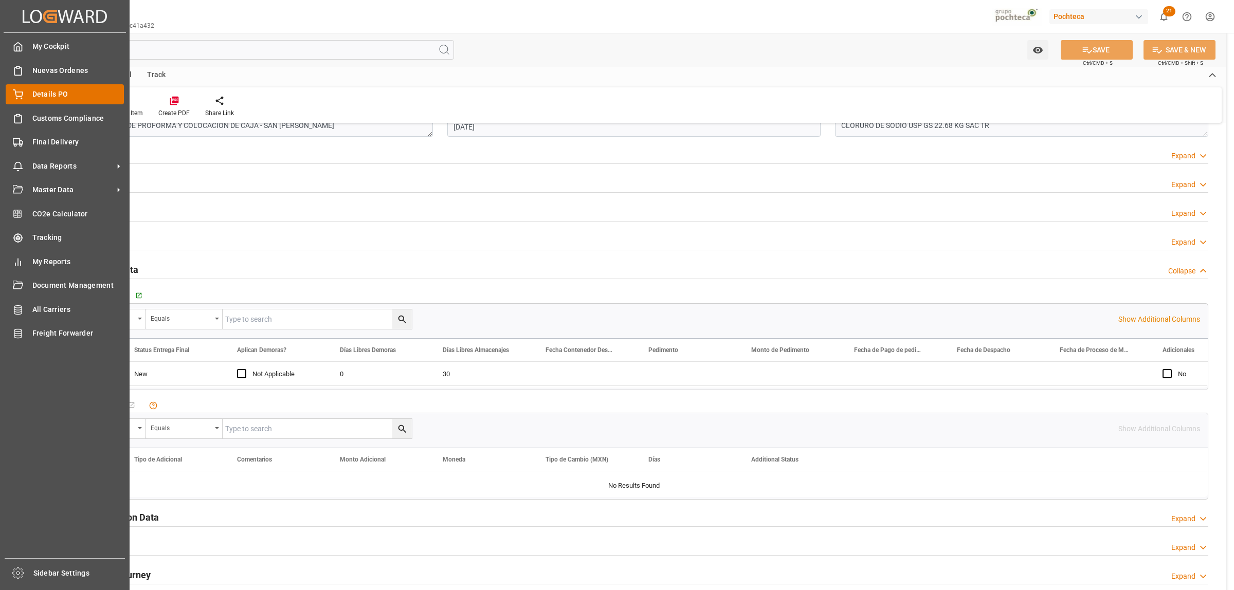
click at [40, 90] on span "Details PO" at bounding box center [78, 94] width 92 height 11
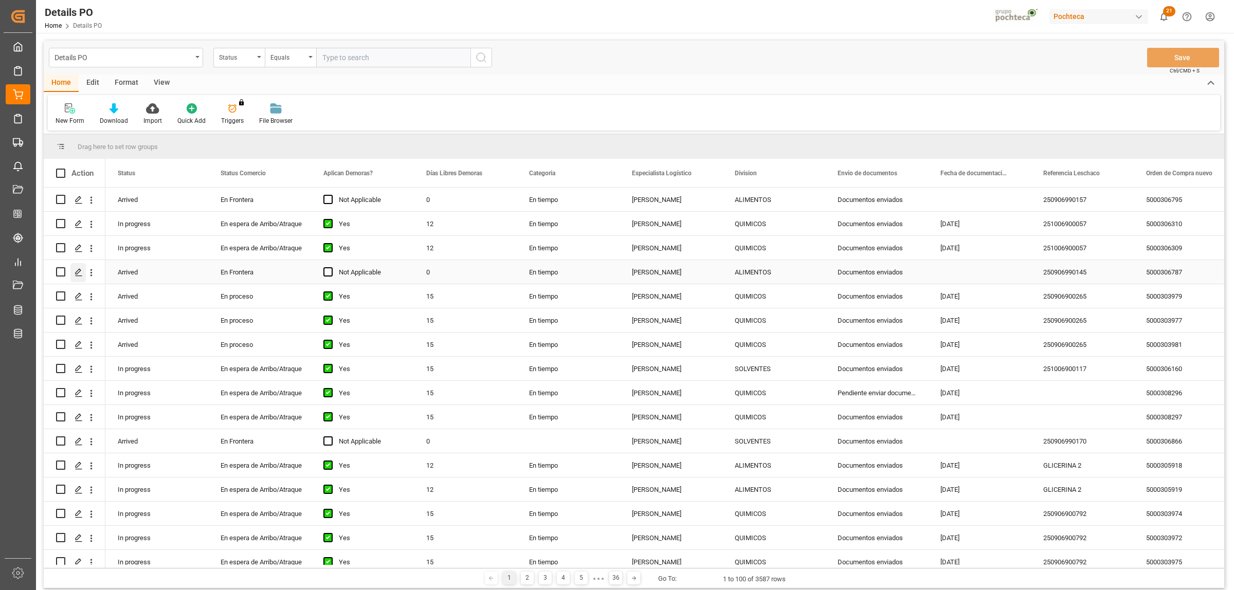
click at [80, 270] on icon "Press SPACE to select this row." at bounding box center [79, 272] width 8 height 8
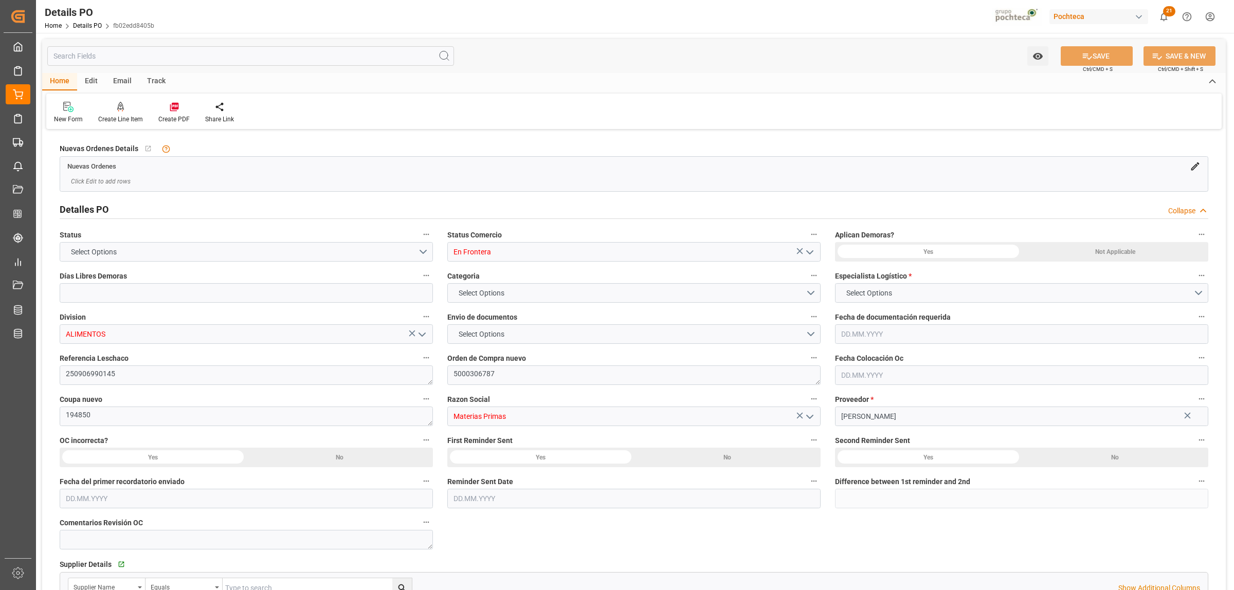
type input "0"
type input "19000"
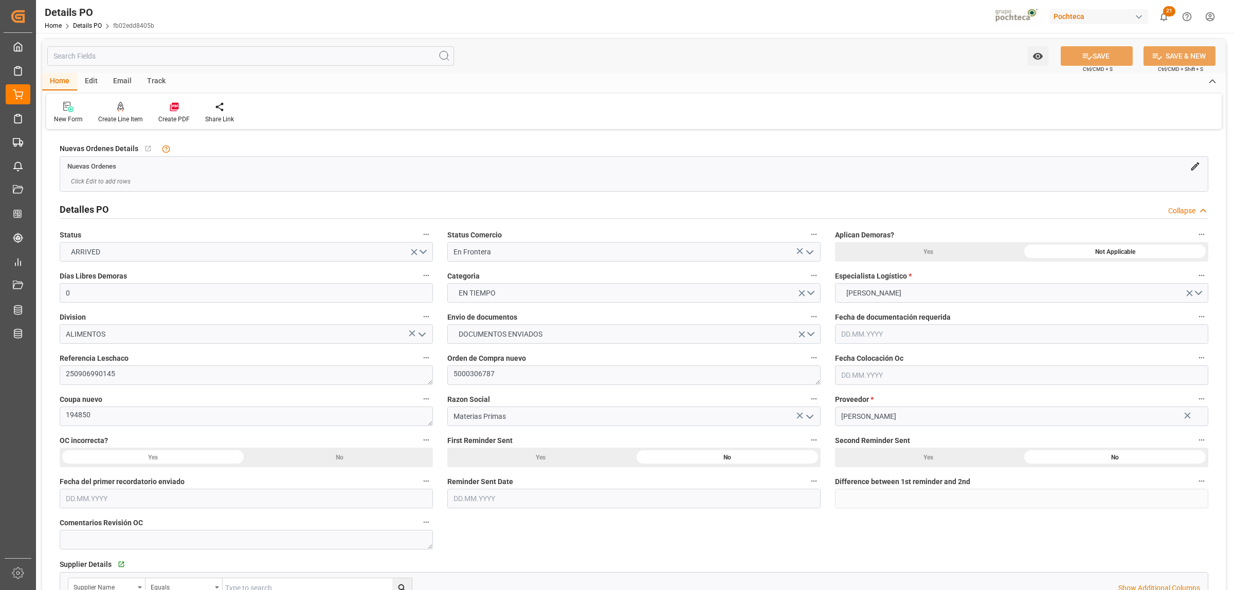
type input "[DATE]"
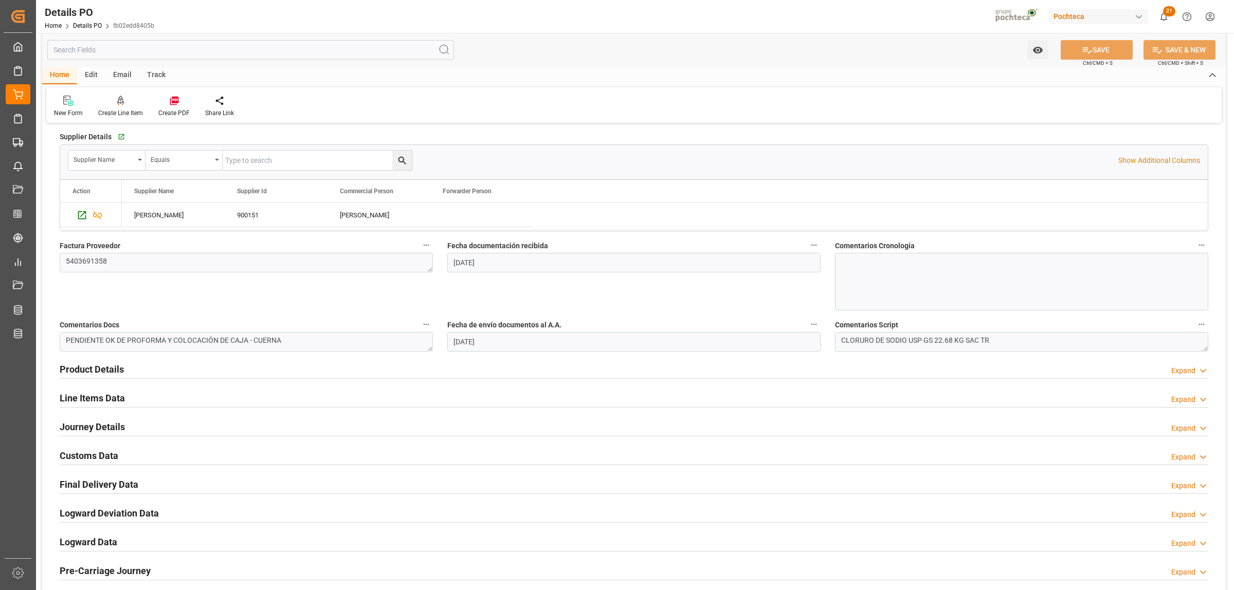
scroll to position [450, 0]
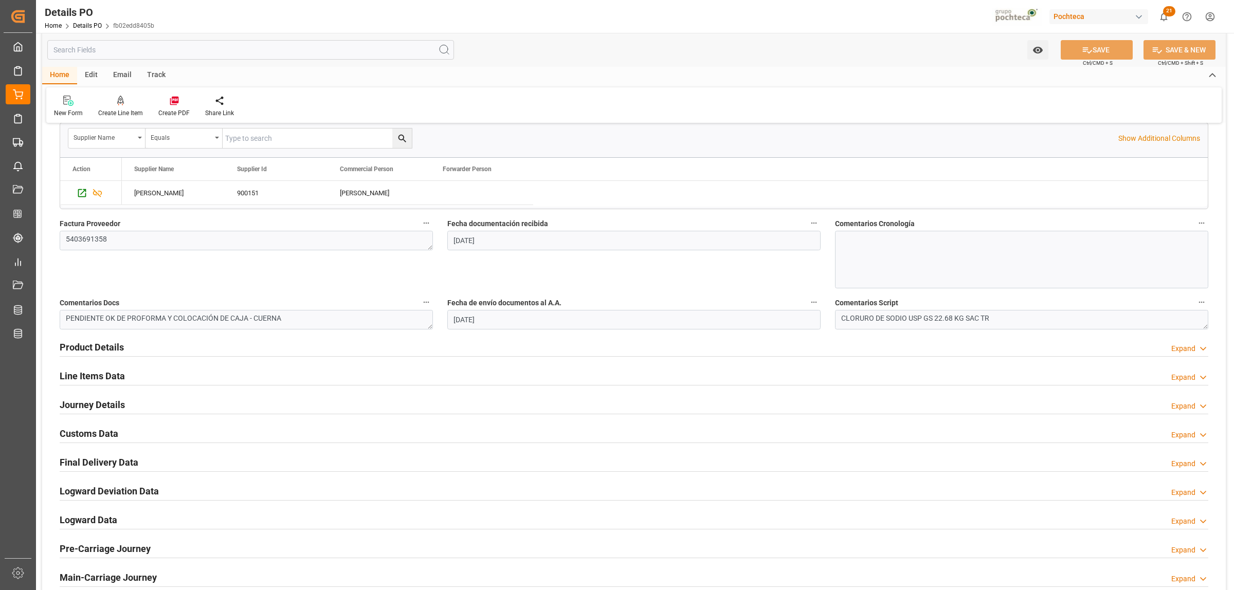
click at [114, 350] on h2 "Product Details" at bounding box center [92, 347] width 64 height 14
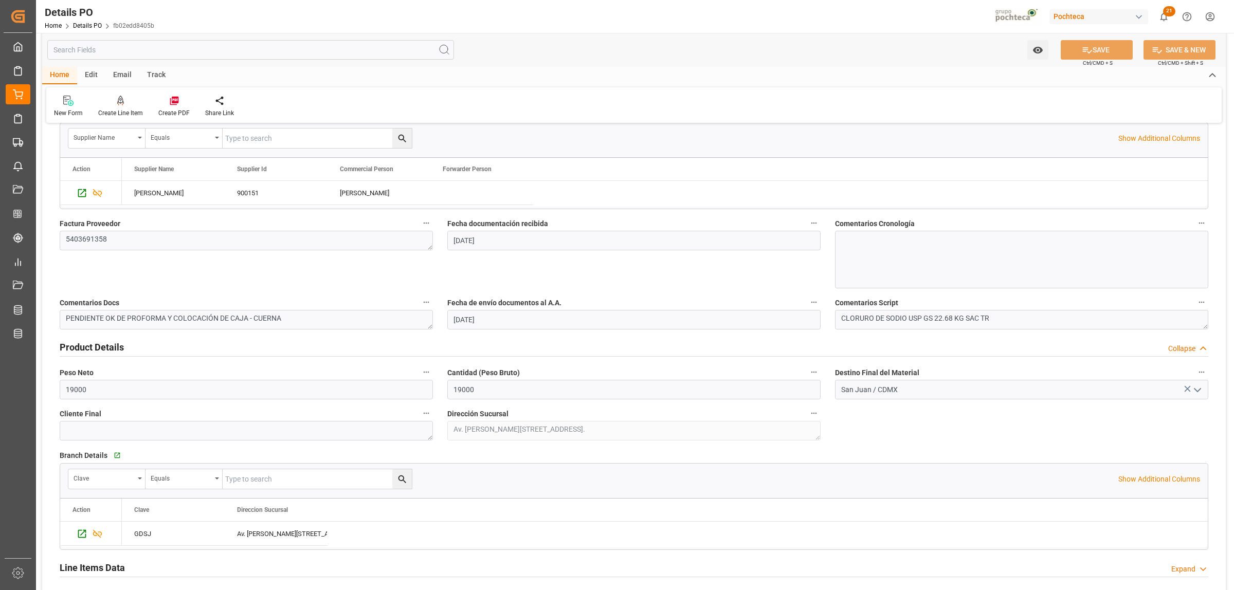
click at [1196, 390] on icon "open menu" at bounding box center [1197, 390] width 12 height 12
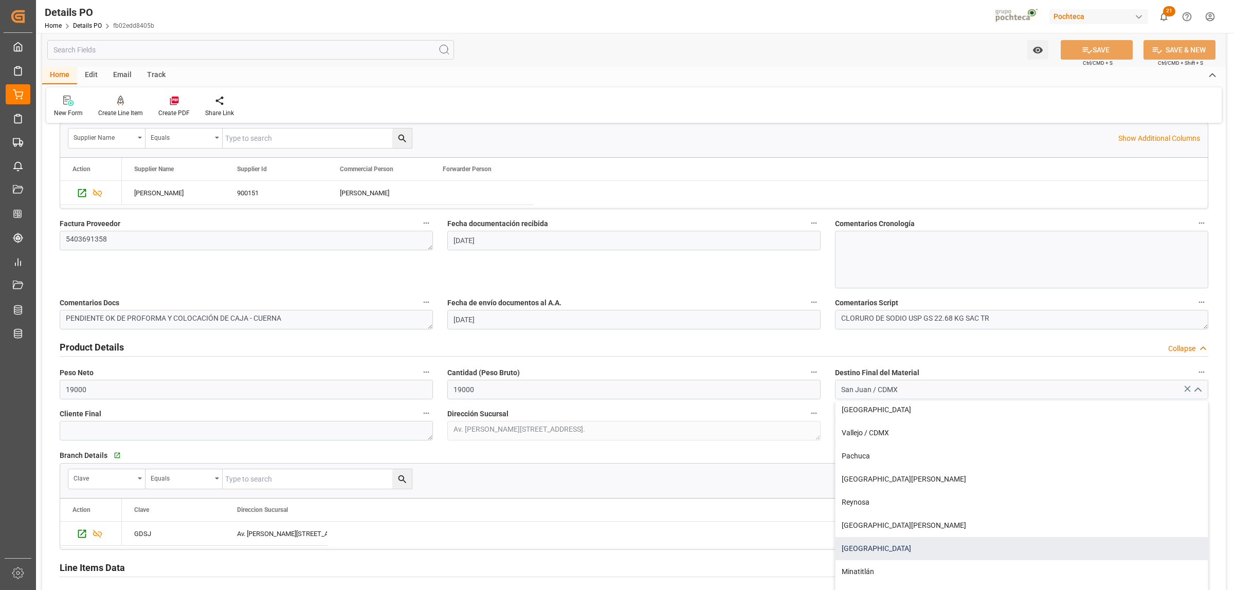
click at [901, 553] on div "Cuernavaca" at bounding box center [1021, 548] width 372 height 23
type input "Cuernavaca"
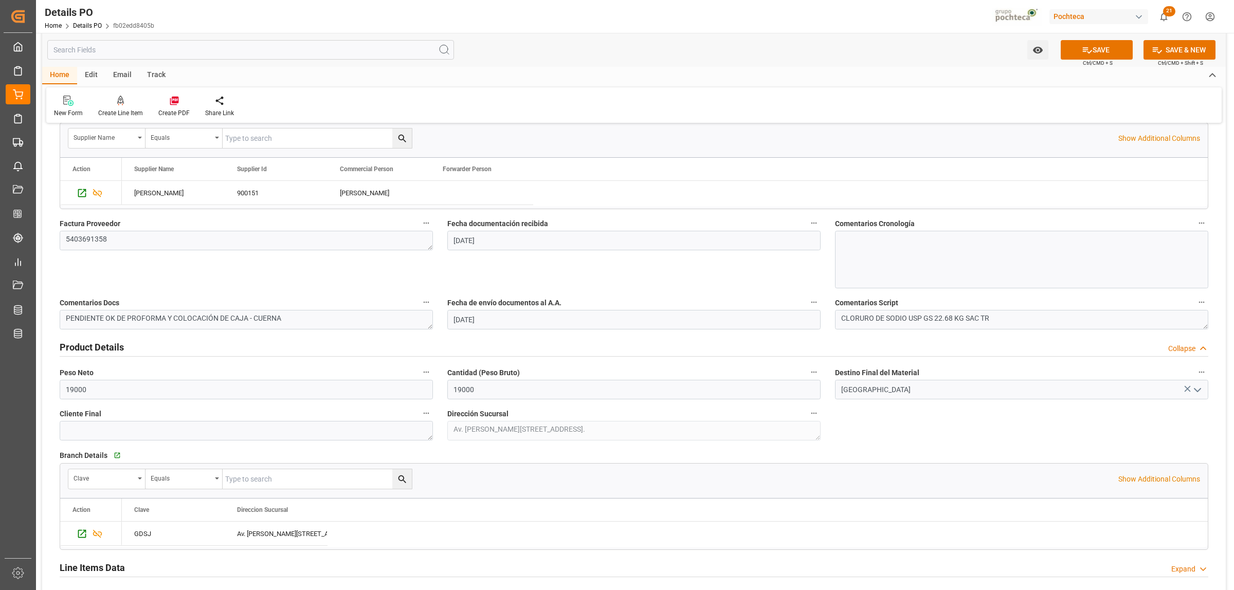
click at [890, 432] on div "Nuevas Ordenes Details   No child Object linked Nuevas Ordenes Click Edit to ad…" at bounding box center [633, 252] width 1183 height 1141
click at [1093, 52] on button "SAVE" at bounding box center [1096, 50] width 72 height 20
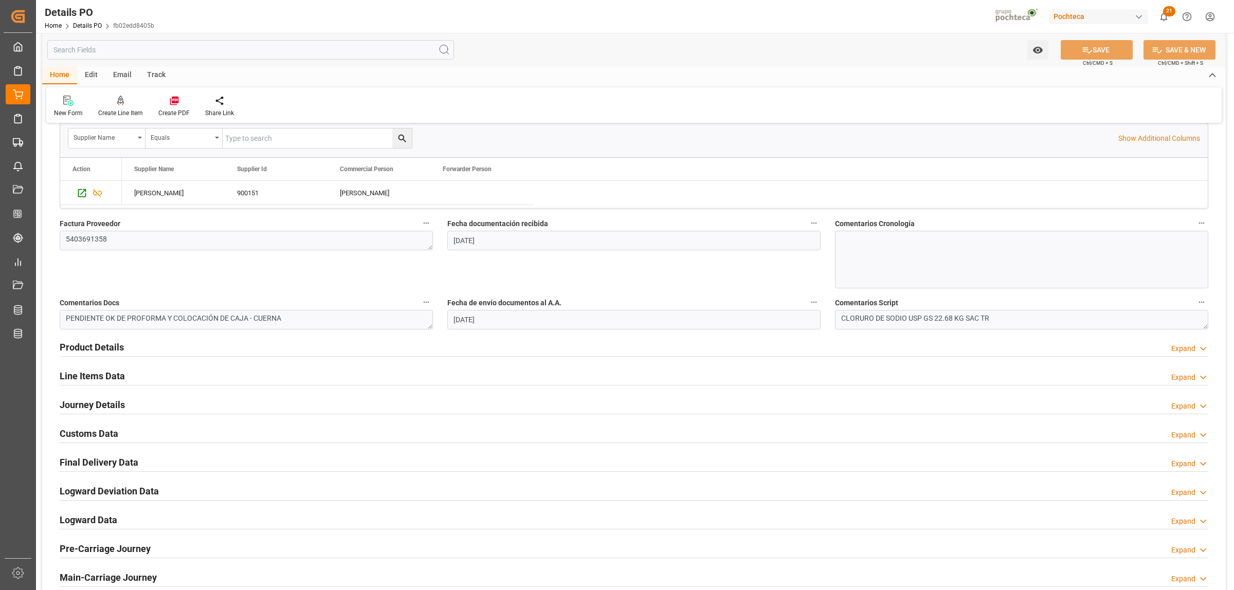
click at [95, 463] on h2 "Final Delivery Data" at bounding box center [99, 462] width 79 height 14
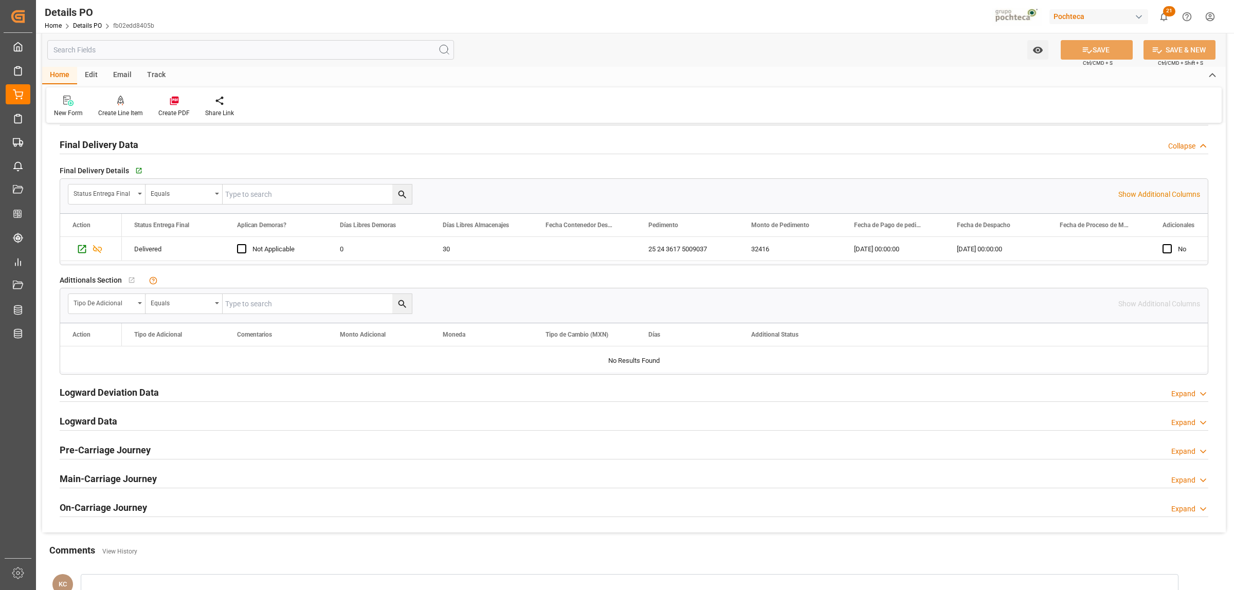
scroll to position [771, 0]
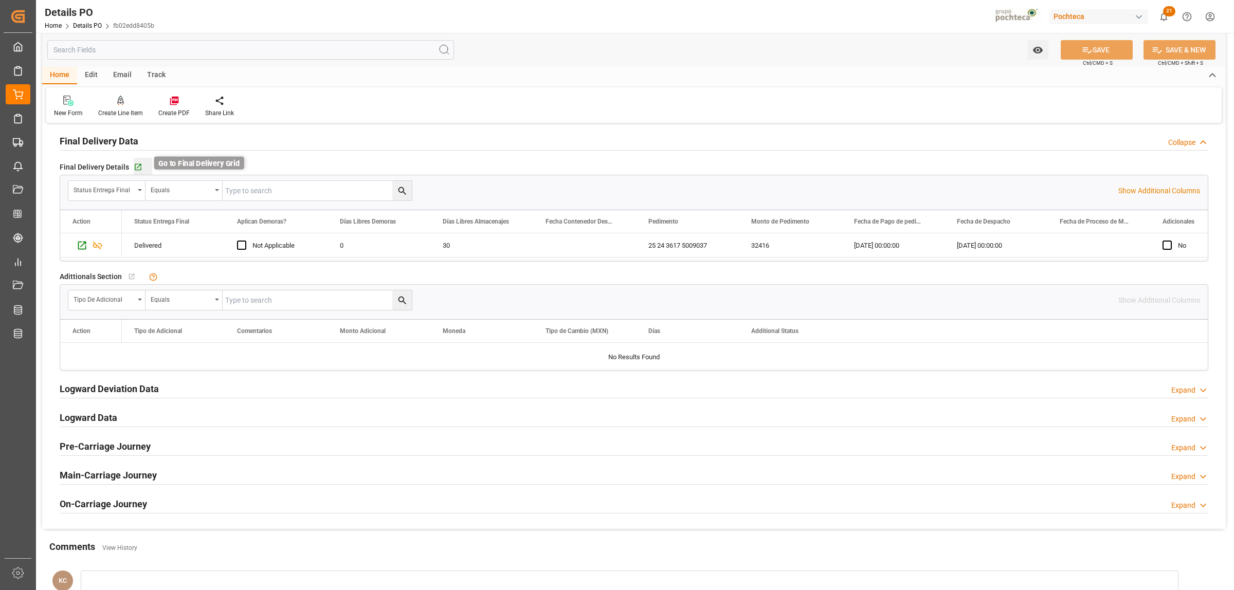
click at [134, 170] on icon "button" at bounding box center [138, 167] width 9 height 9
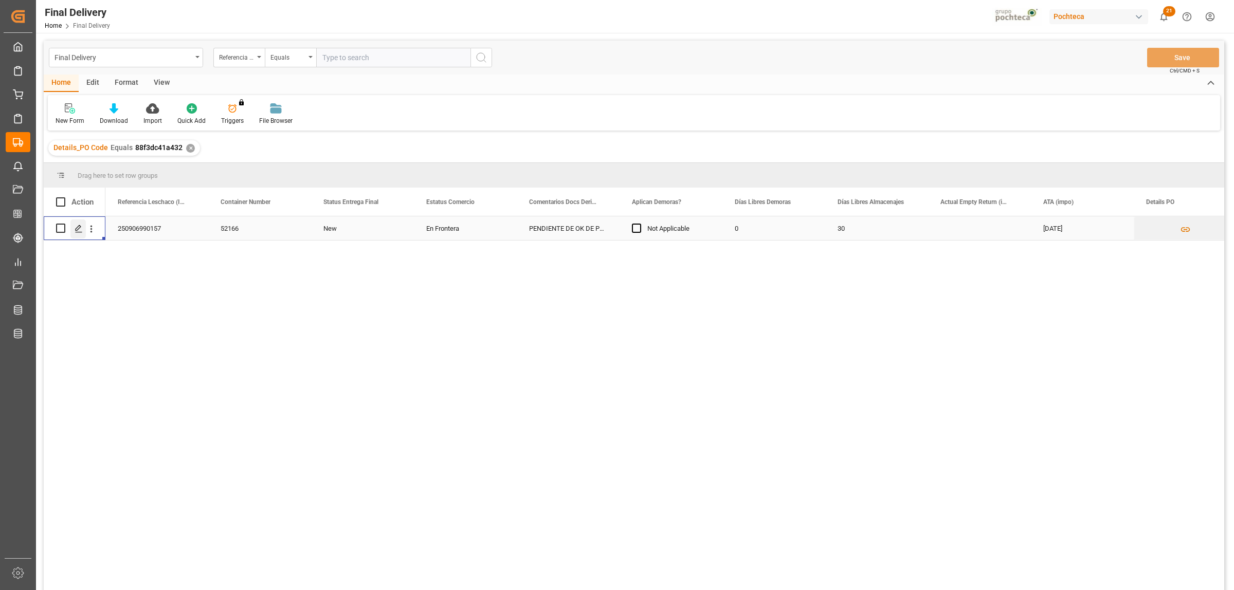
click at [72, 227] on div "Press SPACE to select this row." at bounding box center [77, 228] width 15 height 19
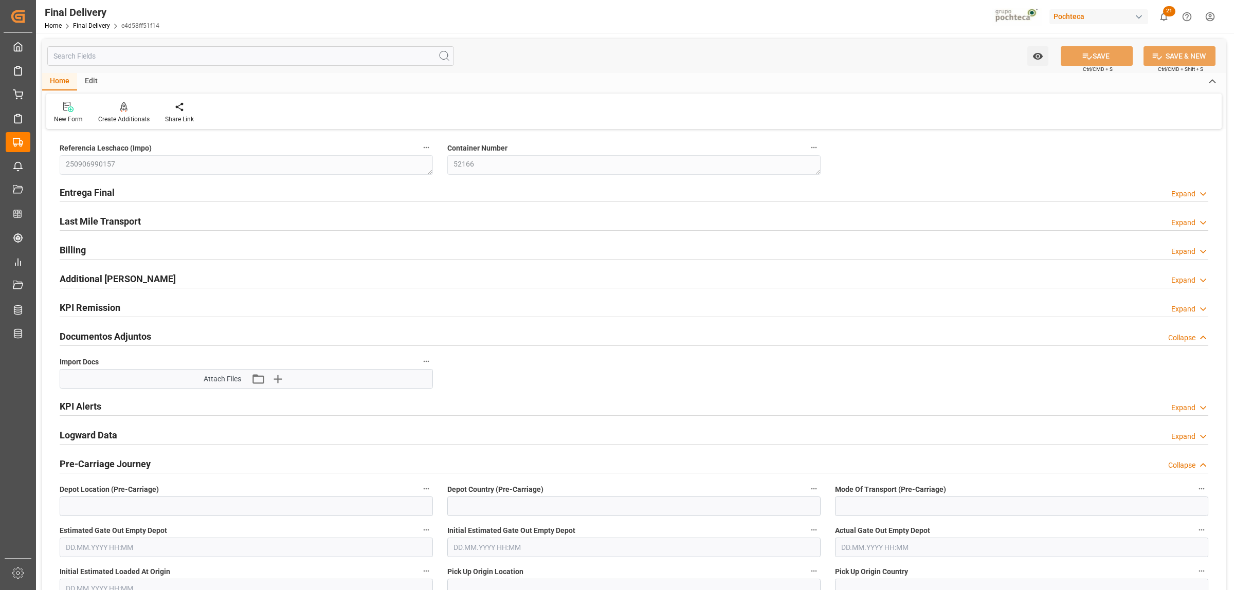
type input "0"
type input "30"
type input "[DATE]"
click at [94, 192] on h2 "Entrega Final" at bounding box center [87, 193] width 55 height 14
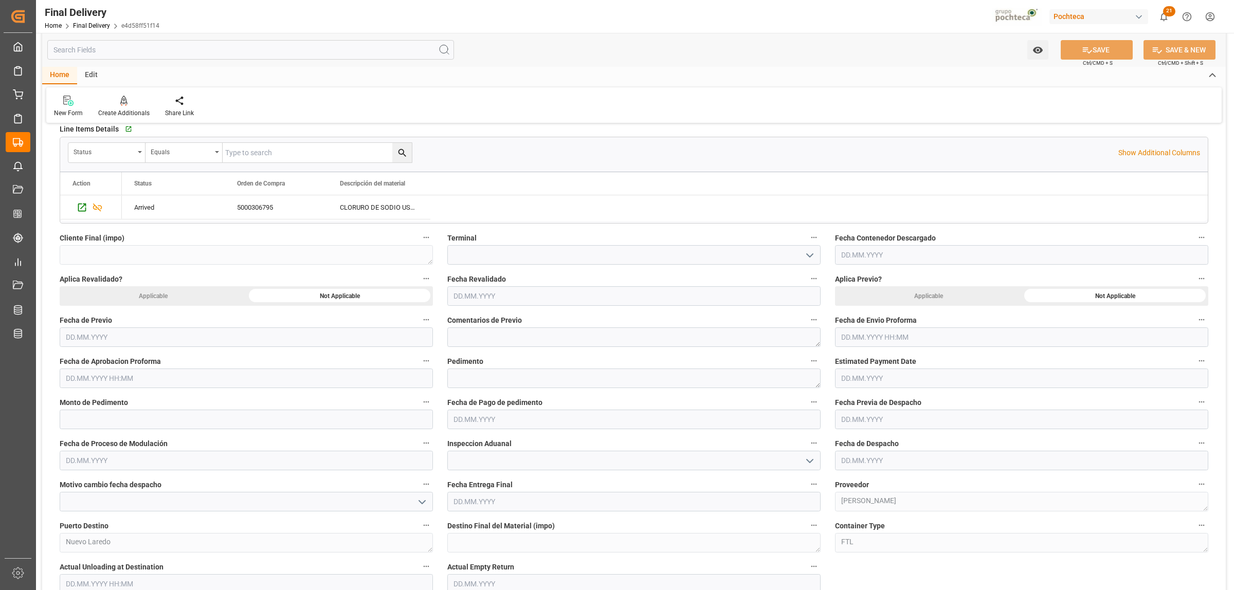
scroll to position [386, 0]
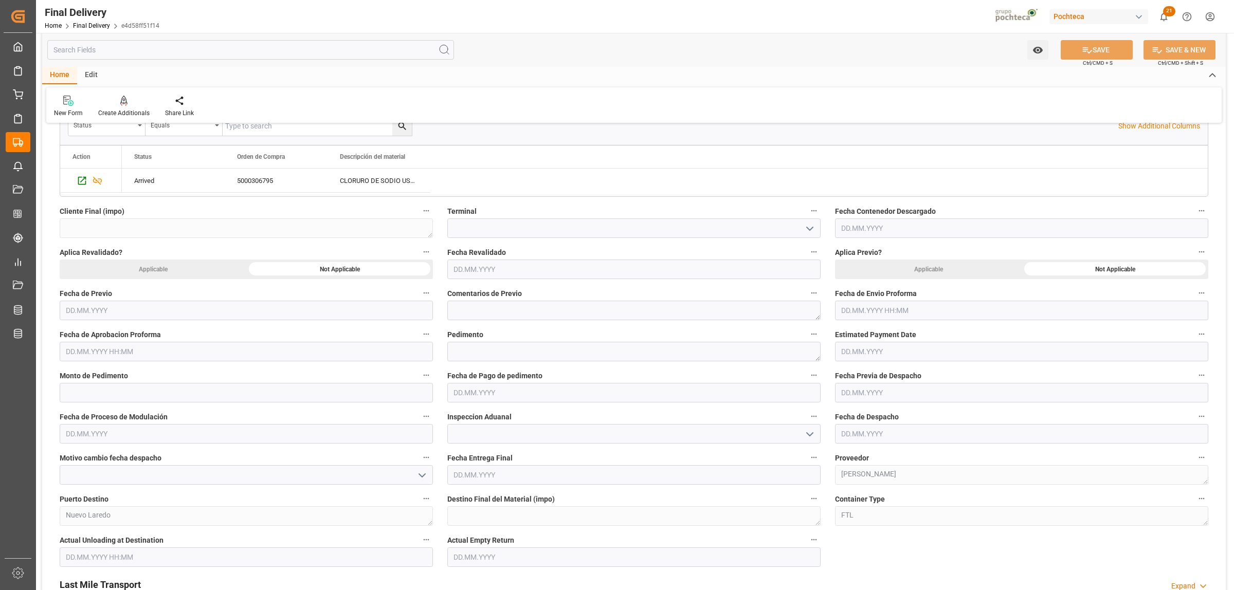
click at [875, 315] on input "text" at bounding box center [1021, 311] width 373 height 20
drag, startPoint x: 869, startPoint y: 329, endPoint x: 887, endPoint y: 365, distance: 40.2
click at [869, 330] on div "September 2025 Mo Tu We Th Fr Sa Su" at bounding box center [908, 344] width 146 height 34
click at [910, 394] on span "11" at bounding box center [908, 393] width 7 height 7
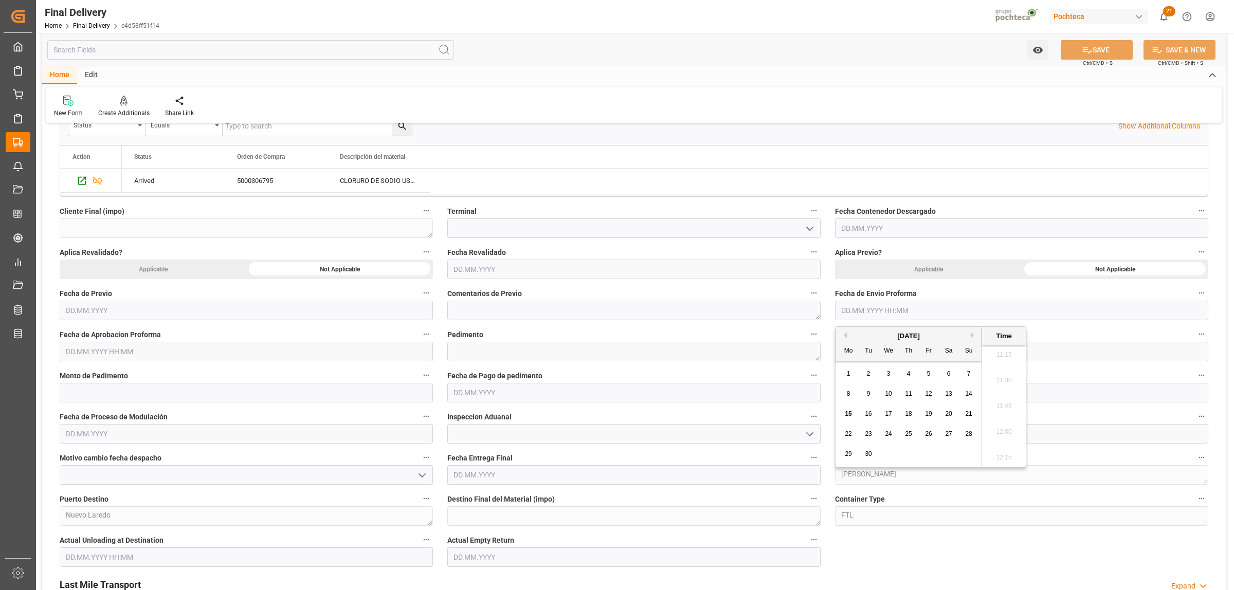
type input "[DATE] 00:00"
click at [85, 350] on input "text" at bounding box center [246, 352] width 373 height 20
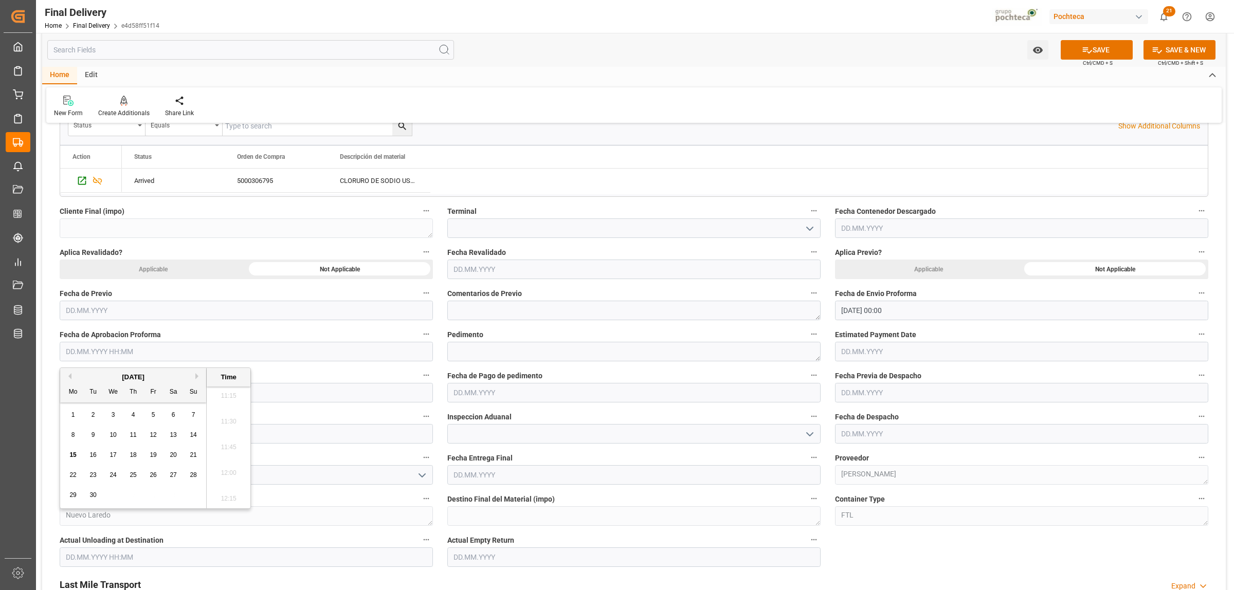
click at [89, 379] on div "[DATE]" at bounding box center [133, 377] width 146 height 10
click at [133, 438] on span "11" at bounding box center [133, 434] width 7 height 7
type input "[DATE] 00:00"
click at [535, 340] on label "Pedimento" at bounding box center [633, 334] width 373 height 14
click at [807, 340] on button "Pedimento" at bounding box center [813, 333] width 13 height 13
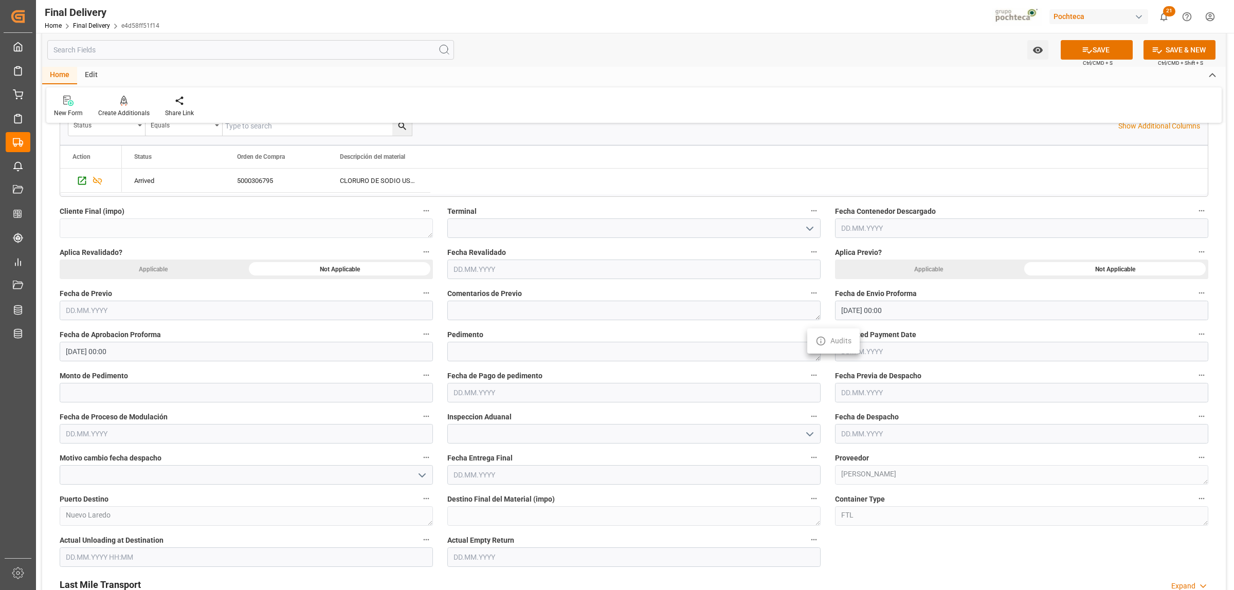
click at [530, 355] on div at bounding box center [617, 295] width 1234 height 590
click at [523, 354] on textarea at bounding box center [633, 352] width 373 height 20
click at [463, 356] on textarea at bounding box center [633, 352] width 373 height 20
paste textarea "25 24 3617 5009085"
type textarea "25 24 3617 5009085"
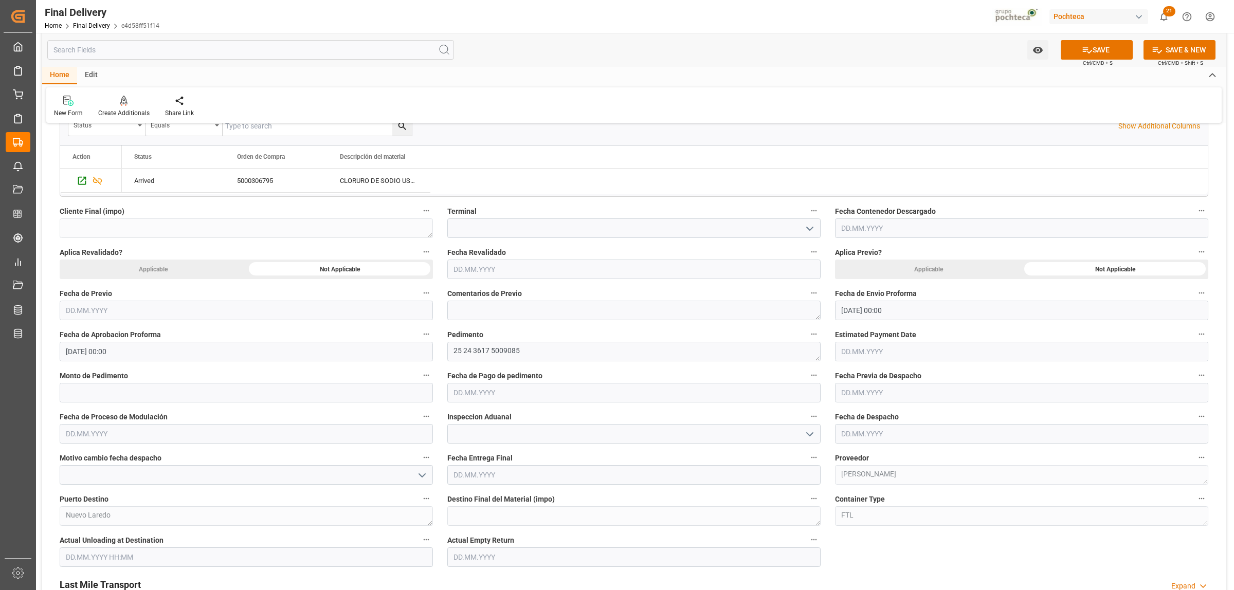
click at [874, 353] on input "text" at bounding box center [1021, 352] width 373 height 20
click at [145, 396] on input "text" at bounding box center [246, 393] width 373 height 20
paste input "32160"
type input "32160"
click at [499, 396] on input "text" at bounding box center [633, 393] width 373 height 20
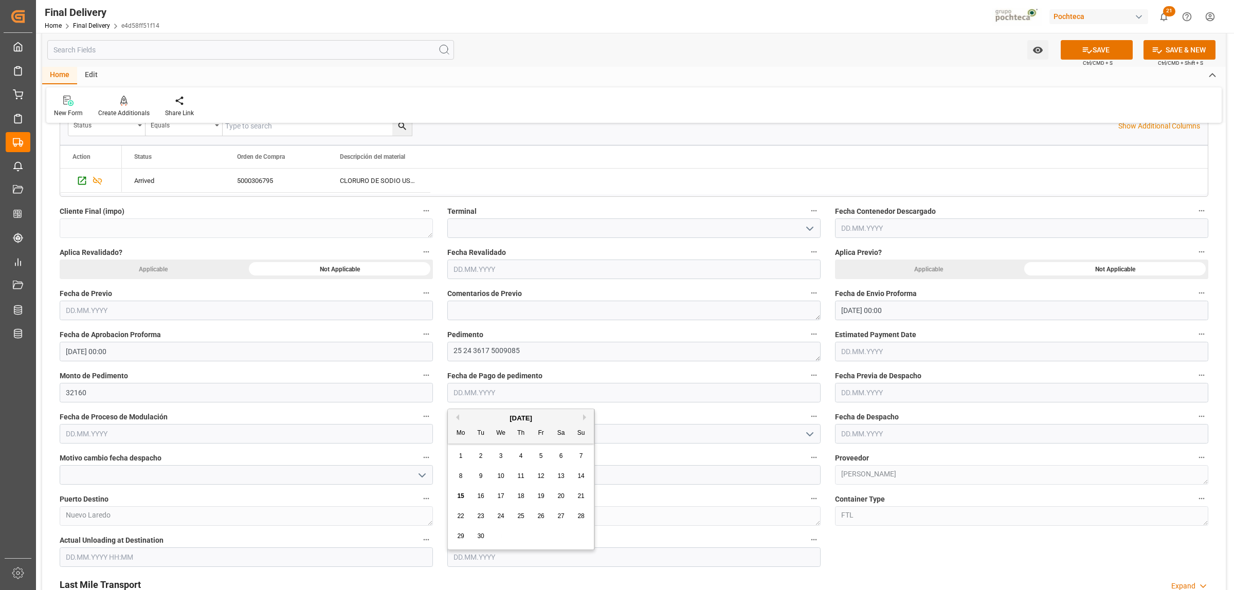
click at [461, 498] on span "15" at bounding box center [460, 495] width 7 height 7
type input "[DATE]"
click at [894, 439] on input "text" at bounding box center [1021, 434] width 373 height 20
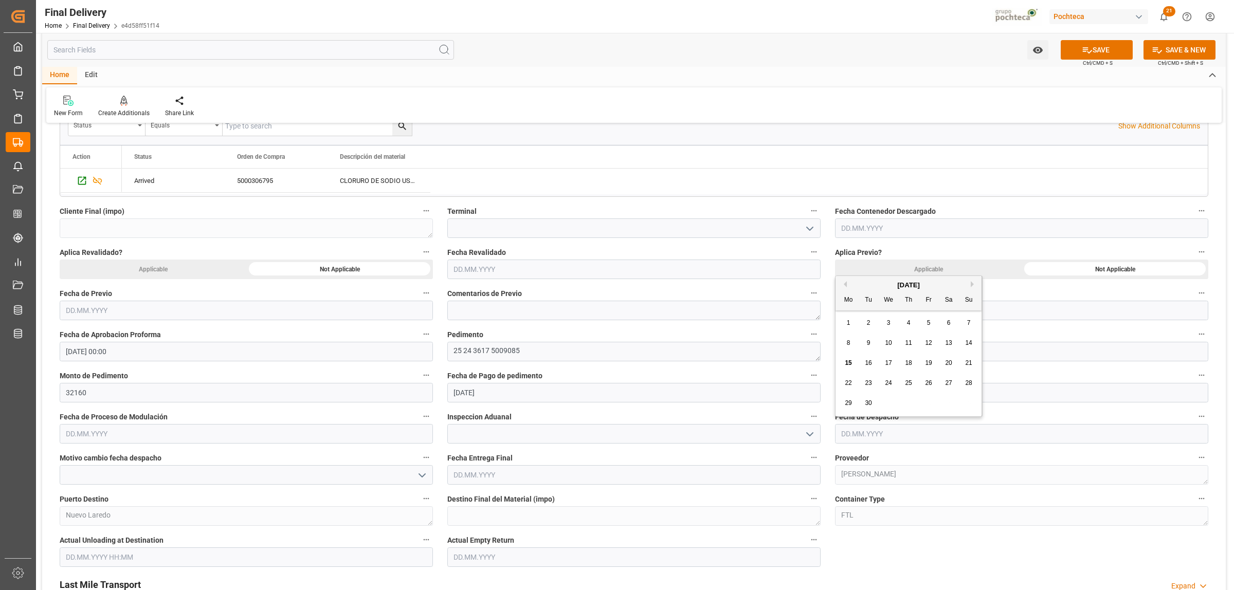
click at [846, 362] on span "15" at bounding box center [848, 362] width 7 height 7
type input "[DATE]"
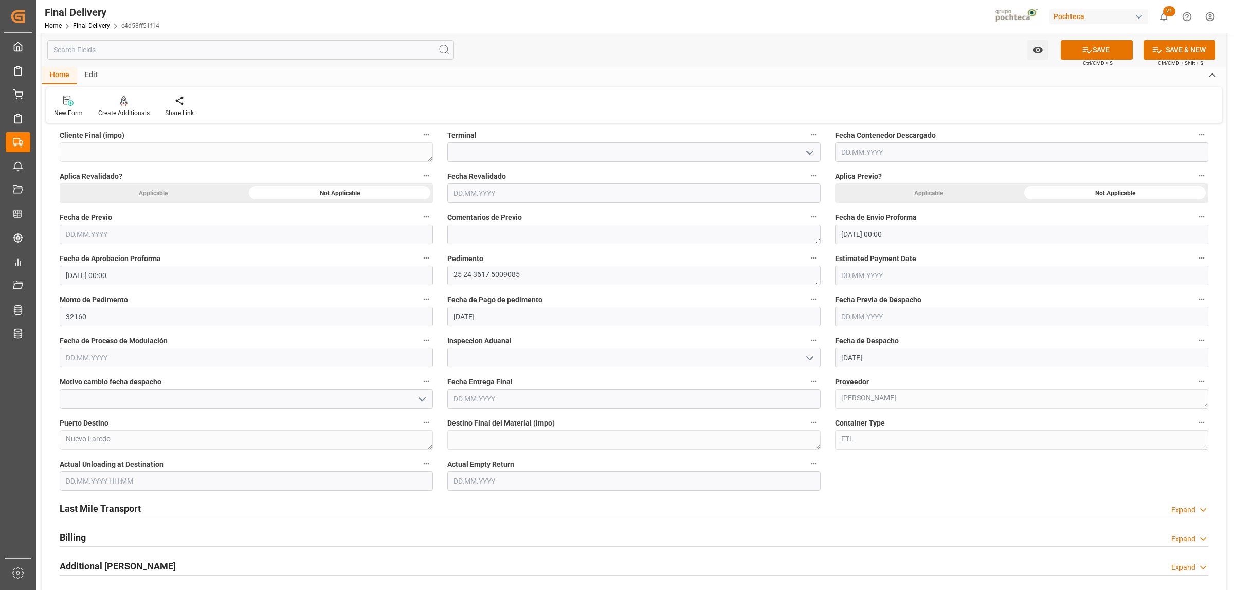
scroll to position [514, 0]
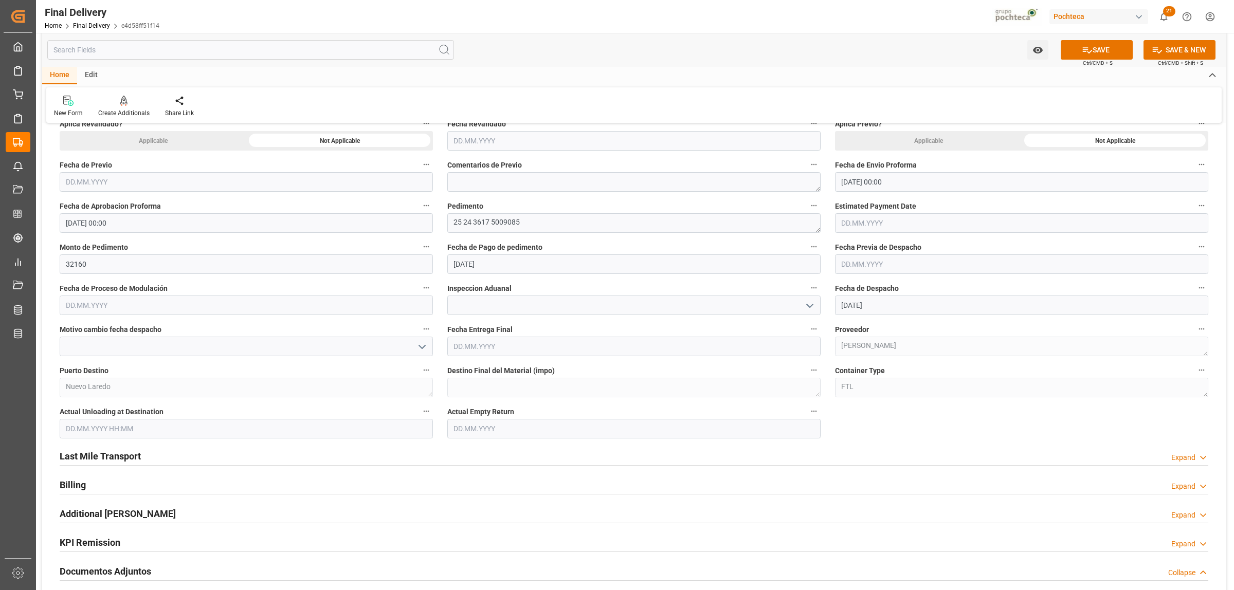
click at [495, 430] on input "text" at bounding box center [633, 429] width 373 height 20
click at [500, 357] on span "17" at bounding box center [500, 357] width 7 height 7
type input "[DATE]"
click at [491, 351] on input "text" at bounding box center [633, 347] width 373 height 20
click at [503, 450] on span "17" at bounding box center [500, 449] width 7 height 7
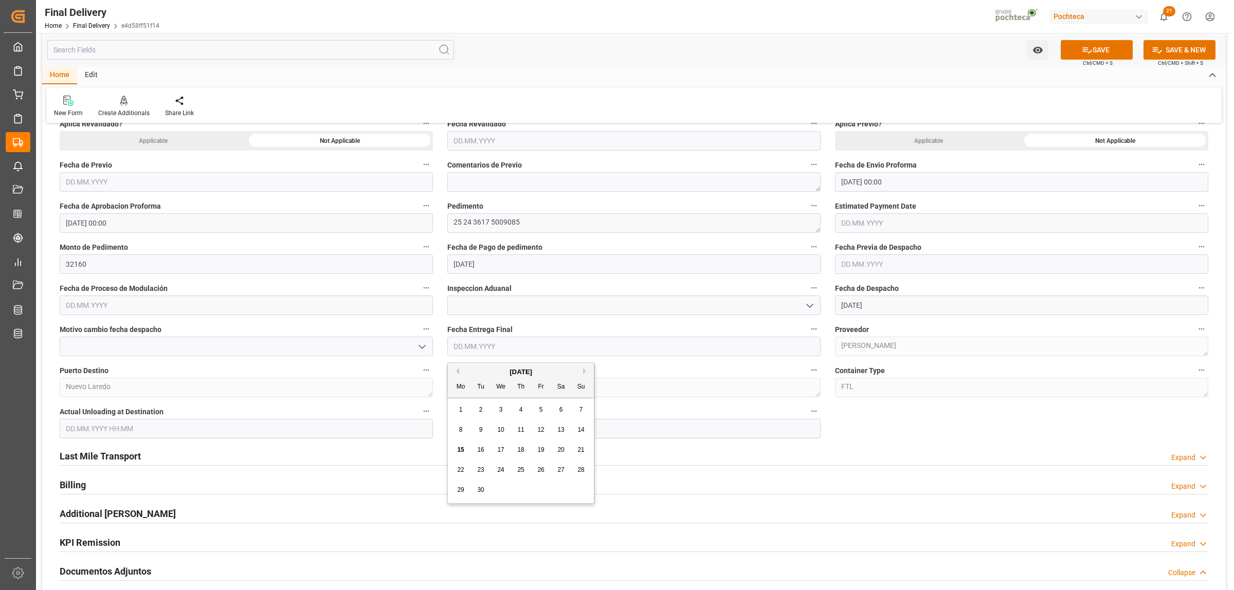
type input "[DATE]"
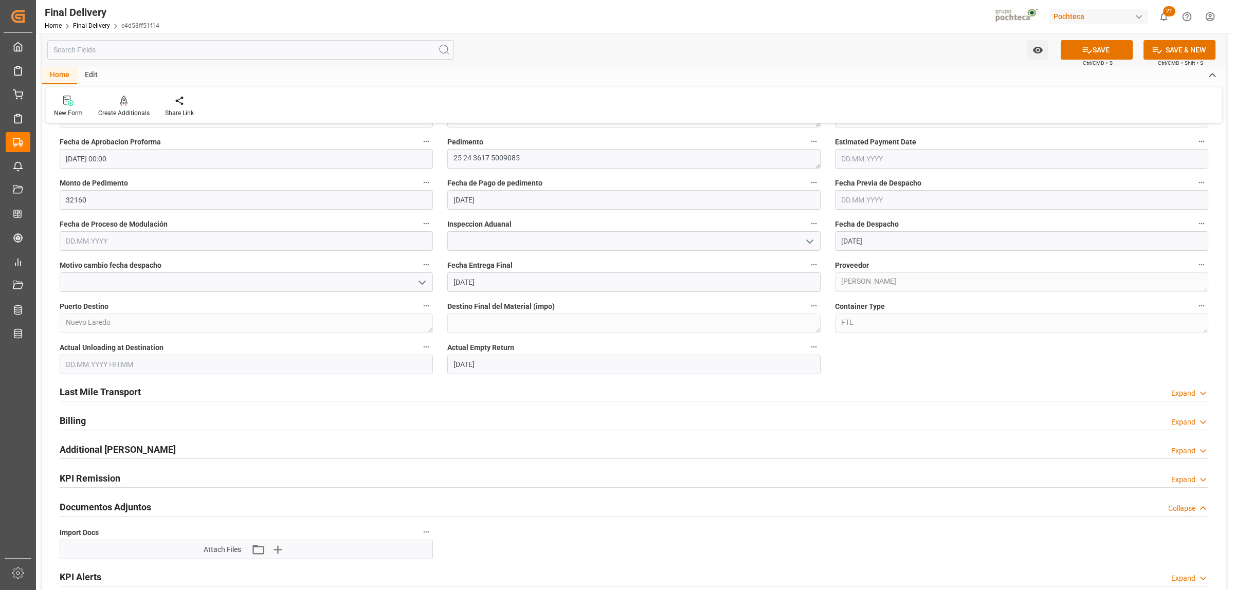
click at [127, 396] on h2 "Last Mile Transport" at bounding box center [100, 392] width 81 height 14
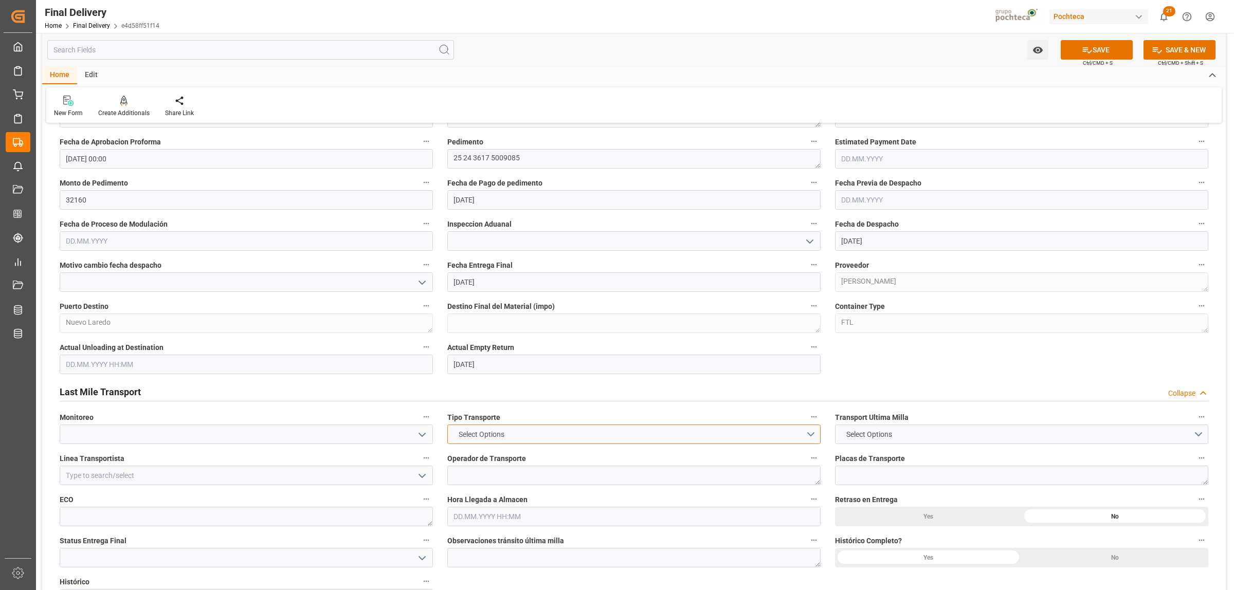
click at [807, 434] on button "Select Options" at bounding box center [633, 435] width 373 height 20
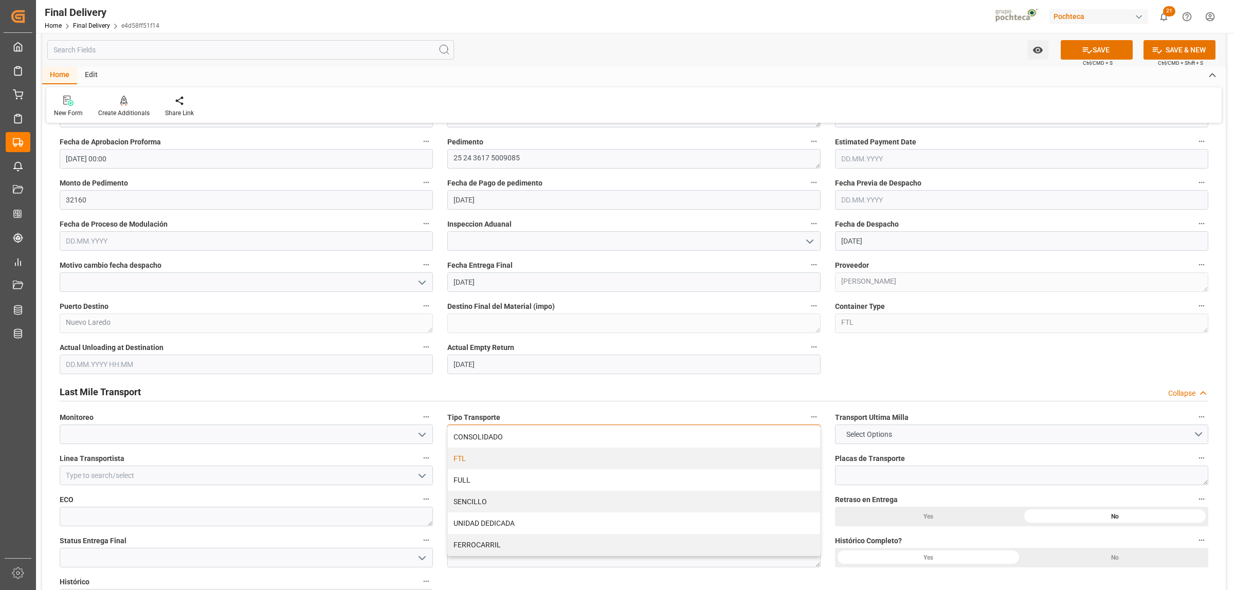
click at [461, 462] on div "FTL" at bounding box center [634, 459] width 372 height 22
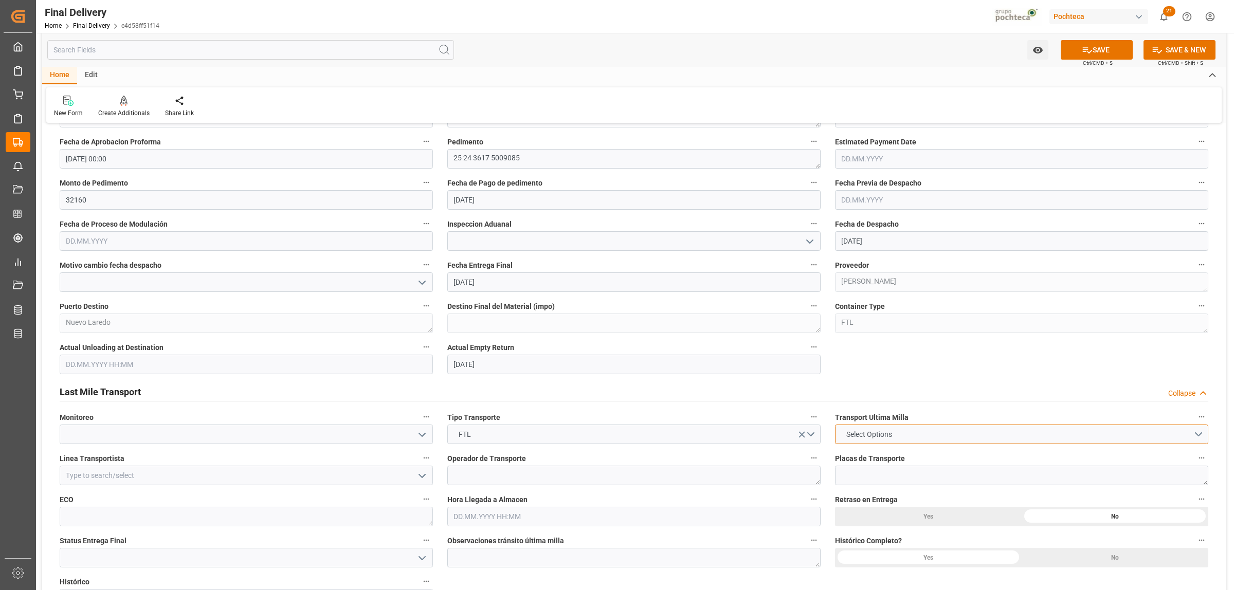
click at [1198, 435] on button "Select Options" at bounding box center [1021, 435] width 373 height 20
click at [852, 444] on div "LESCHACO" at bounding box center [1021, 437] width 372 height 22
click at [140, 473] on input at bounding box center [246, 476] width 373 height 20
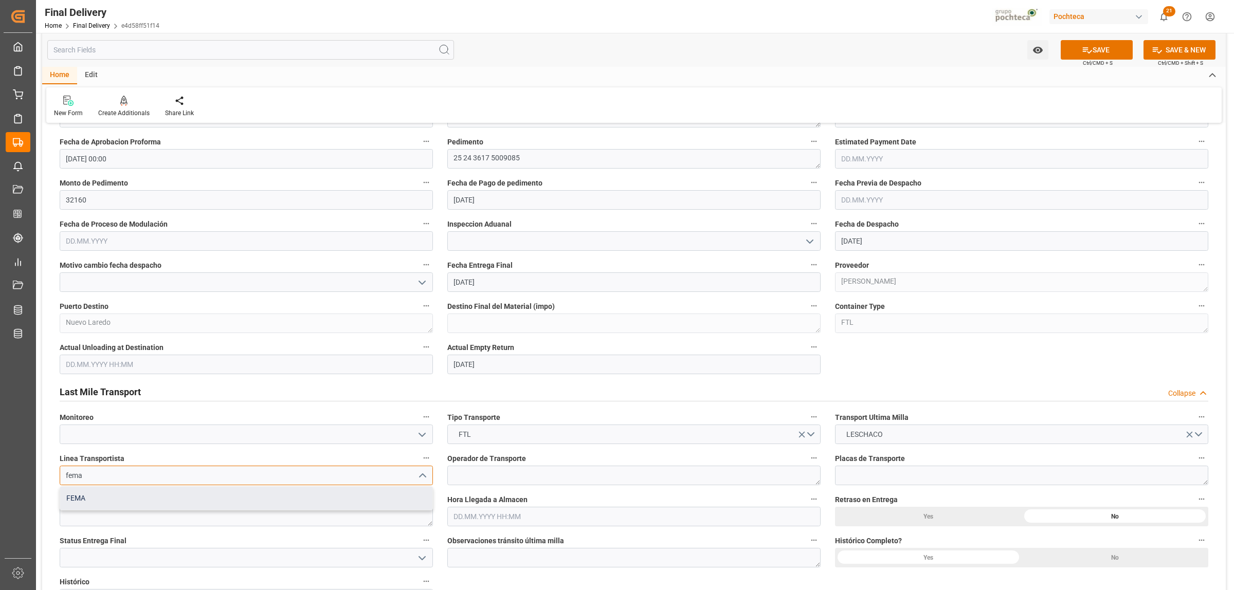
click at [115, 494] on div "FEMA" at bounding box center [246, 498] width 372 height 23
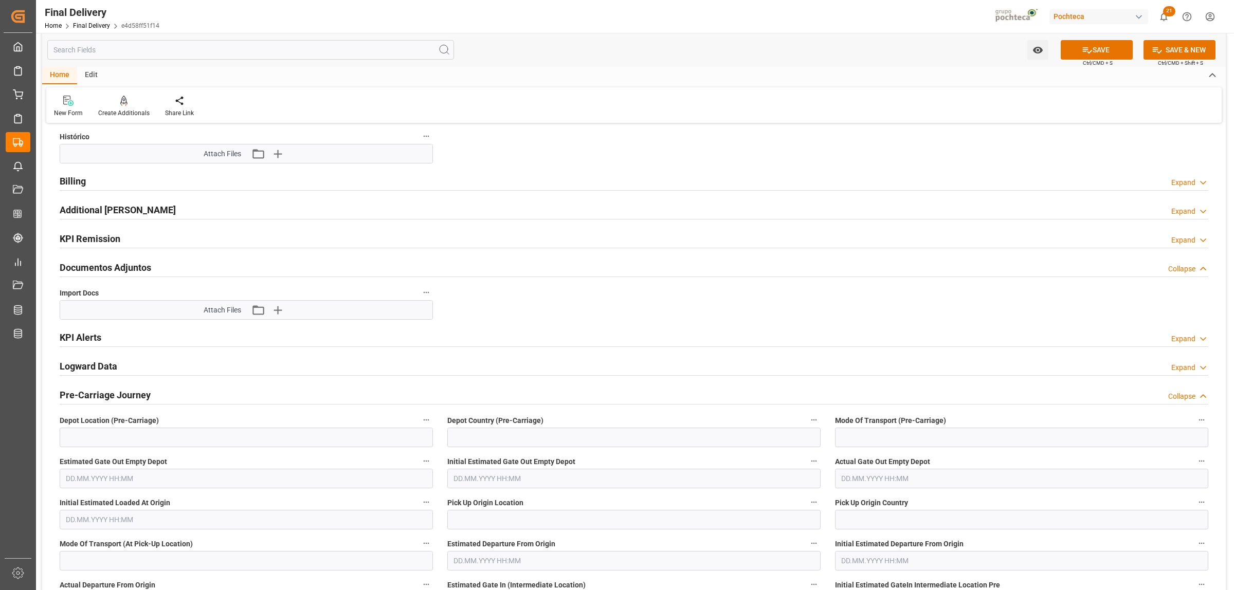
scroll to position [1028, 0]
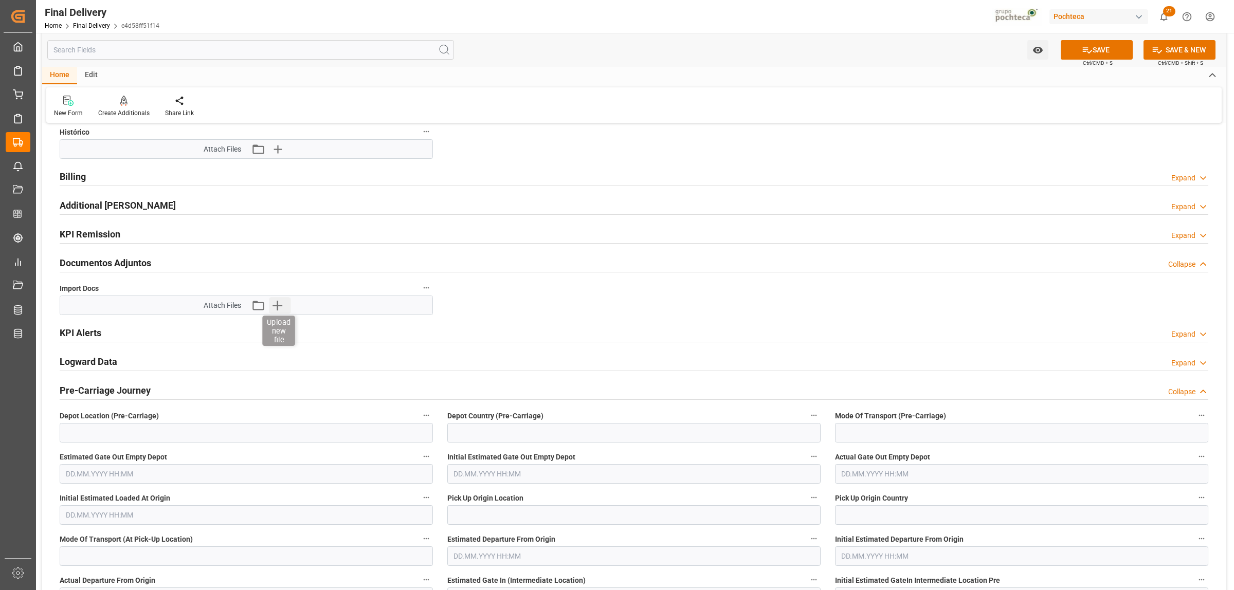
type input "FEMA"
click at [280, 306] on icon "button" at bounding box center [277, 306] width 10 height 10
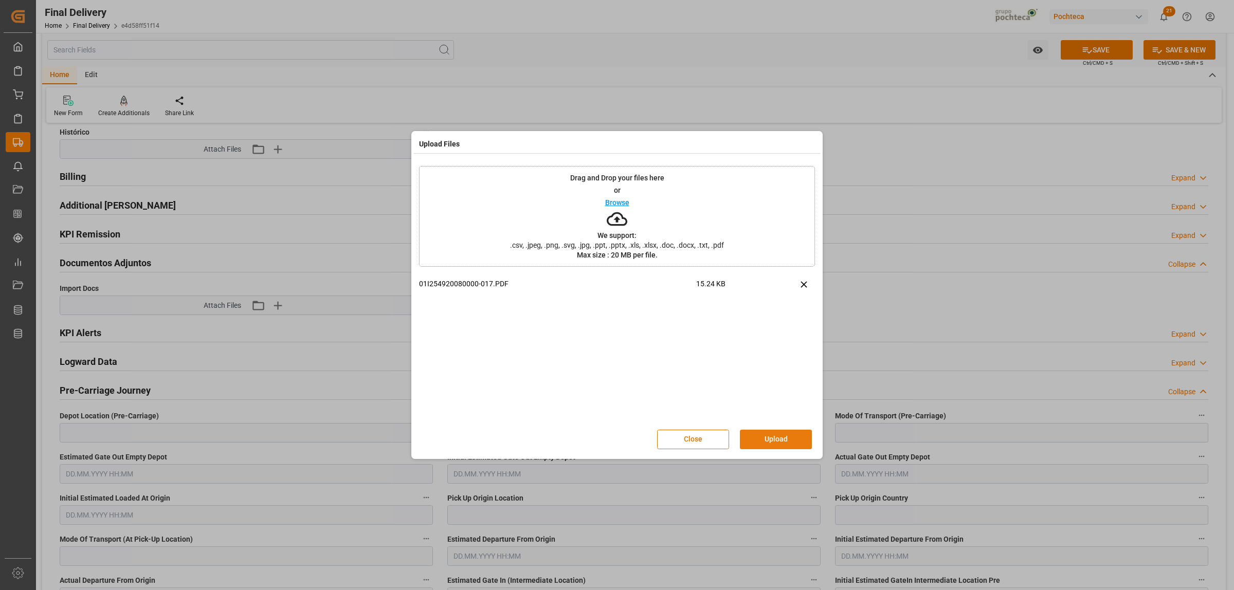
click at [777, 442] on button "Upload" at bounding box center [776, 440] width 72 height 20
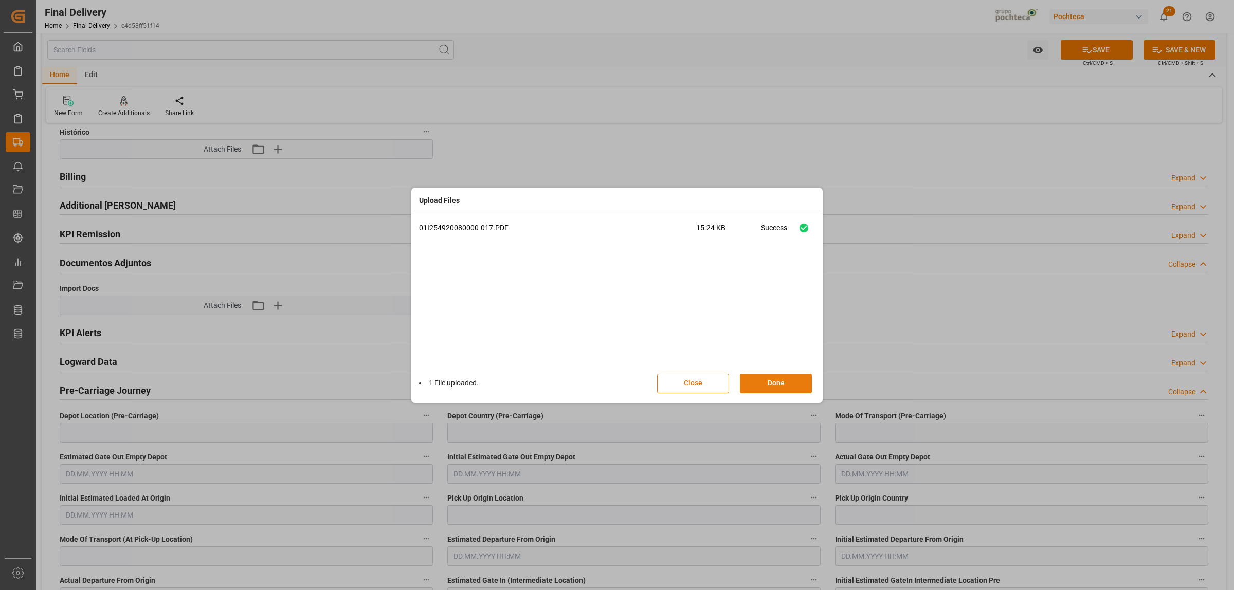
click at [792, 381] on button "Done" at bounding box center [776, 384] width 72 height 20
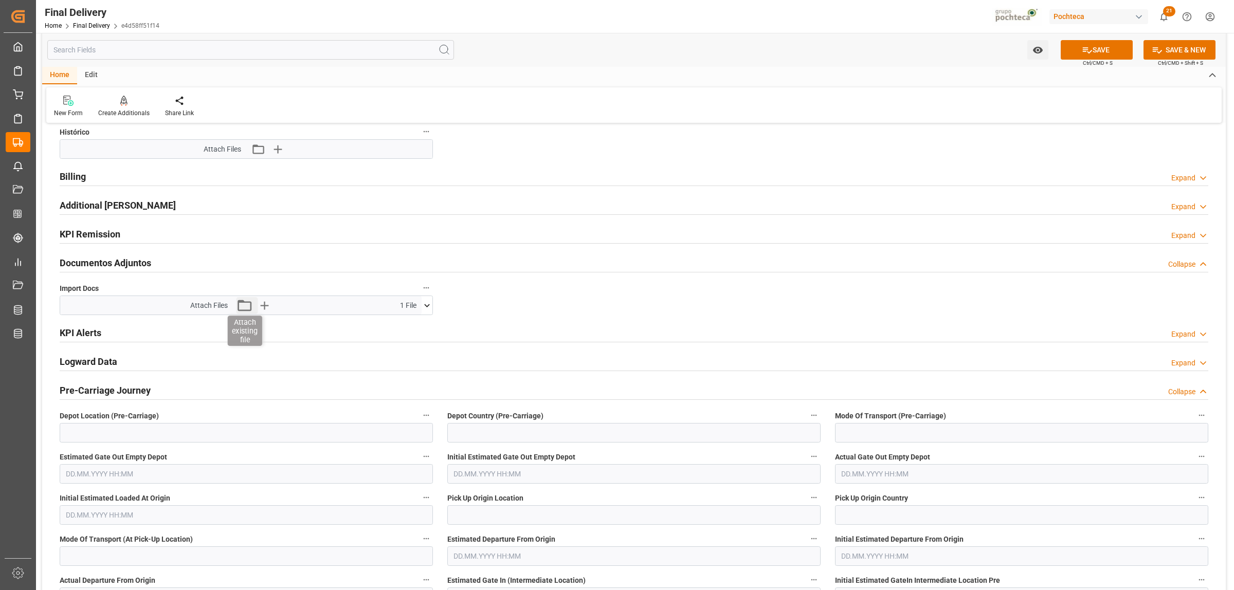
click at [241, 304] on icon "button" at bounding box center [244, 305] width 16 height 16
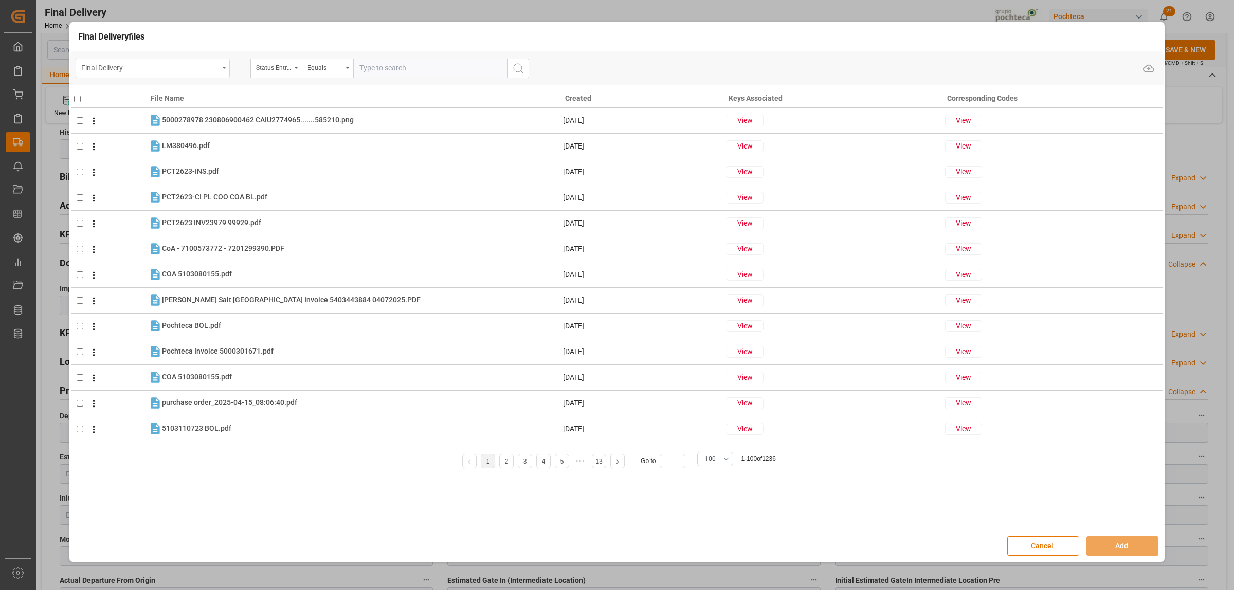
click at [225, 68] on icon "open menu" at bounding box center [224, 68] width 4 height 2
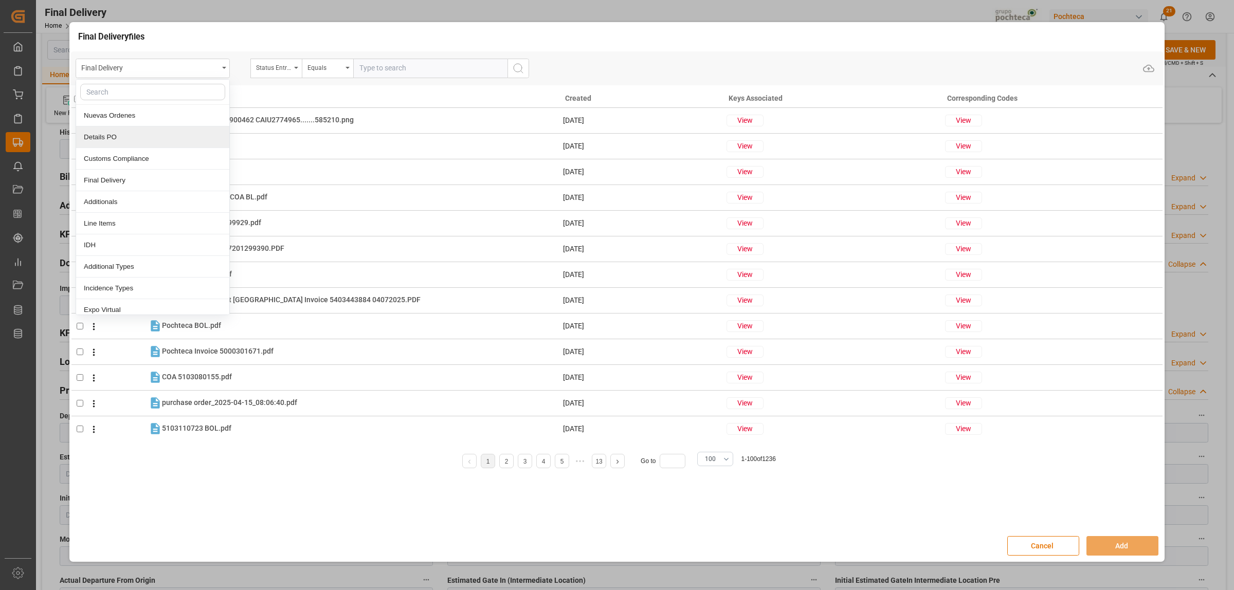
click at [116, 141] on div "Details PO" at bounding box center [152, 137] width 153 height 22
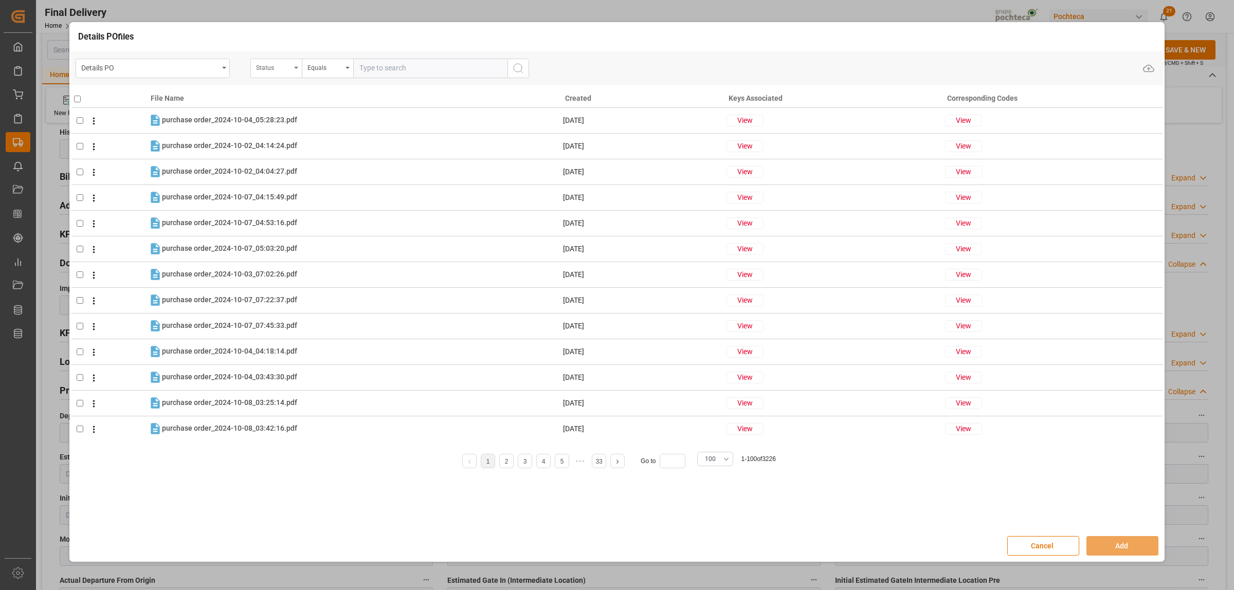
click at [299, 70] on div "Status" at bounding box center [275, 69] width 51 height 20
type input "orde"
click at [304, 121] on div "Orden de Compra nuevo" at bounding box center [327, 116] width 153 height 22
click at [374, 71] on input "text" at bounding box center [430, 69] width 154 height 20
paste input "5000306795"
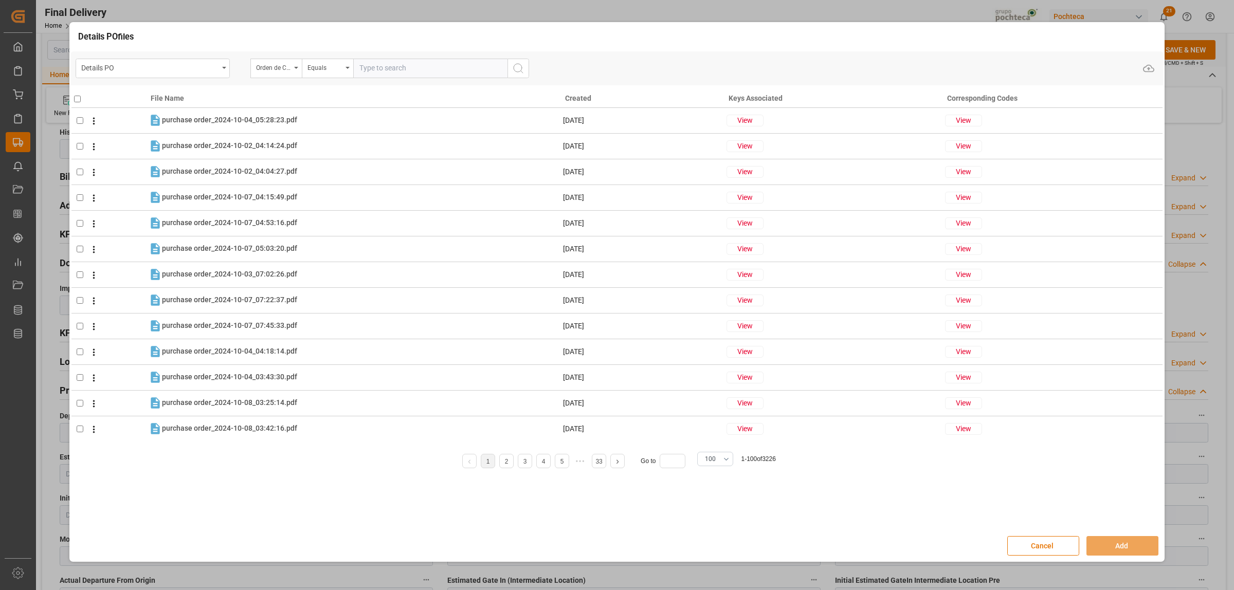
type input "5000306795"
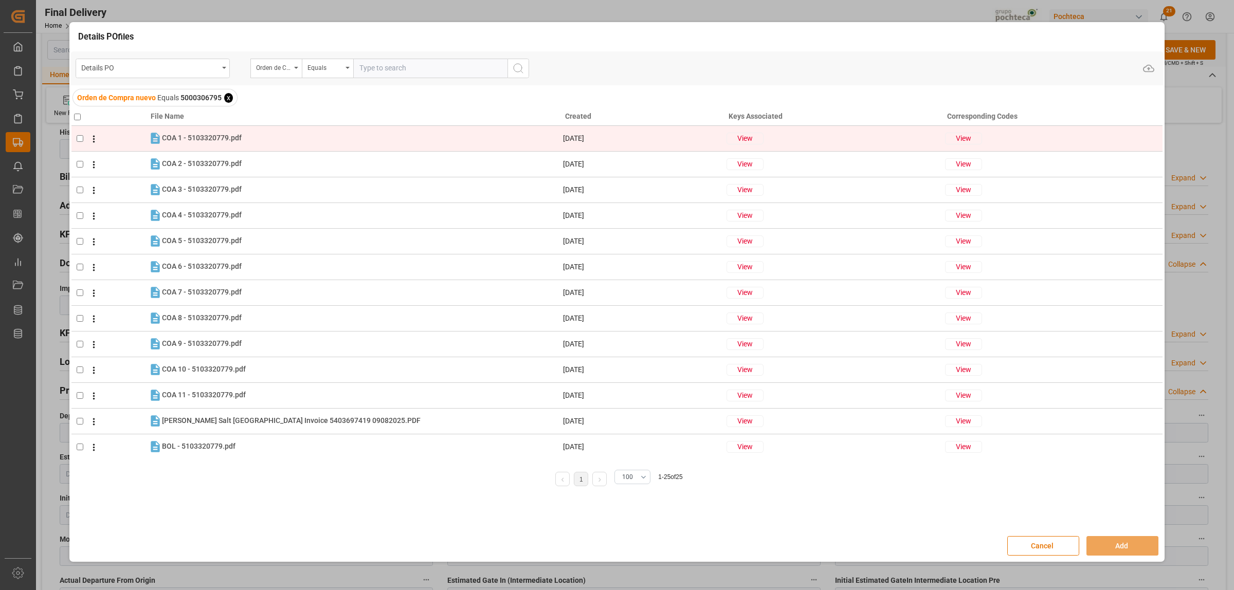
click at [81, 140] on input "checkbox" at bounding box center [80, 138] width 7 height 7
checkbox input "true"
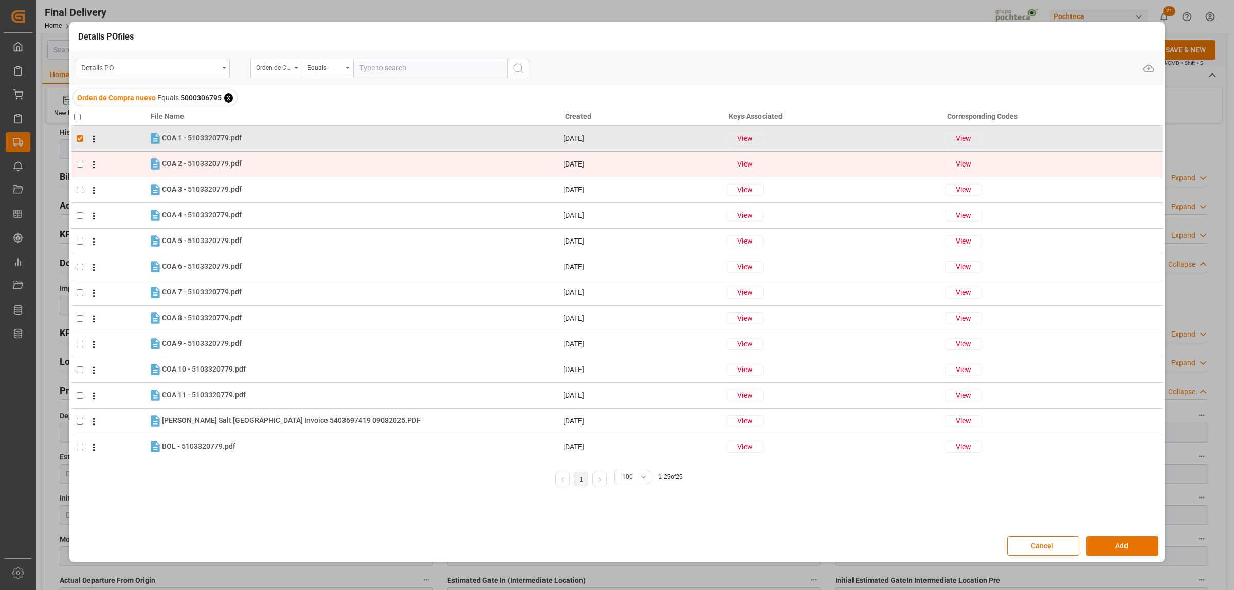
click at [79, 161] on input "checkbox" at bounding box center [80, 164] width 7 height 7
checkbox input "true"
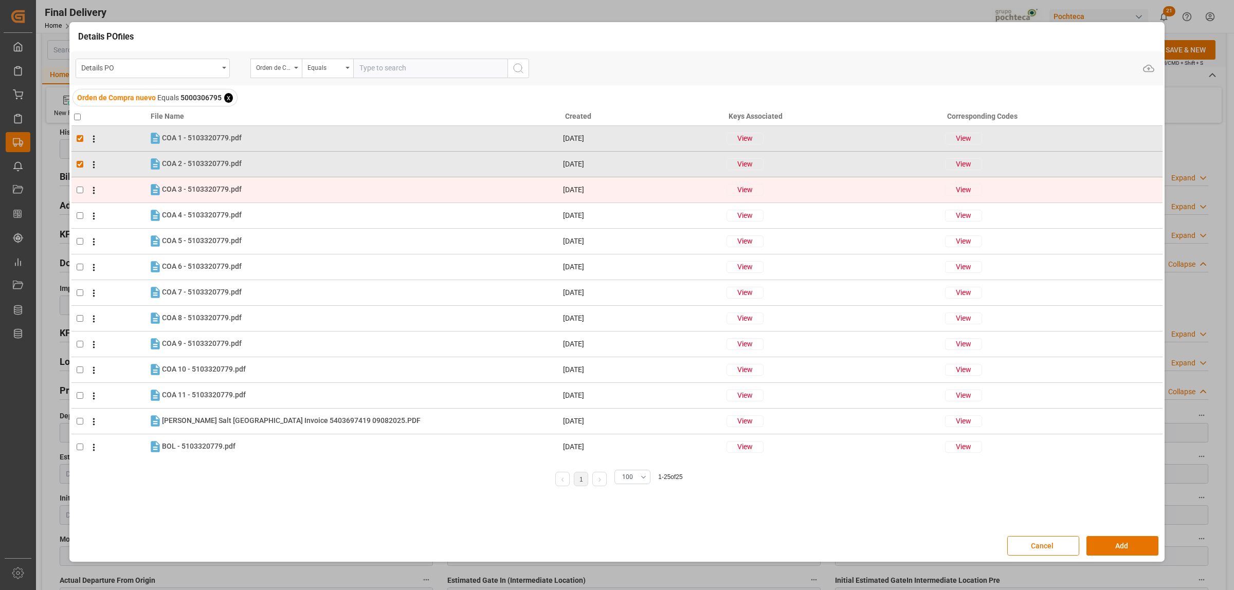
click at [81, 189] on input "checkbox" at bounding box center [80, 190] width 7 height 7
checkbox input "true"
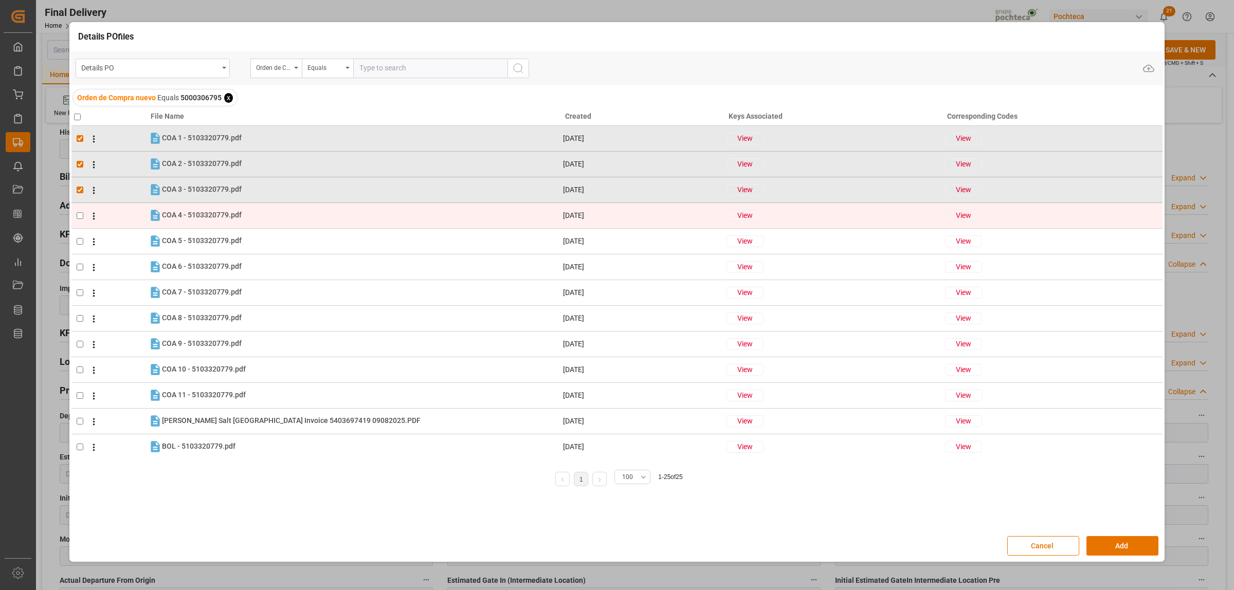
click at [75, 216] on td at bounding box center [109, 216] width 77 height 26
checkbox input "true"
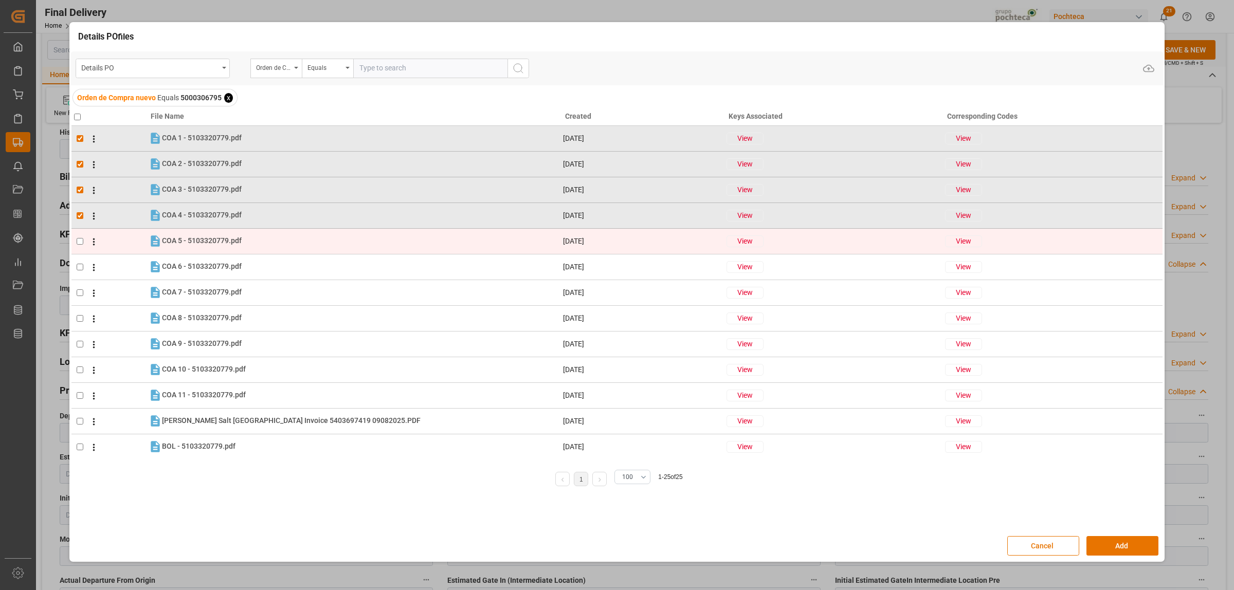
click at [78, 238] on input "checkbox" at bounding box center [80, 241] width 7 height 7
checkbox input "true"
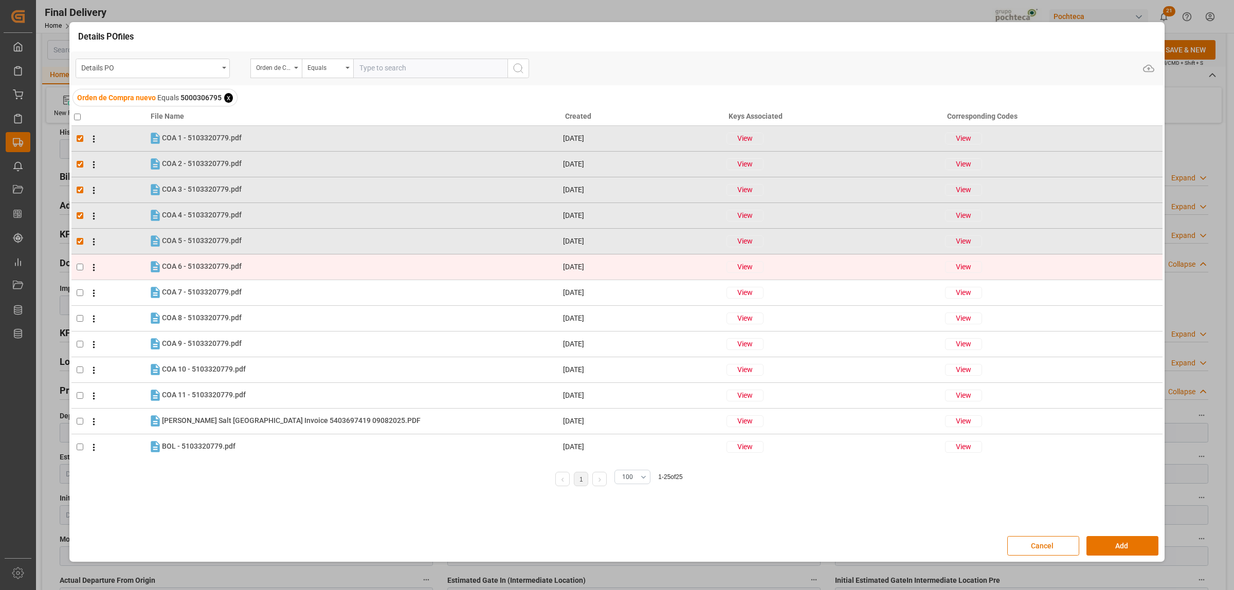
click at [80, 265] on input "checkbox" at bounding box center [80, 267] width 7 height 7
checkbox input "true"
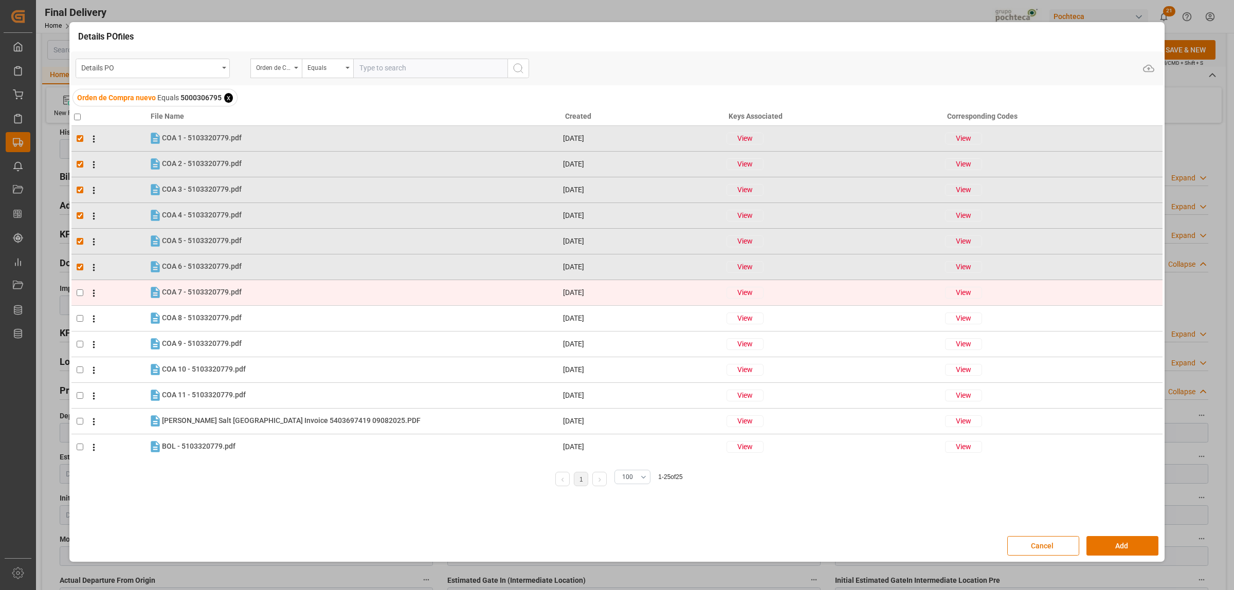
click at [81, 289] on input "checkbox" at bounding box center [80, 292] width 7 height 7
checkbox input "true"
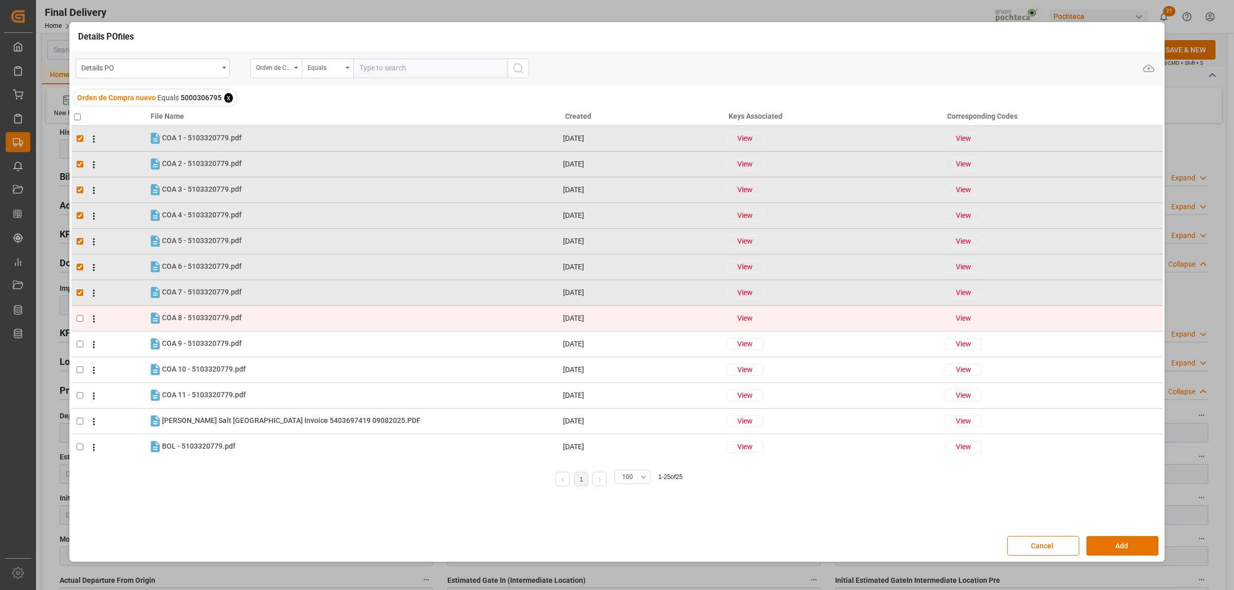
click at [80, 322] on td at bounding box center [109, 318] width 77 height 26
checkbox input "true"
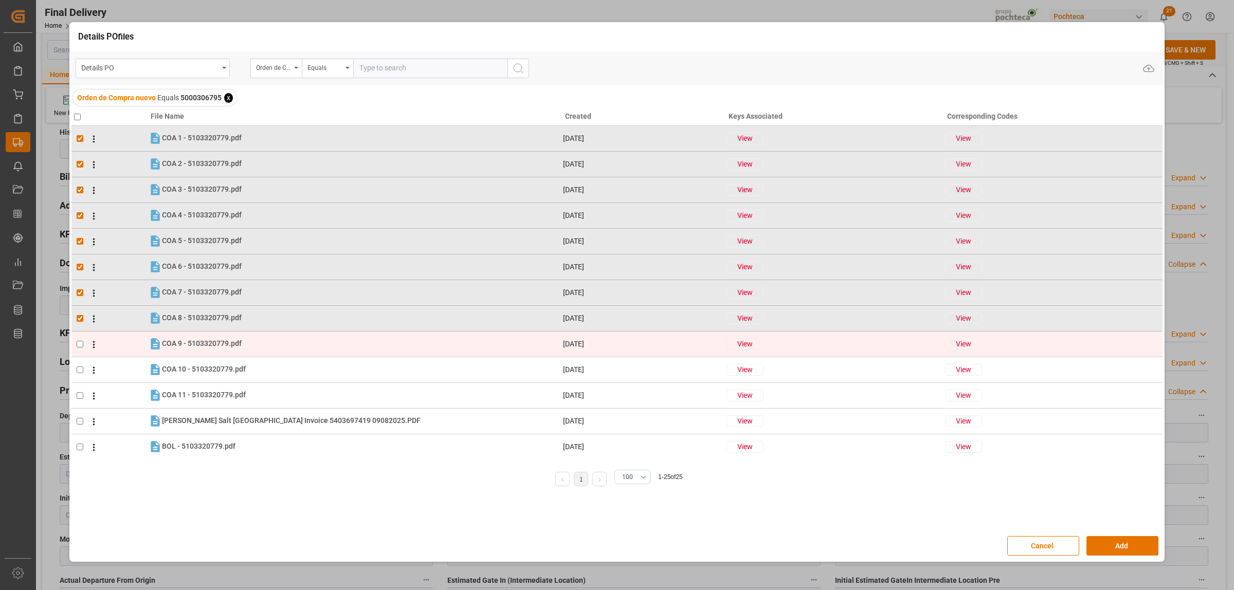
click at [80, 342] on input "checkbox" at bounding box center [80, 344] width 7 height 7
checkbox input "true"
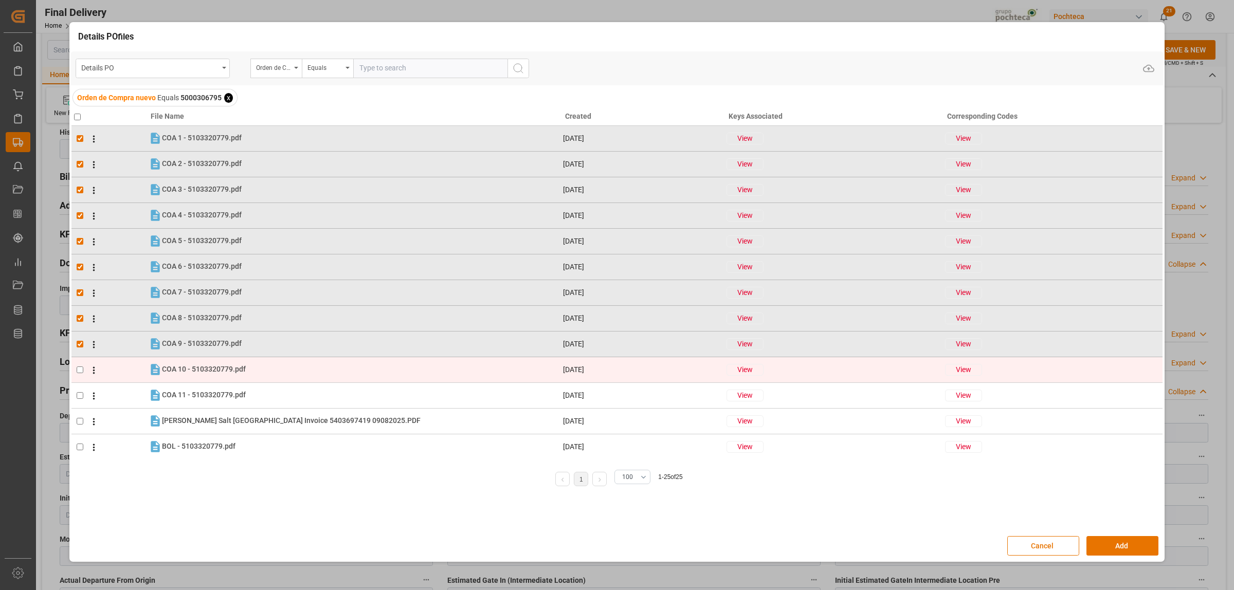
click at [76, 371] on td at bounding box center [109, 370] width 77 height 26
checkbox input "true"
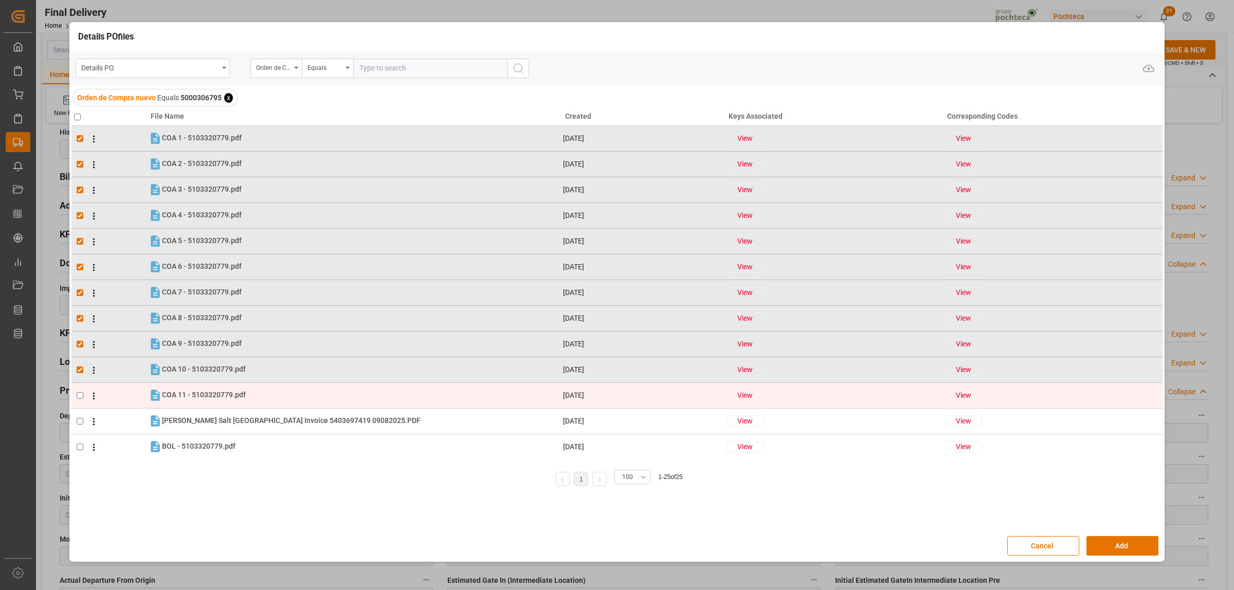
click at [78, 396] on input "checkbox" at bounding box center [80, 395] width 7 height 7
checkbox input "true"
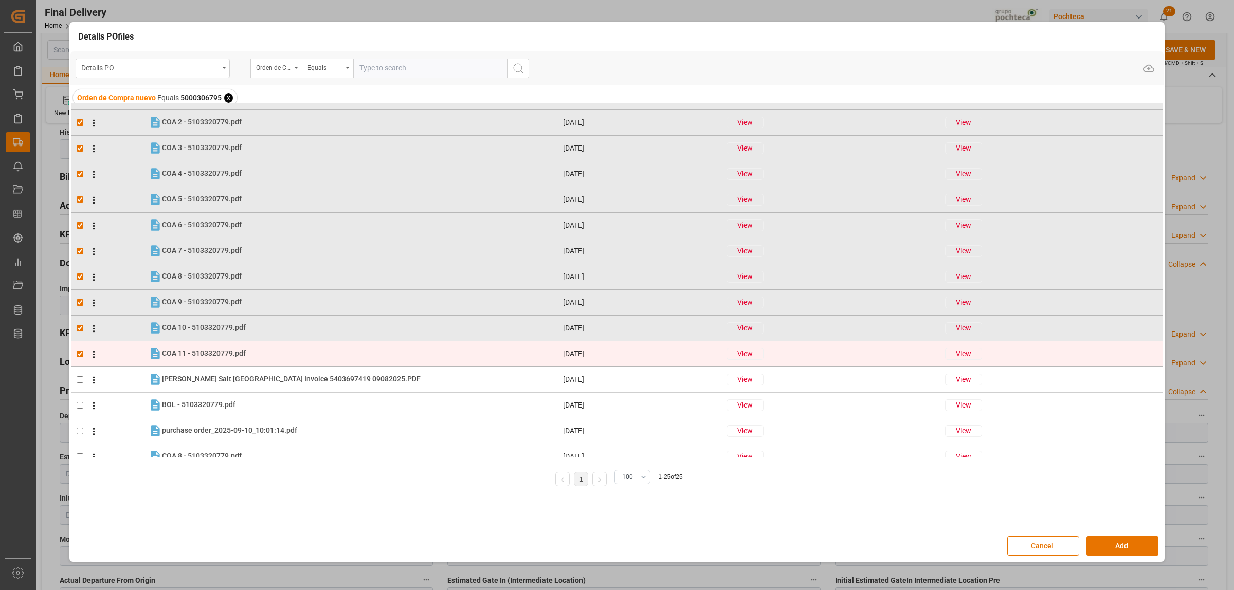
scroll to position [64, 0]
click at [77, 356] on input "checkbox" at bounding box center [80, 357] width 7 height 7
checkbox input "true"
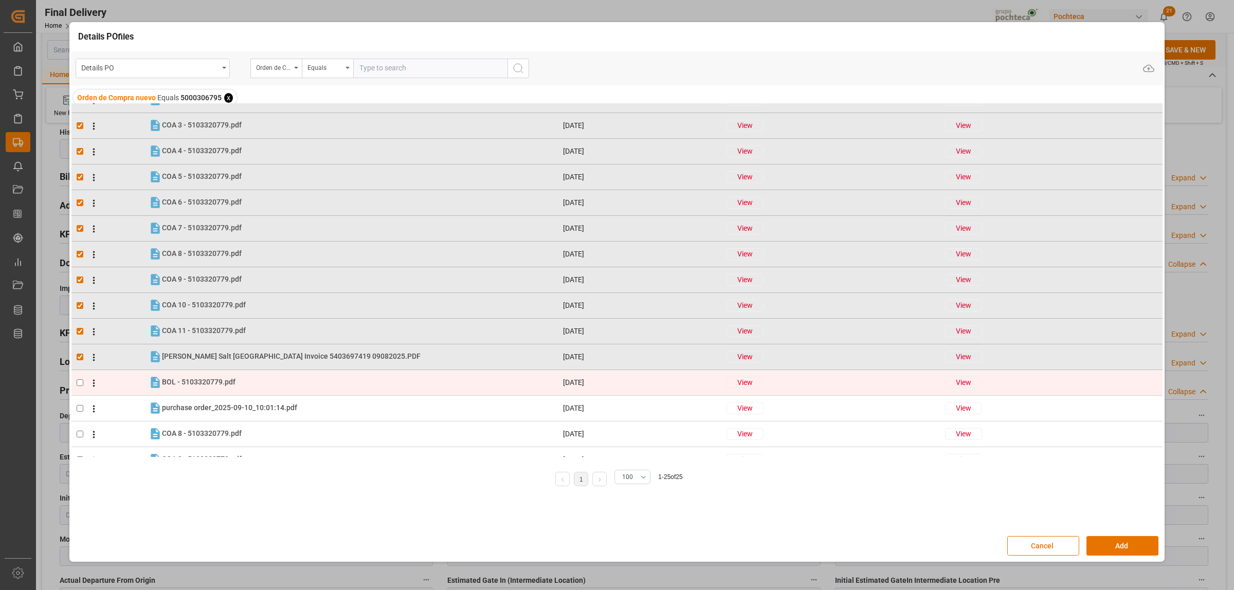
click at [75, 384] on td at bounding box center [109, 383] width 77 height 26
checkbox input "true"
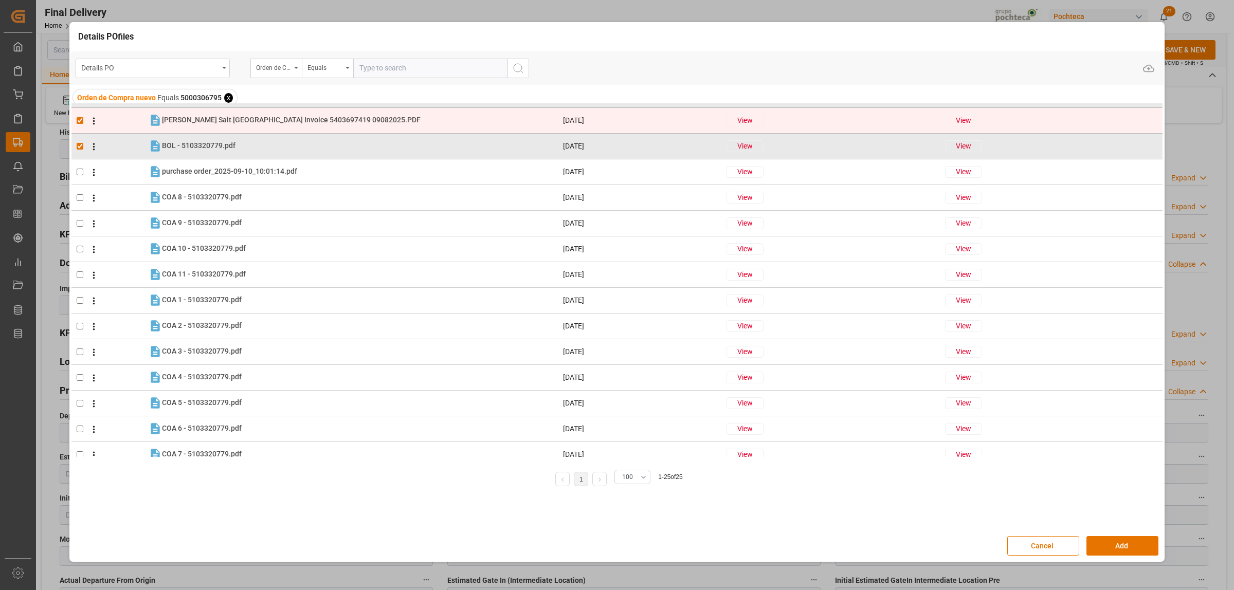
scroll to position [311, 0]
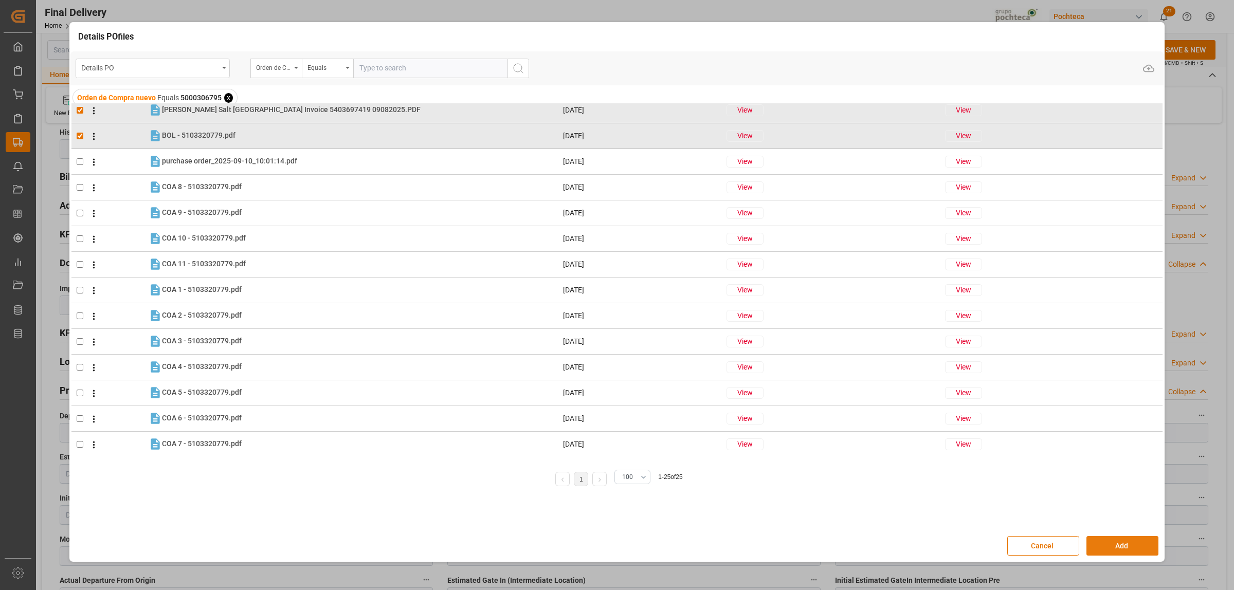
click at [1118, 547] on button "Add" at bounding box center [1122, 546] width 72 height 20
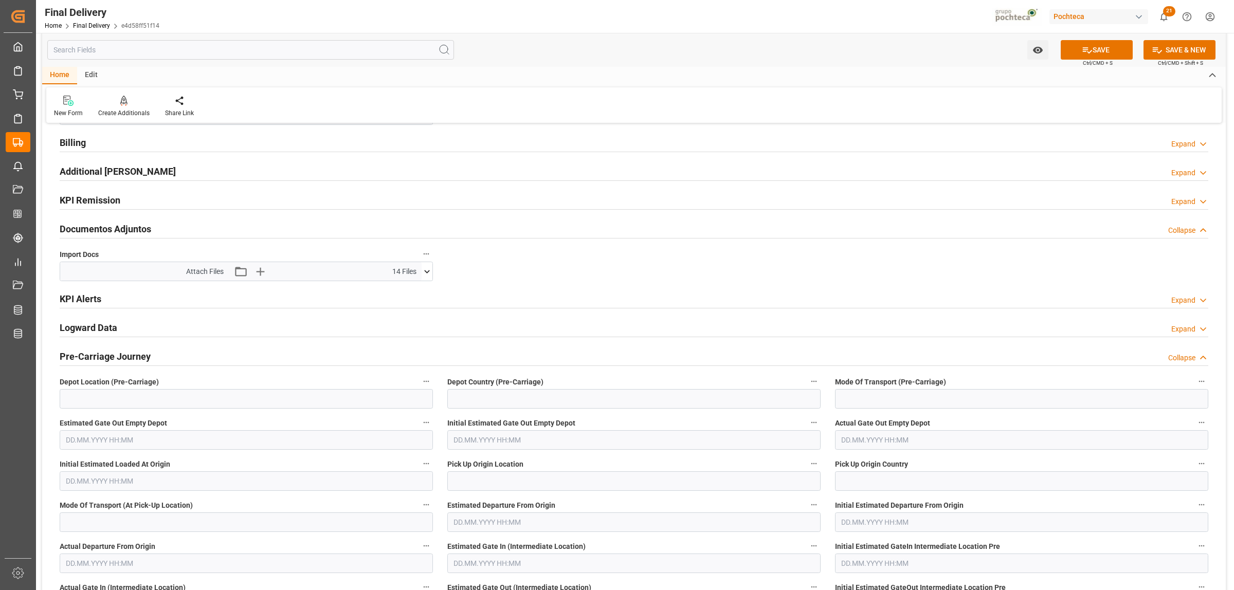
scroll to position [1028, 0]
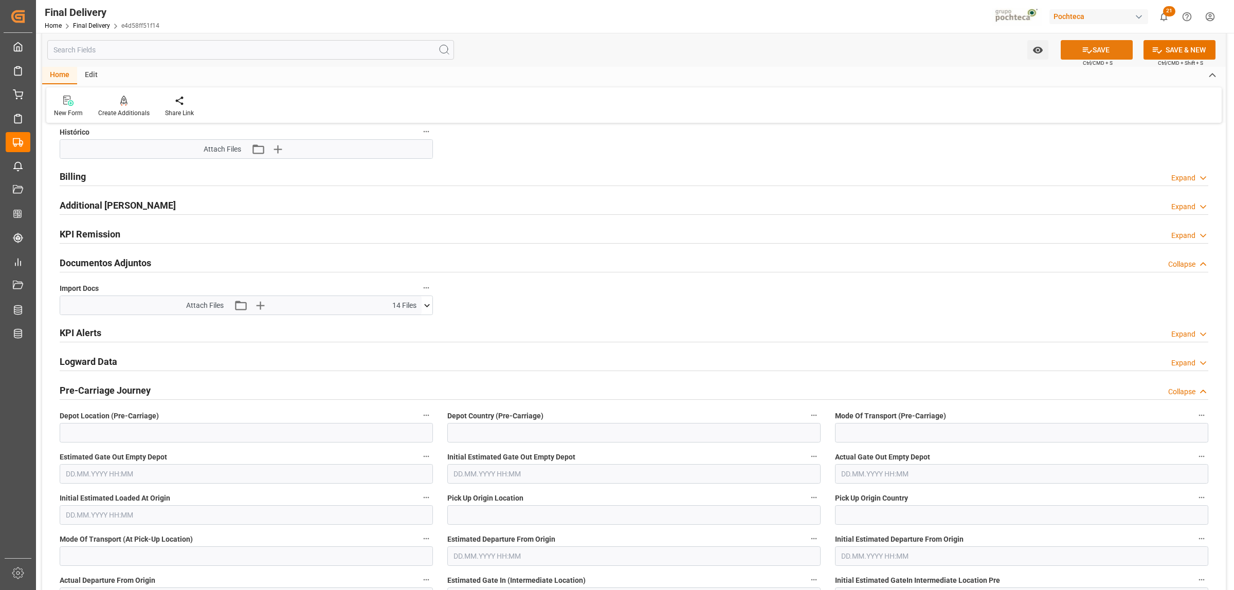
click at [1095, 55] on button "SAVE" at bounding box center [1096, 50] width 72 height 20
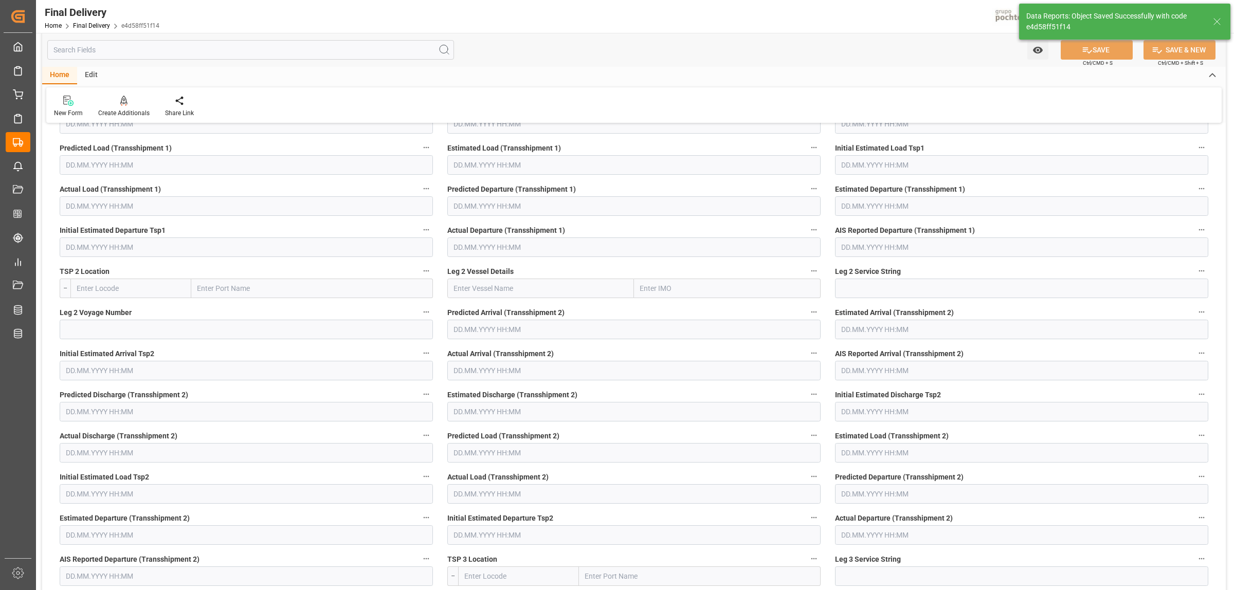
scroll to position [72, 0]
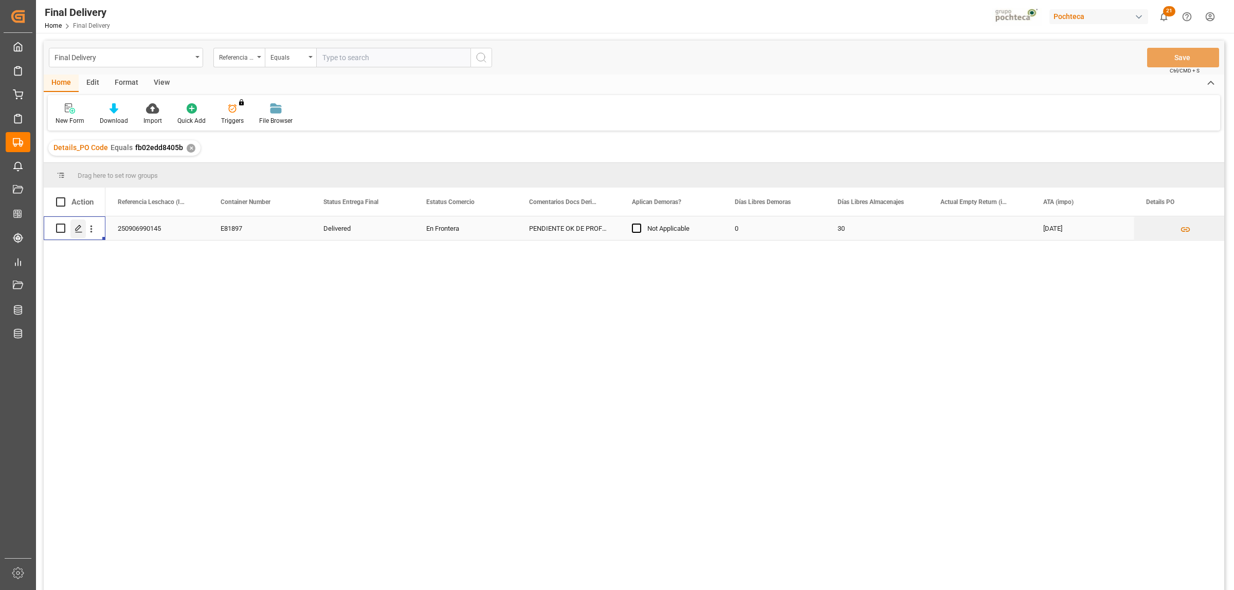
click at [73, 225] on div "Press SPACE to select this row." at bounding box center [77, 228] width 15 height 19
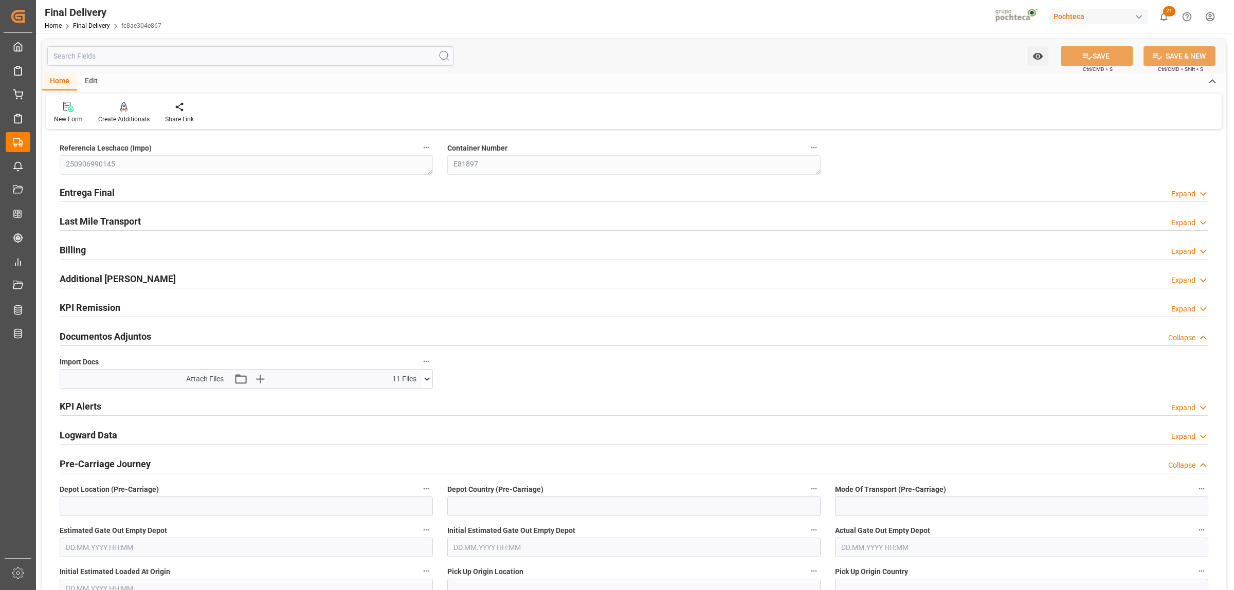
type input "0"
type input "30"
type input "32416"
type input "[DATE]"
type input "[DATE] 00:00"
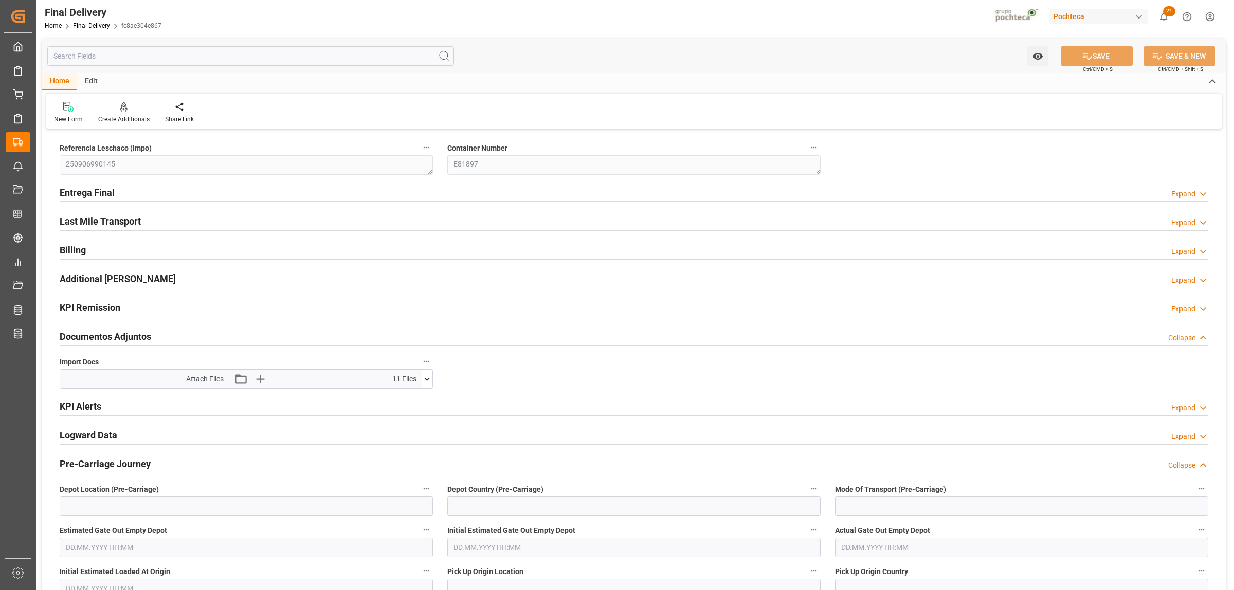
type input "[DATE] 00:00"
type input "[DATE]"
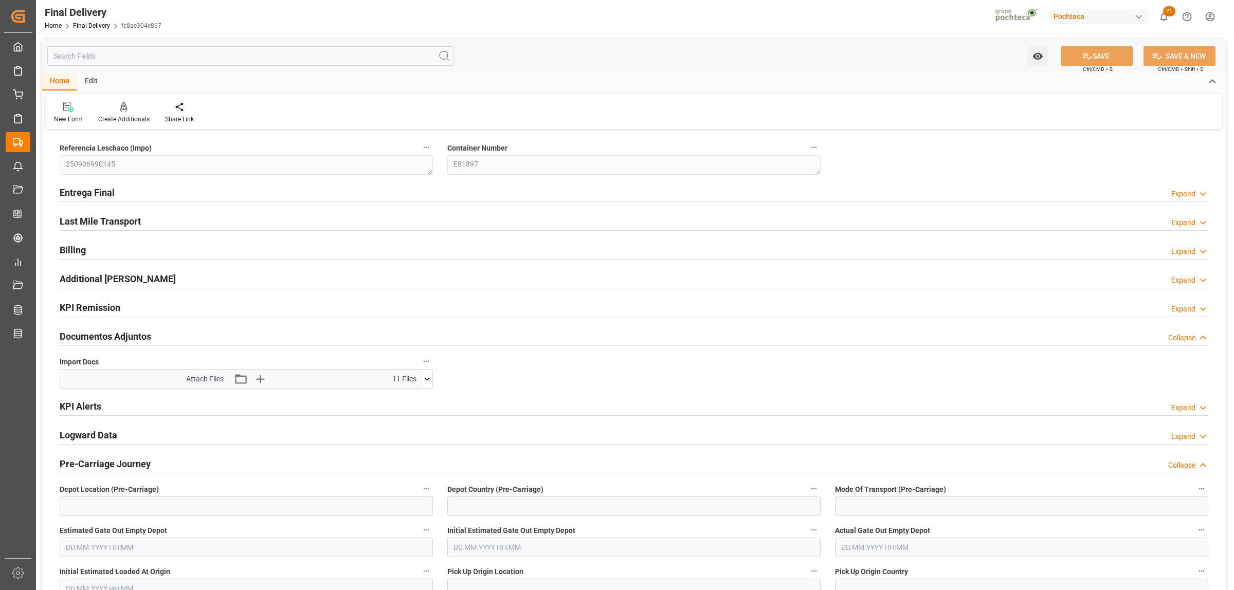
click at [94, 191] on h2 "Entrega Final" at bounding box center [87, 193] width 55 height 14
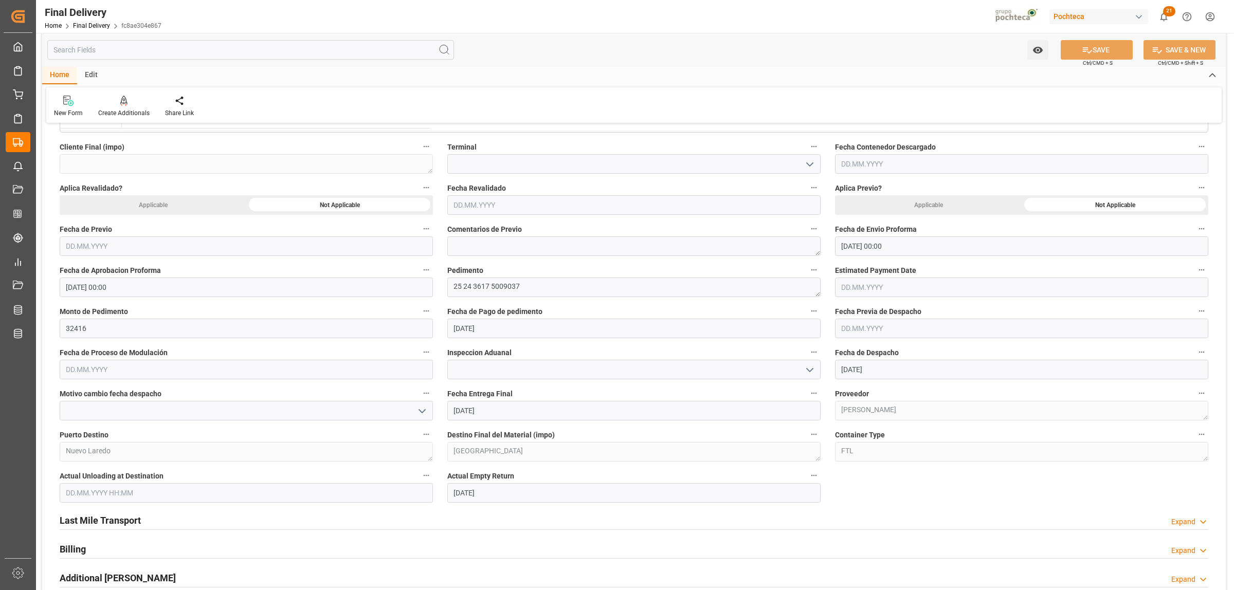
scroll to position [514, 0]
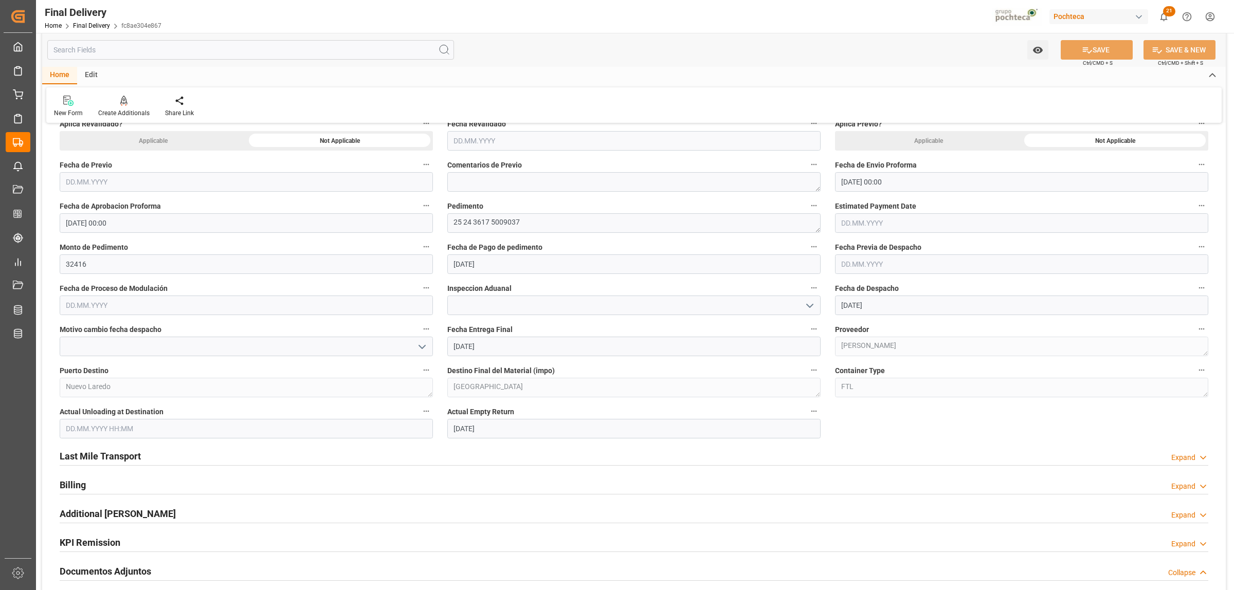
click at [492, 346] on input "[DATE]" at bounding box center [633, 347] width 373 height 20
click at [500, 447] on div "17" at bounding box center [500, 450] width 13 height 12
drag, startPoint x: 466, startPoint y: 351, endPoint x: 440, endPoint y: 351, distance: 25.7
click at [441, 351] on div "Fecha Entrega Final [DATE]" at bounding box center [634, 339] width 388 height 41
click at [731, 456] on div "Last Mile Transport Expand" at bounding box center [634, 456] width 1148 height 20
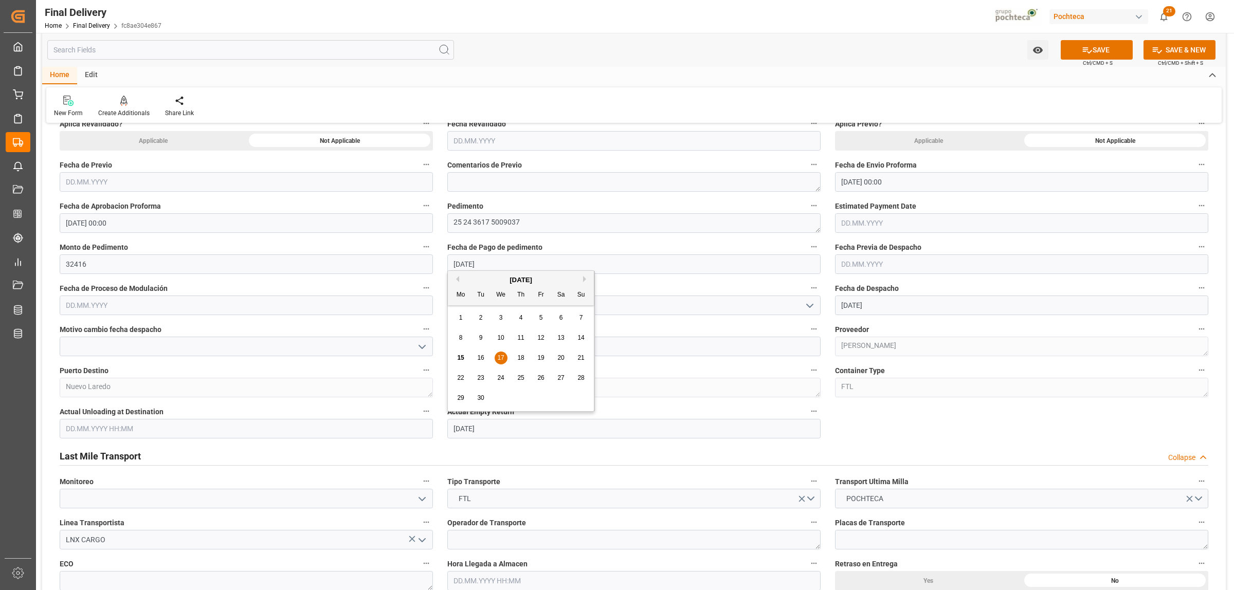
drag, startPoint x: 452, startPoint y: 427, endPoint x: 435, endPoint y: 427, distance: 17.5
drag, startPoint x: 939, startPoint y: 423, endPoint x: 964, endPoint y: 448, distance: 36.0
click at [1096, 51] on button "SAVE" at bounding box center [1096, 50] width 72 height 20
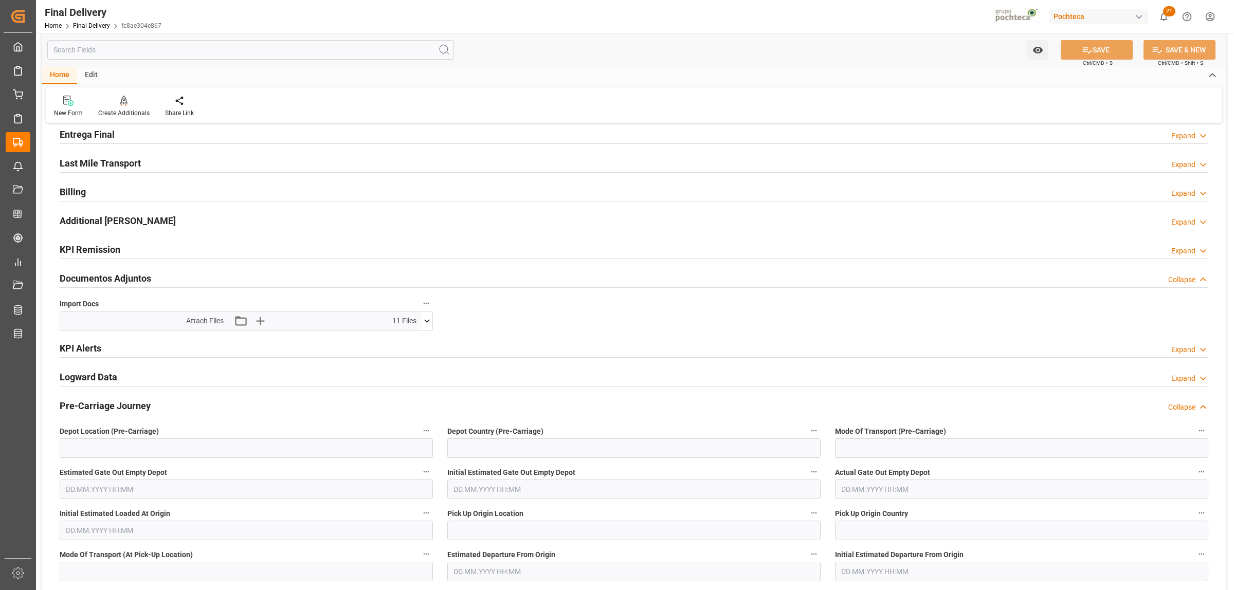
scroll to position [0, 0]
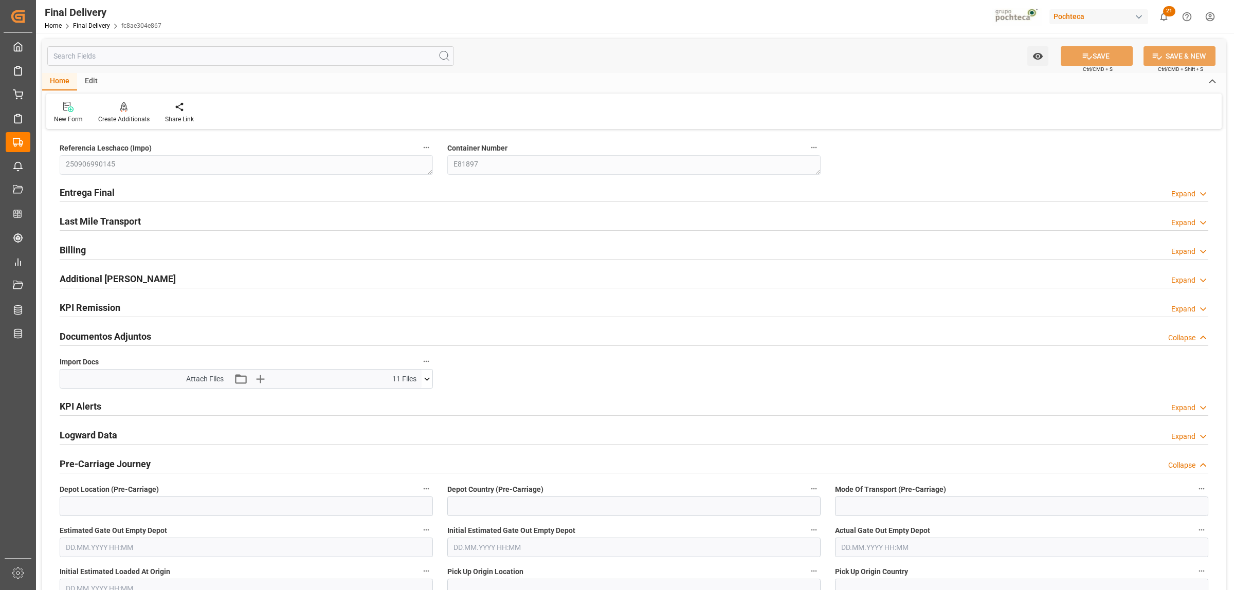
click at [98, 194] on h2 "Entrega Final" at bounding box center [87, 193] width 55 height 14
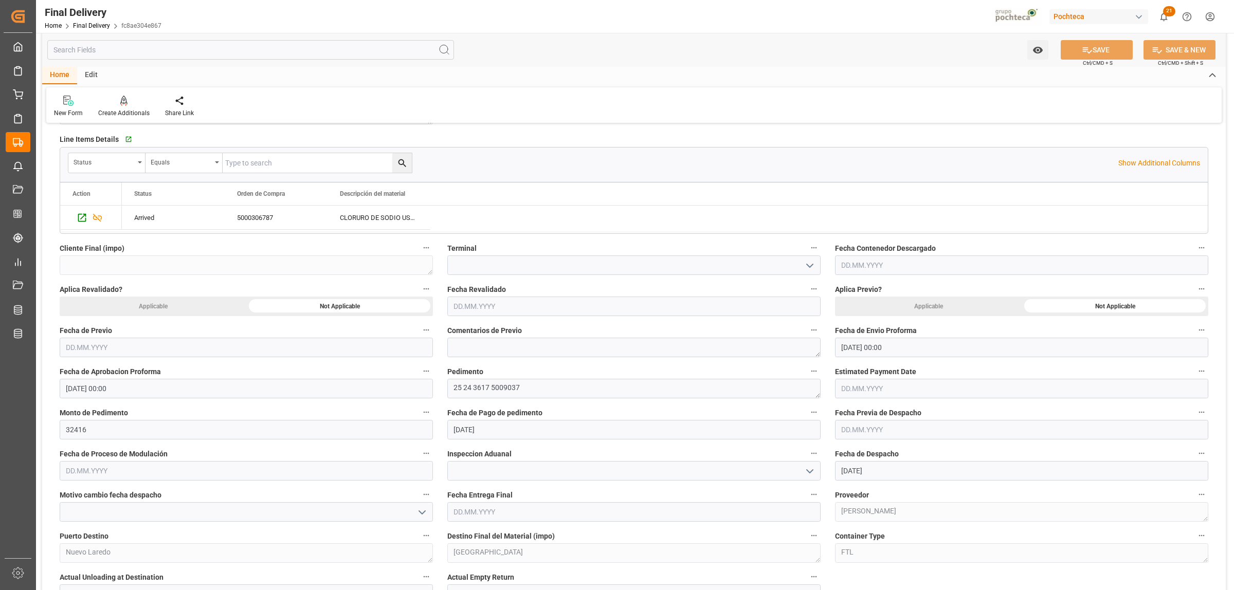
scroll to position [386, 0]
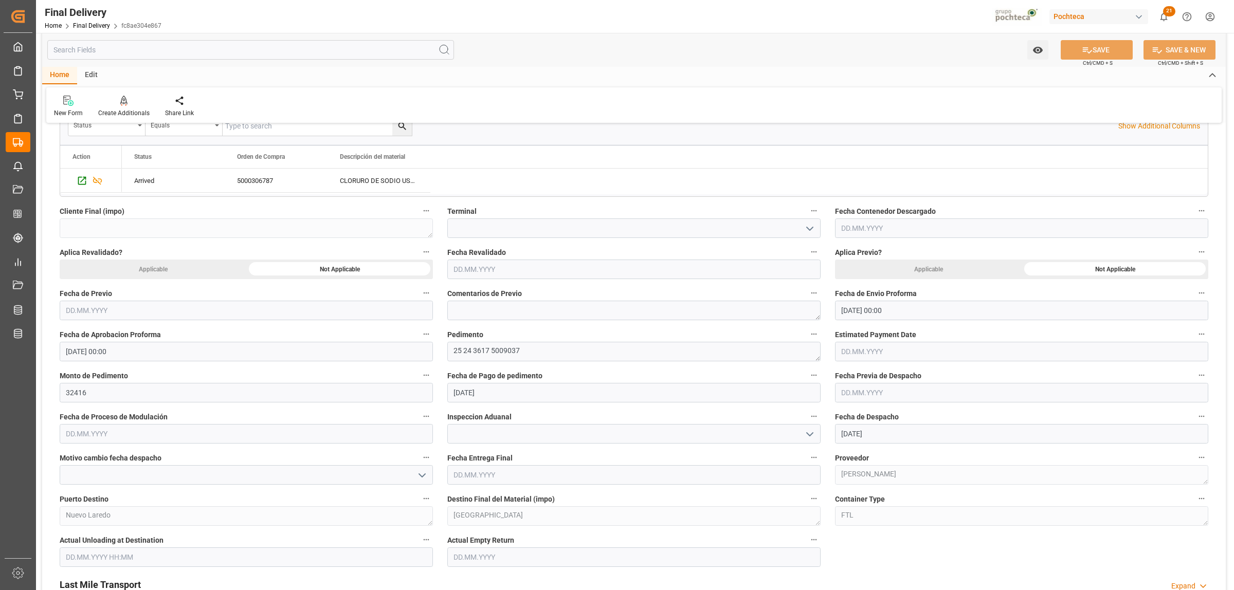
click at [497, 474] on input "text" at bounding box center [633, 475] width 373 height 20
click at [503, 407] on span "17" at bounding box center [500, 403] width 7 height 7
type input "[DATE]"
click at [489, 556] on input "text" at bounding box center [633, 557] width 373 height 20
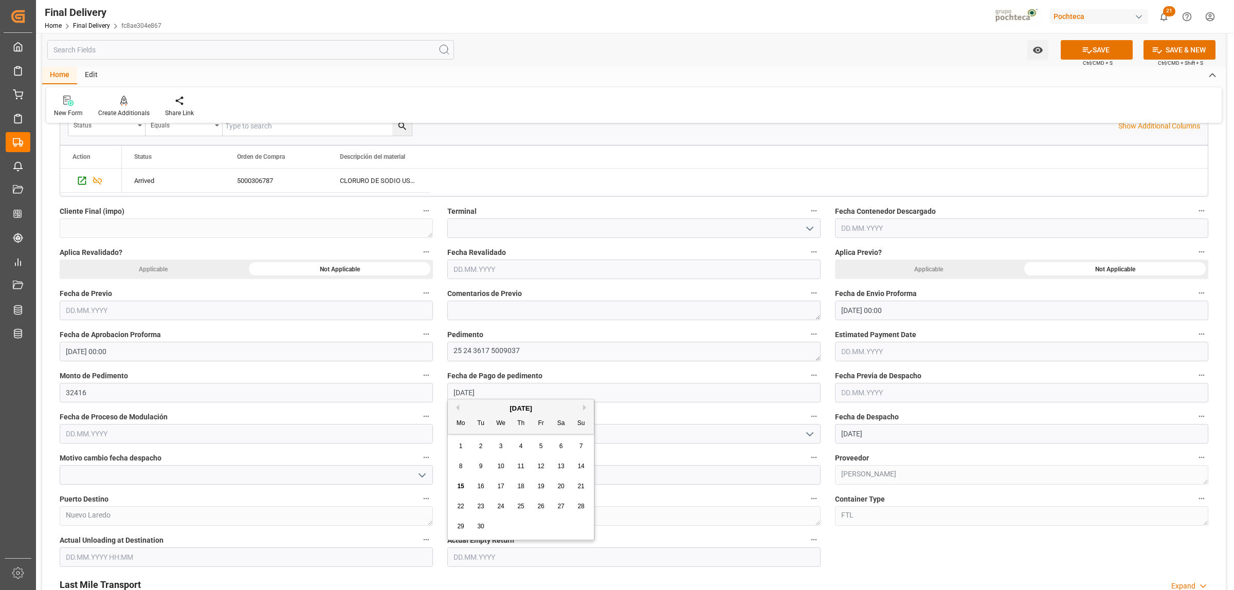
click at [503, 486] on span "17" at bounding box center [500, 486] width 7 height 7
type input "[DATE]"
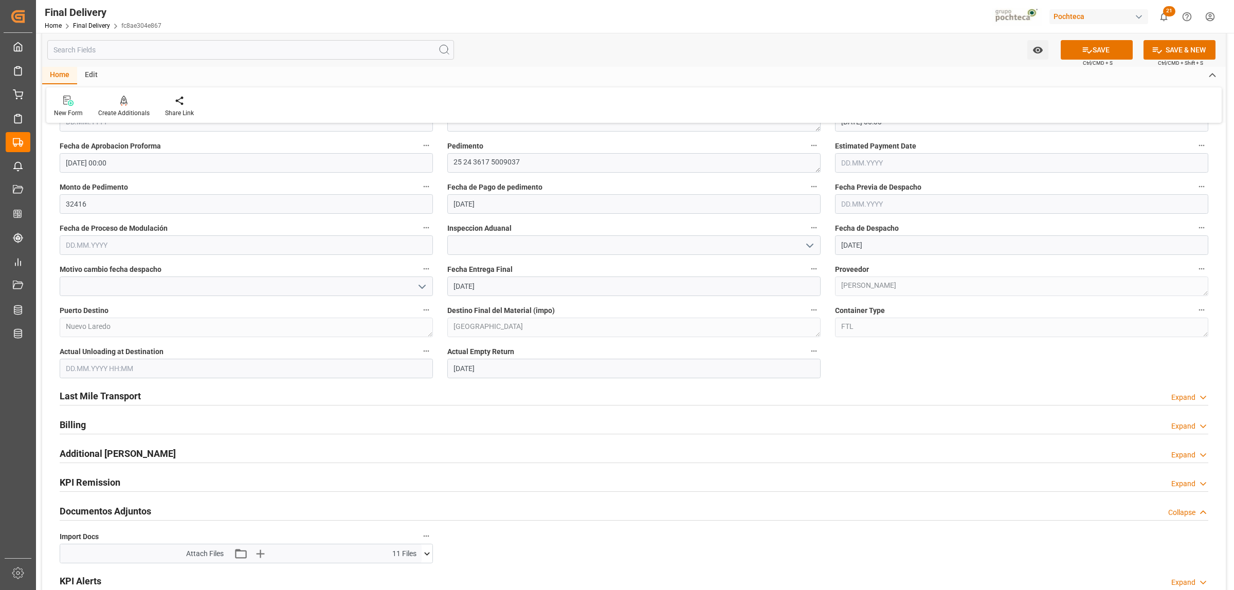
scroll to position [578, 0]
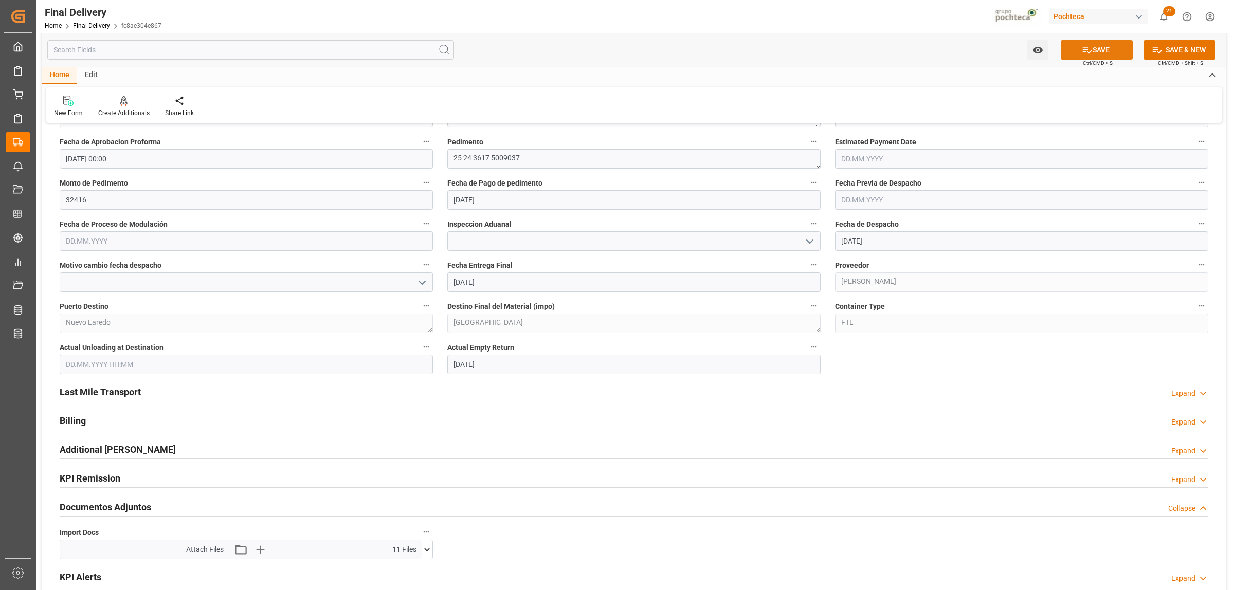
click at [1084, 52] on icon at bounding box center [1086, 50] width 11 height 11
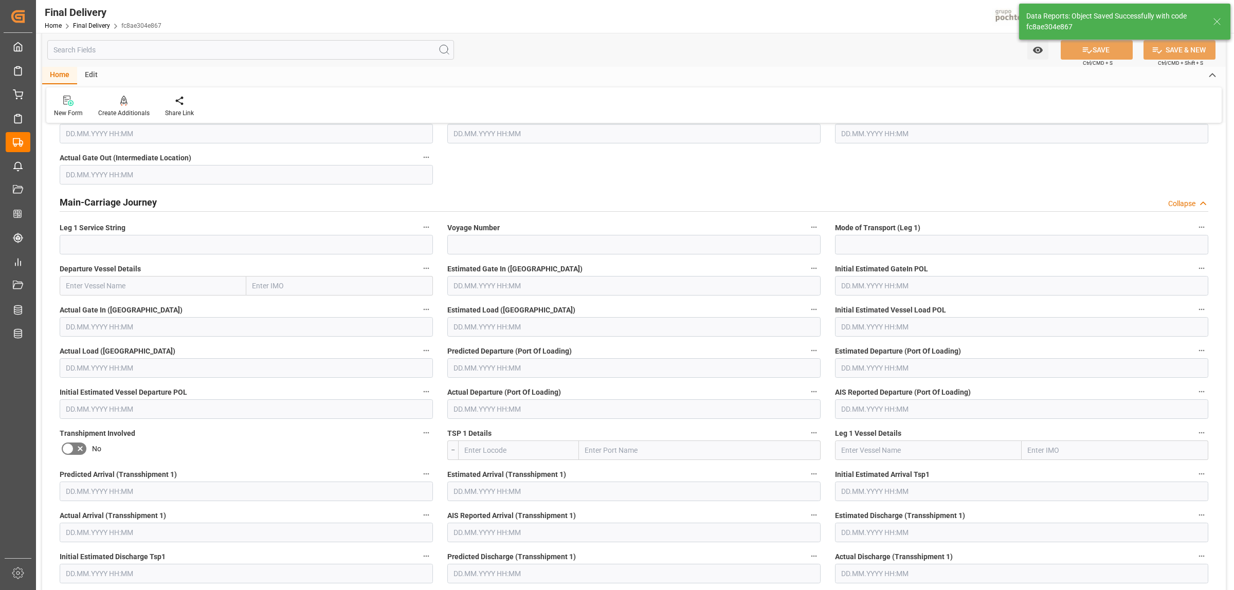
scroll to position [0, 0]
